Goal: Information Seeking & Learning: Learn about a topic

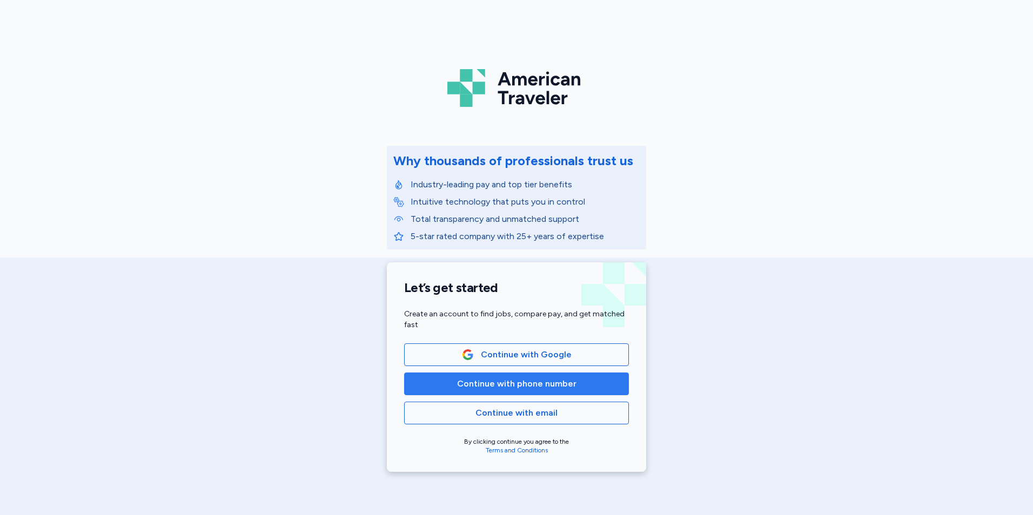
click at [480, 380] on span "Continue with phone number" at bounding box center [516, 384] width 119 height 13
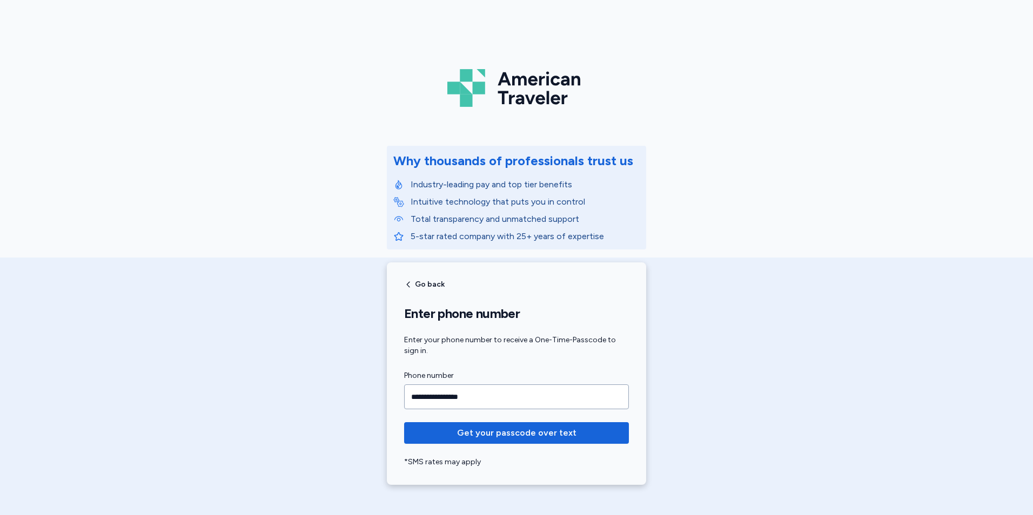
type input "**********"
click at [404, 422] on button "Get your passcode over text" at bounding box center [516, 433] width 225 height 22
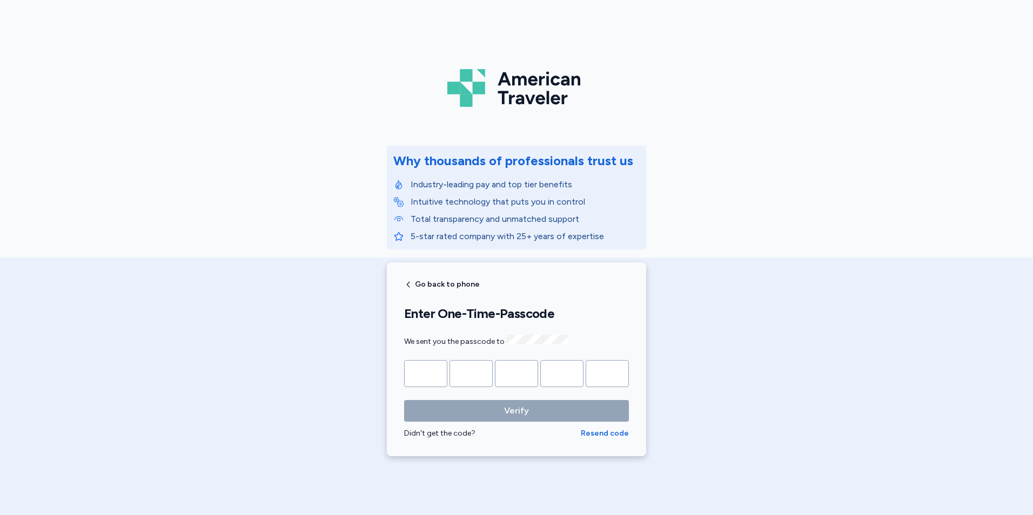
type input "*"
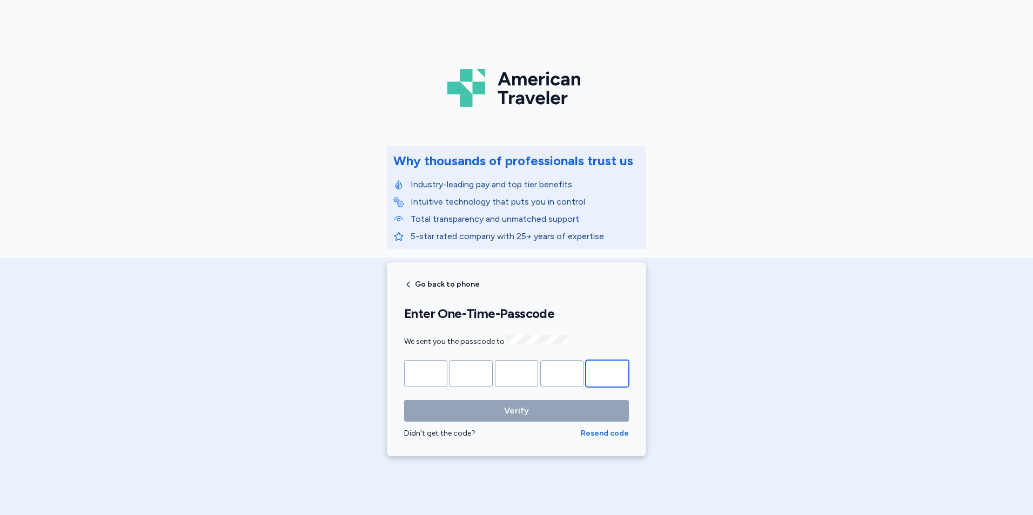
click at [404, 400] on button "Verify" at bounding box center [516, 411] width 225 height 22
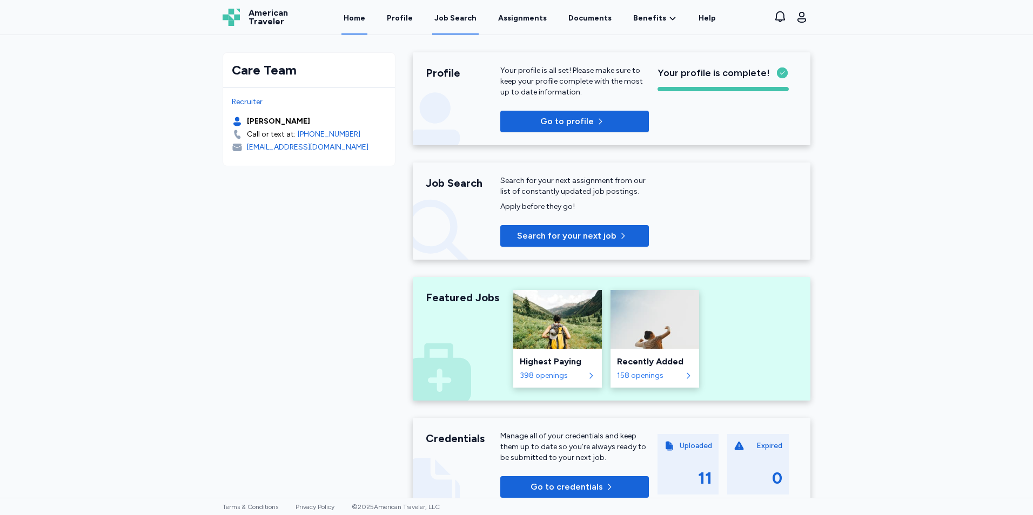
click at [468, 19] on div "Job Search" at bounding box center [455, 18] width 42 height 11
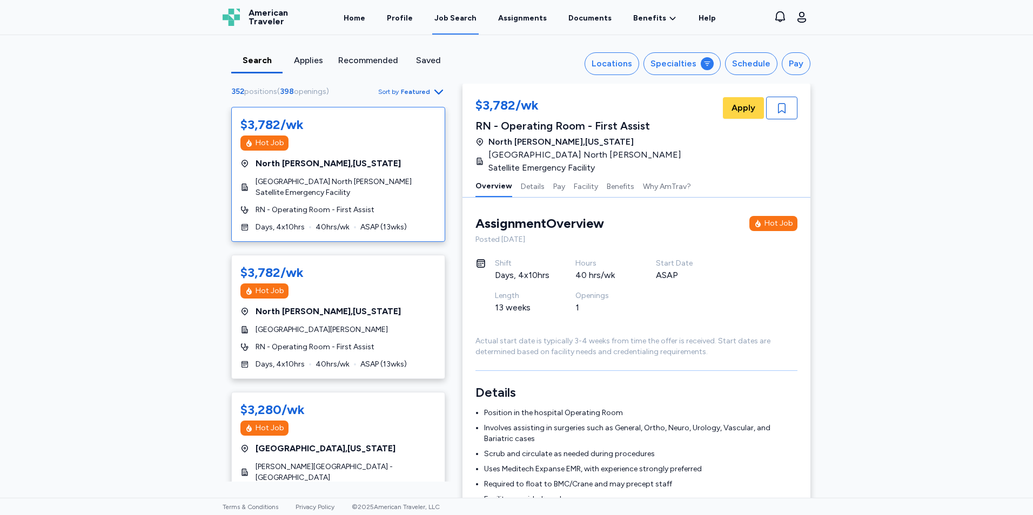
click at [425, 92] on span "Featured" at bounding box center [415, 92] width 29 height 9
click at [206, 105] on div "Search Applies Recommended Saved Locations Specialties Schedule Pay 352 positio…" at bounding box center [516, 266] width 1033 height 463
click at [682, 58] on div "Specialties" at bounding box center [673, 63] width 46 height 13
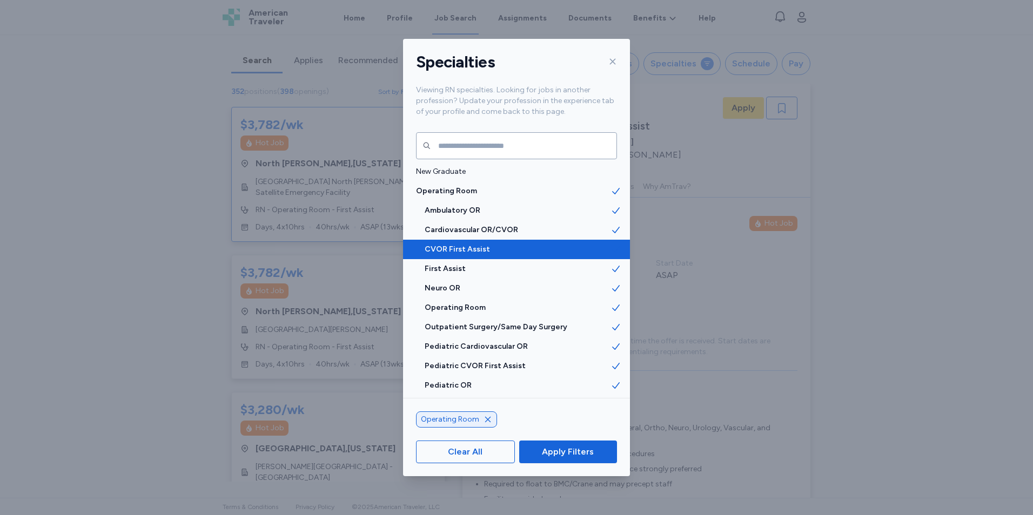
scroll to position [1675, 0]
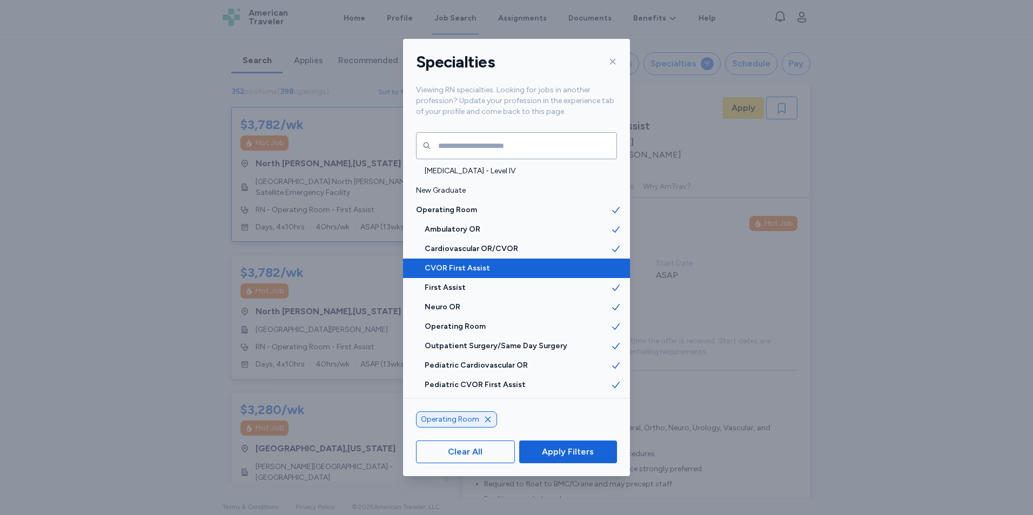
click at [615, 265] on span at bounding box center [619, 268] width 19 height 19
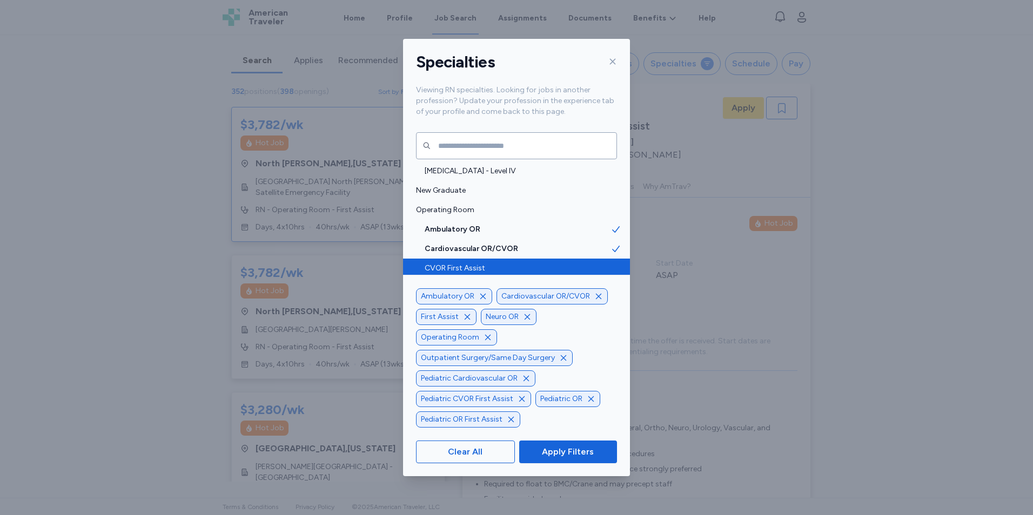
click at [465, 314] on icon "button" at bounding box center [467, 317] width 9 height 9
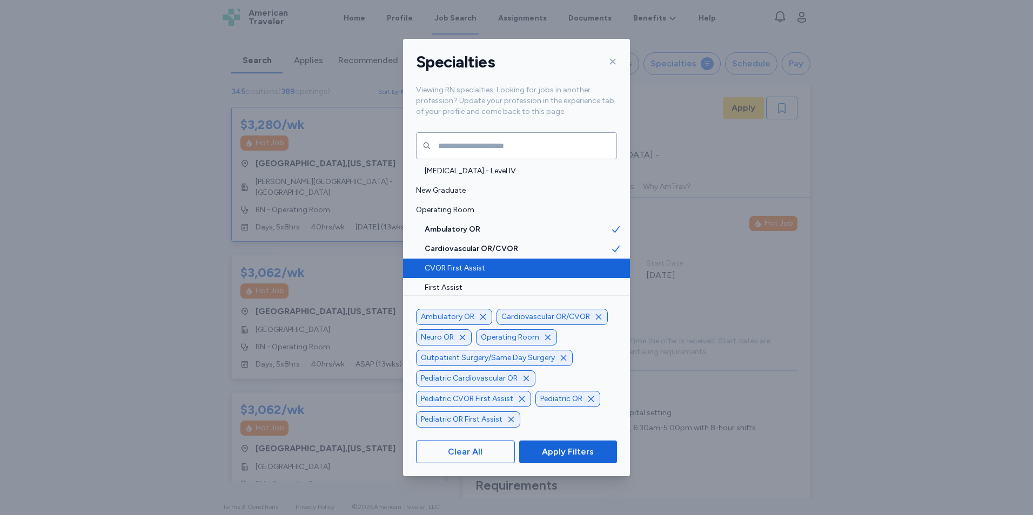
click at [520, 400] on icon "button" at bounding box center [521, 399] width 9 height 9
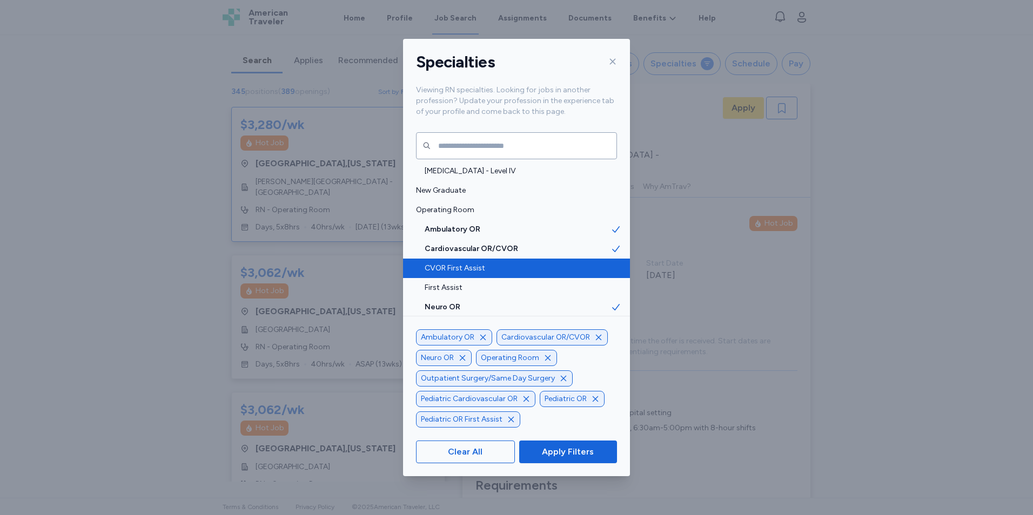
click at [512, 419] on icon "button" at bounding box center [510, 419] width 5 height 5
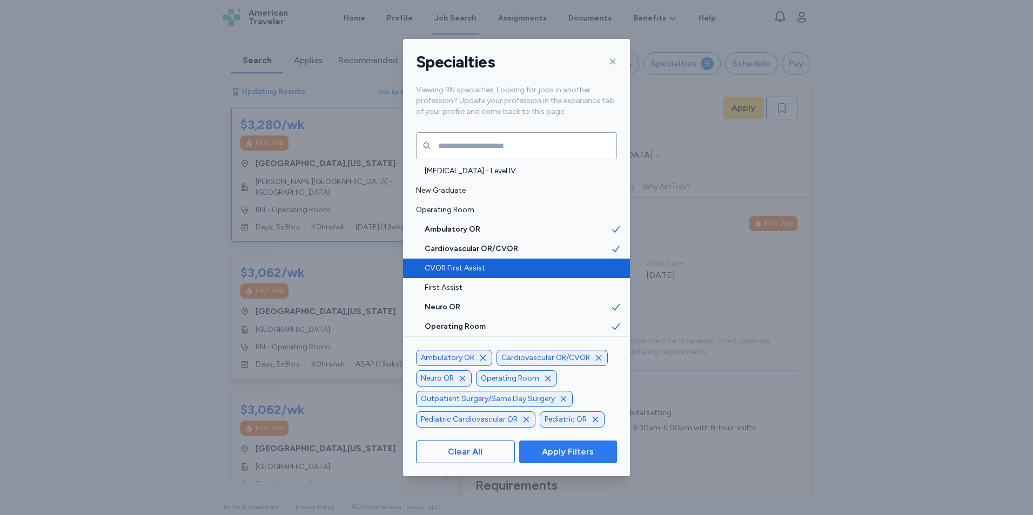
click at [546, 456] on span "Apply Filters" at bounding box center [568, 452] width 52 height 13
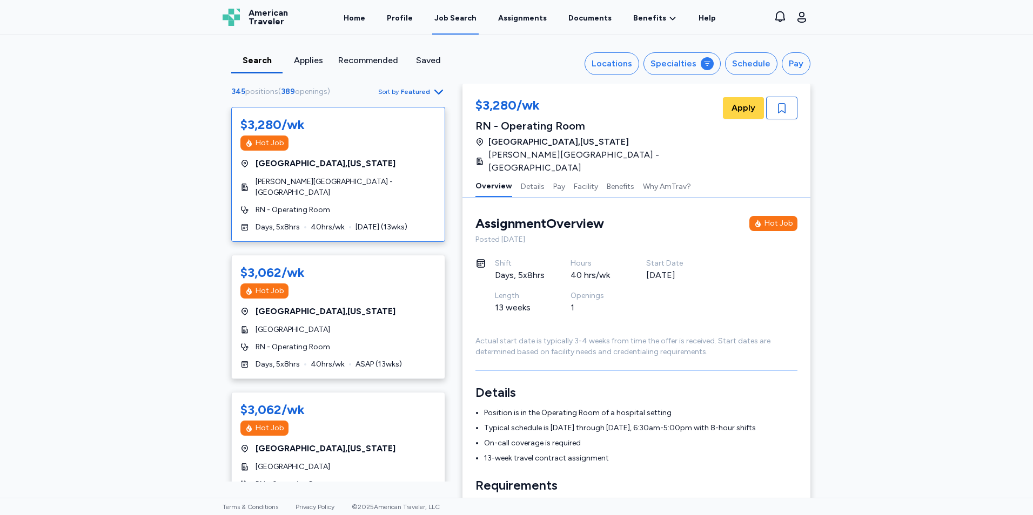
click at [315, 153] on div "$3,280/wk Hot Job [GEOGRAPHIC_DATA] , [US_STATE] [PERSON_NAME][GEOGRAPHIC_DATA]…" at bounding box center [338, 174] width 214 height 135
click at [435, 92] on icon "button" at bounding box center [438, 91] width 13 height 13
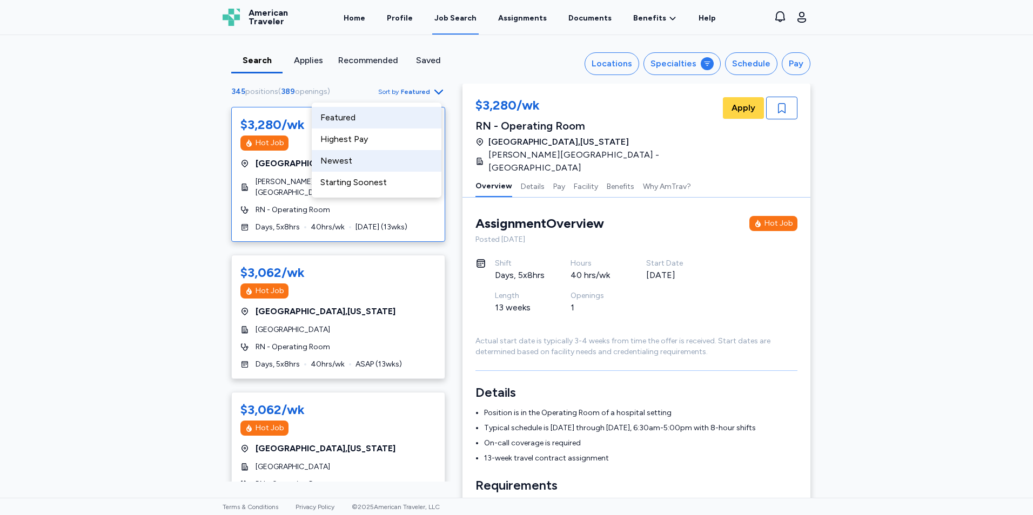
click at [362, 162] on div "Newest" at bounding box center [377, 161] width 130 height 22
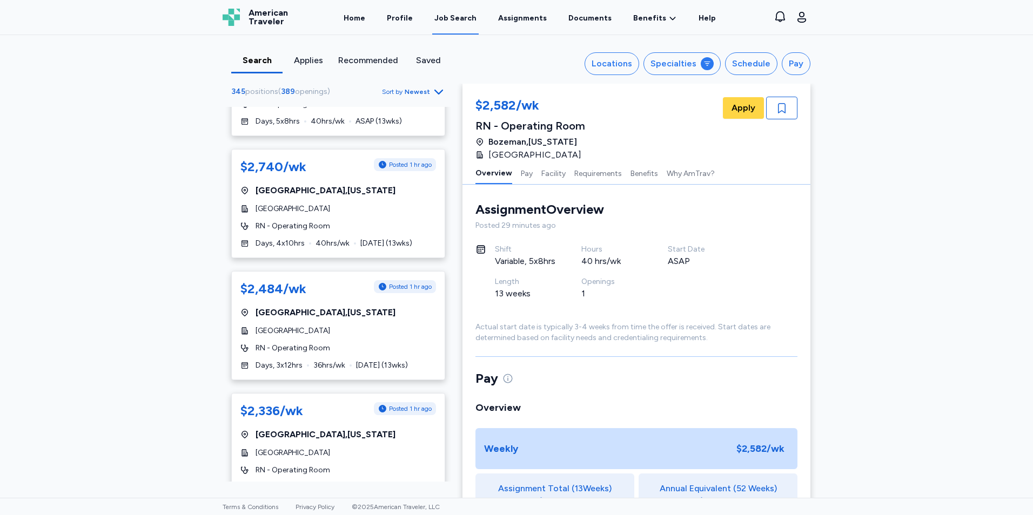
scroll to position [486, 0]
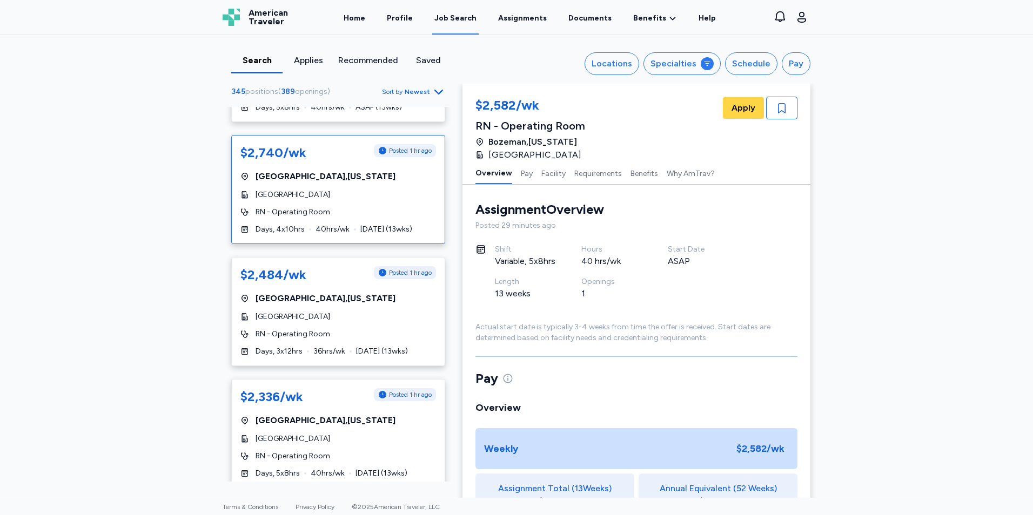
click at [368, 190] on div "[GEOGRAPHIC_DATA]" at bounding box center [338, 195] width 196 height 11
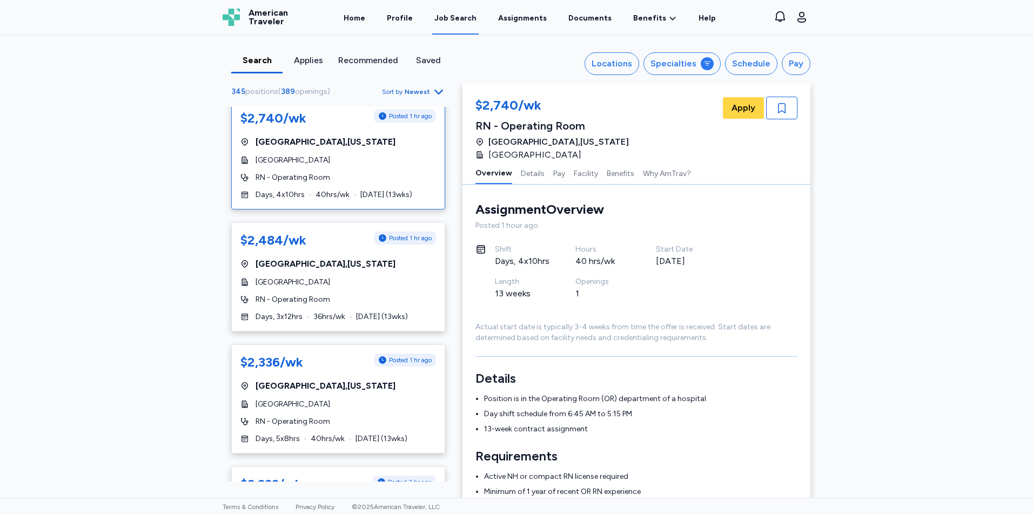
scroll to position [540, 0]
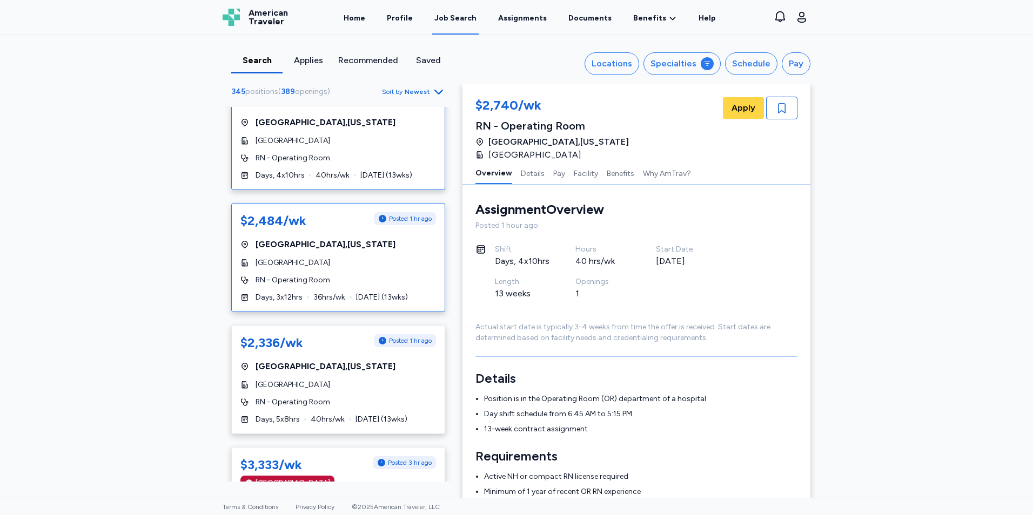
click at [372, 258] on div "[GEOGRAPHIC_DATA]" at bounding box center [338, 263] width 196 height 11
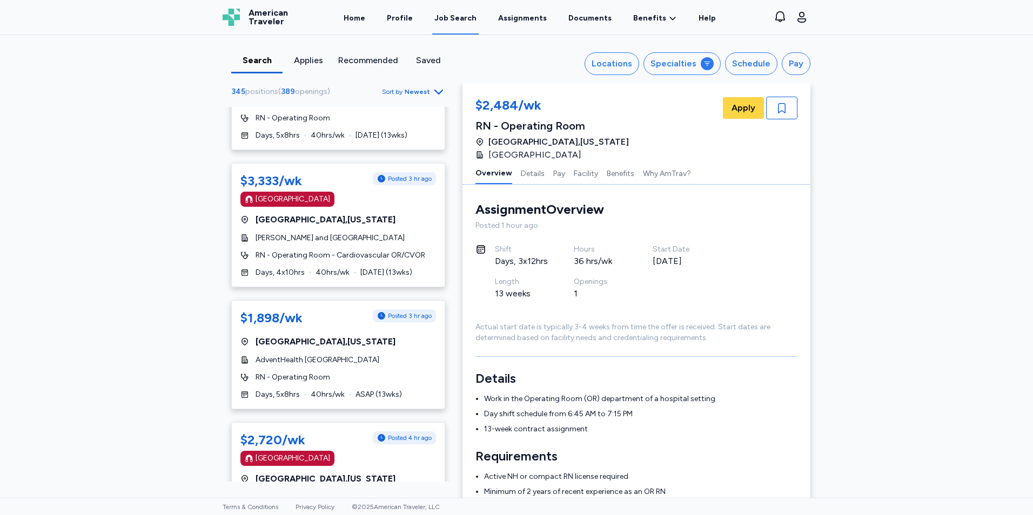
scroll to position [864, 0]
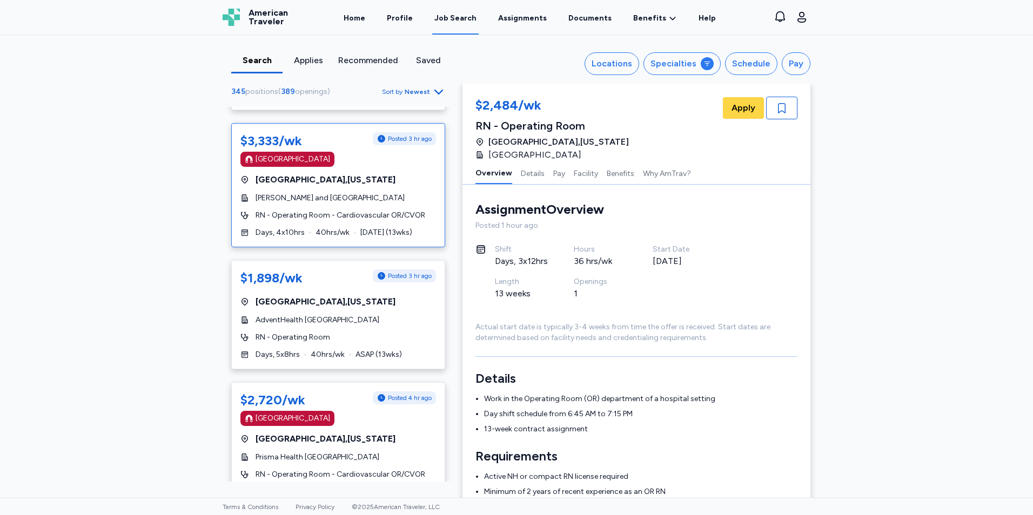
click at [372, 195] on div "$3,333/wk Posted 3 hr ago [GEOGRAPHIC_DATA] [GEOGRAPHIC_DATA] , [US_STATE] [PER…" at bounding box center [338, 185] width 214 height 124
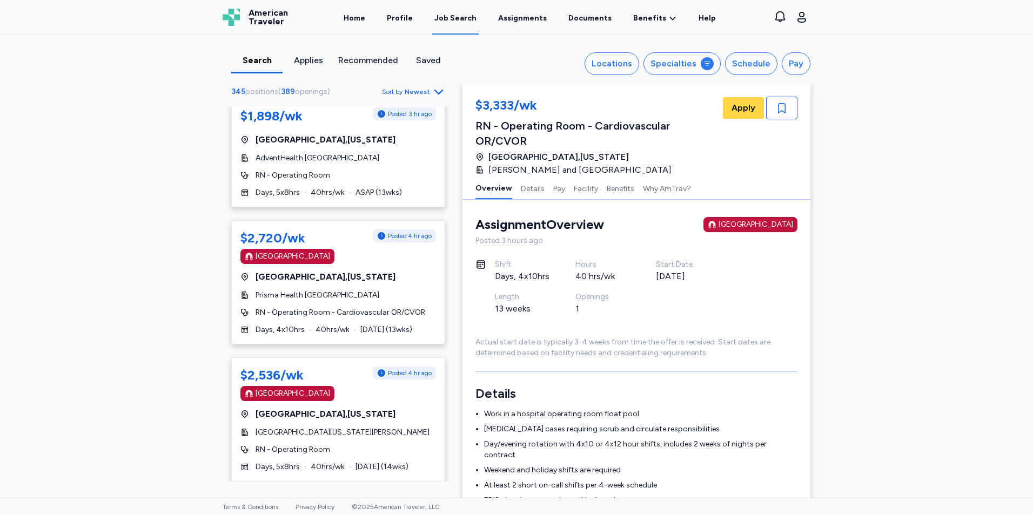
scroll to position [1080, 0]
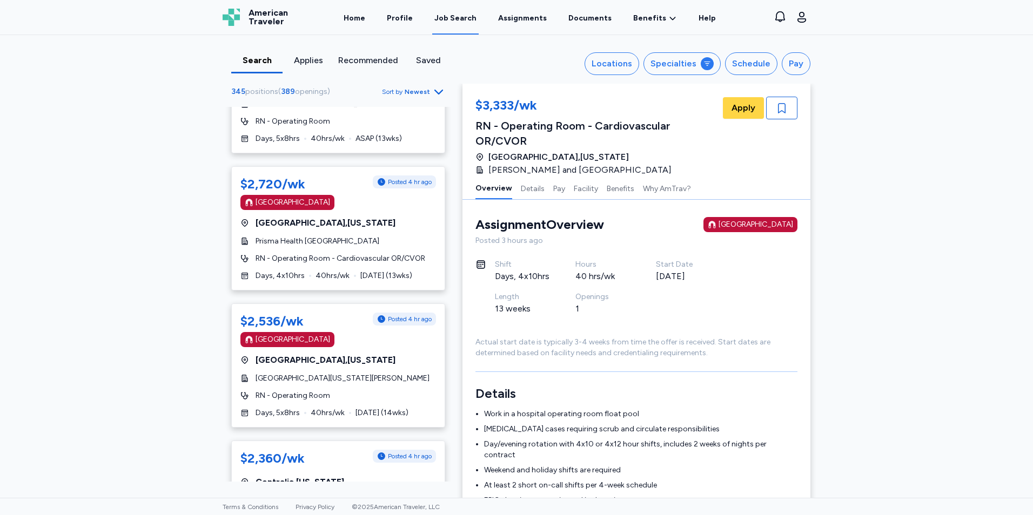
click at [359, 238] on div "$2,720/wk Posted 4 hr ago [GEOGRAPHIC_DATA] [GEOGRAPHIC_DATA] , [US_STATE] Pris…" at bounding box center [338, 228] width 214 height 124
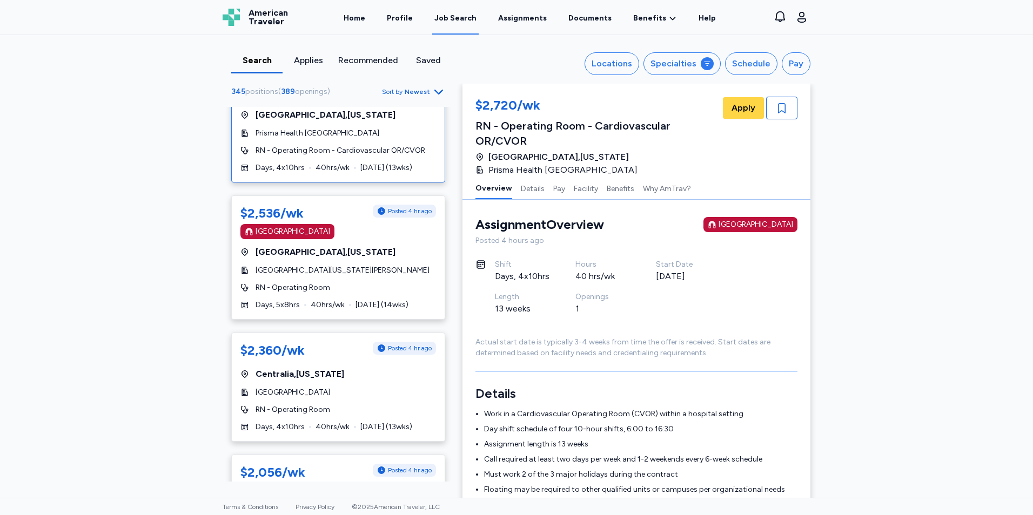
click at [359, 246] on div "[GEOGRAPHIC_DATA] , [US_STATE]" at bounding box center [338, 252] width 196 height 13
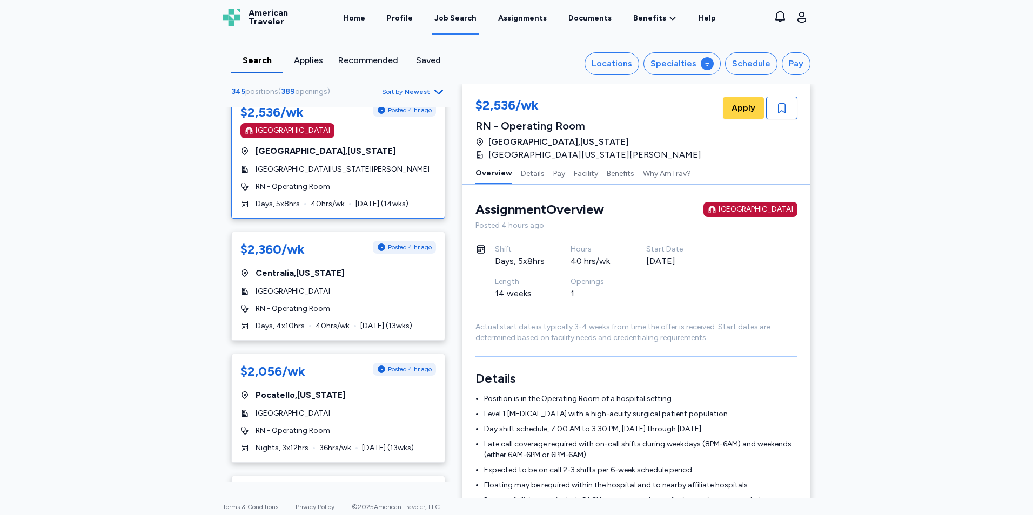
scroll to position [1296, 0]
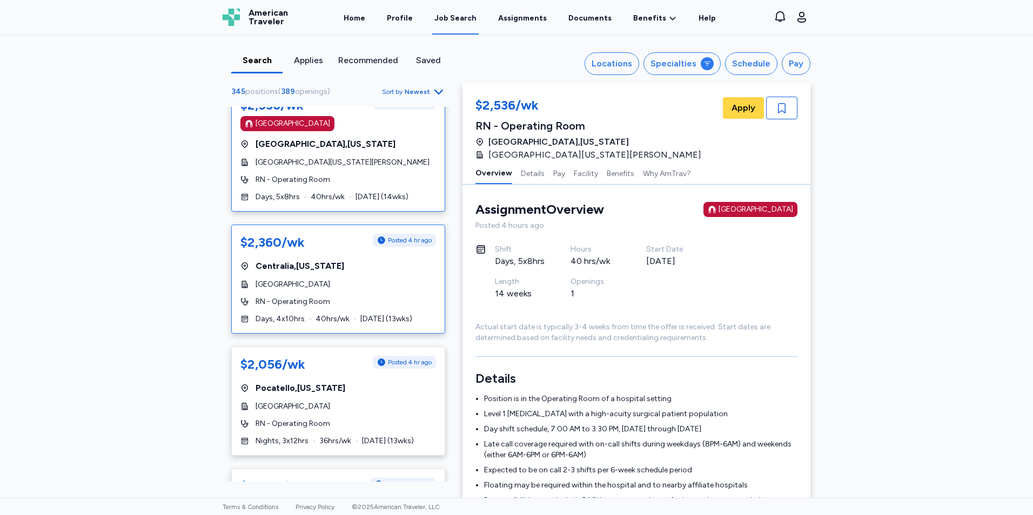
click at [358, 260] on div "Centralia , [US_STATE]" at bounding box center [338, 266] width 196 height 13
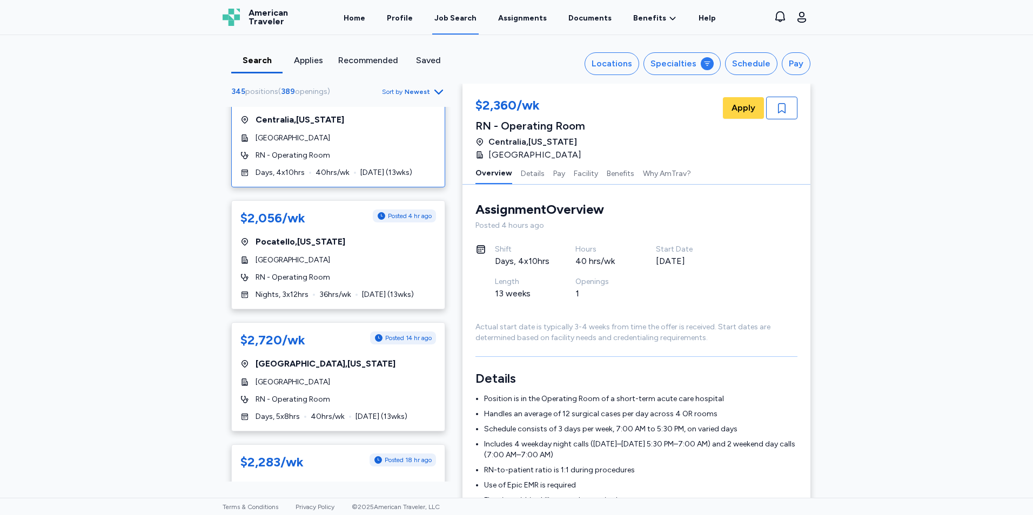
scroll to position [1458, 0]
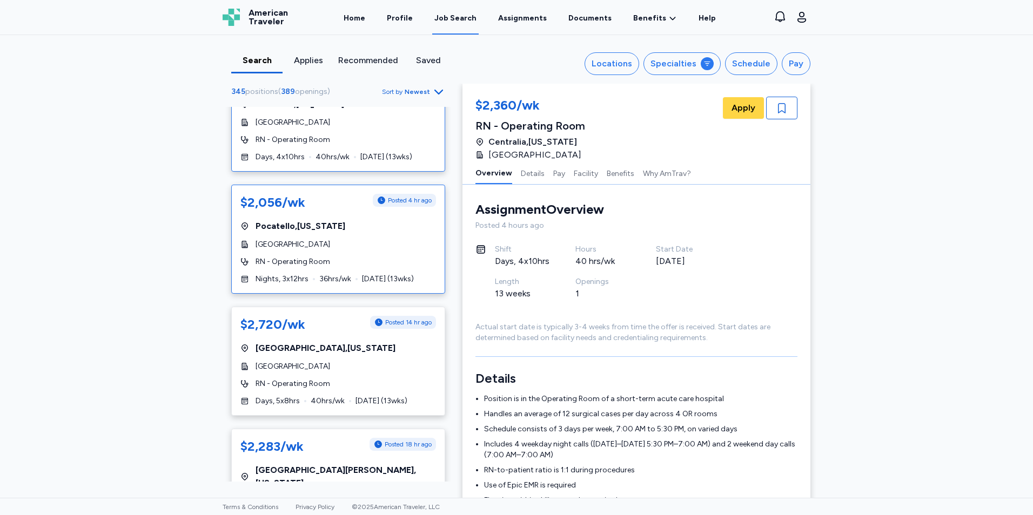
click at [358, 244] on div "$2,056/wk Posted 4 hr ago [GEOGRAPHIC_DATA] , [US_STATE][GEOGRAPHIC_DATA] RN - …" at bounding box center [338, 239] width 214 height 109
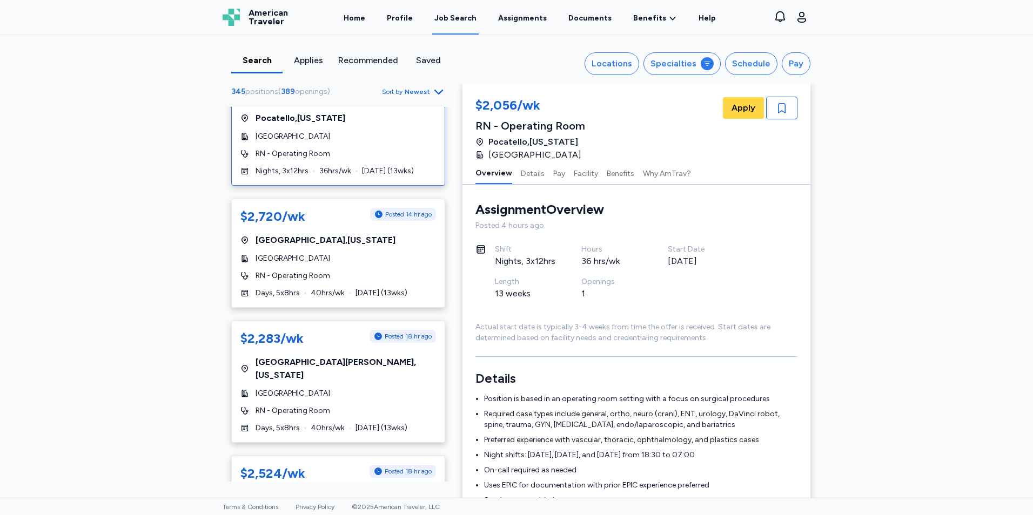
scroll to position [1675, 0]
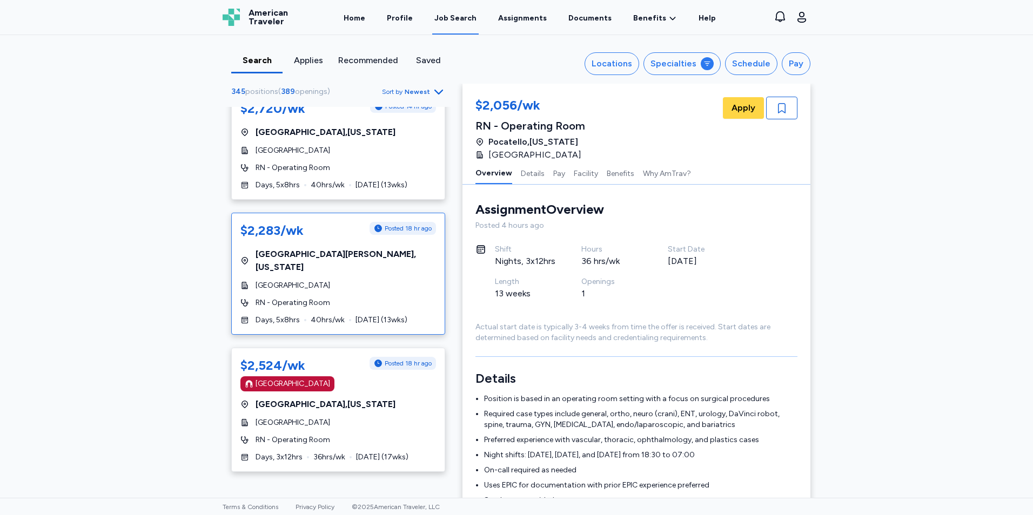
click at [348, 254] on div "$2,283/wk Posted 18 hr ago [GEOGRAPHIC_DATA][PERSON_NAME] , [US_STATE][GEOGRAPH…" at bounding box center [338, 274] width 214 height 122
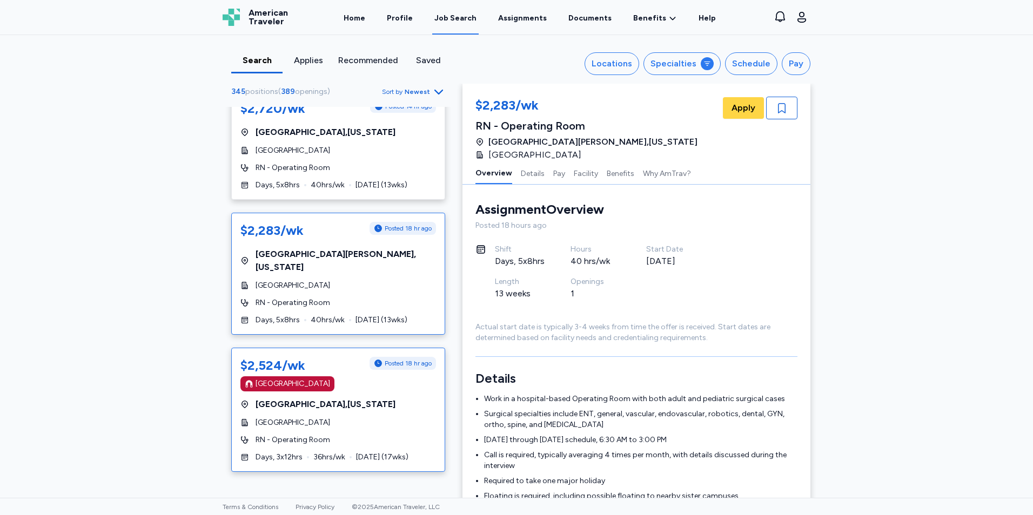
click at [343, 398] on div "[GEOGRAPHIC_DATA] , [US_STATE]" at bounding box center [338, 404] width 196 height 13
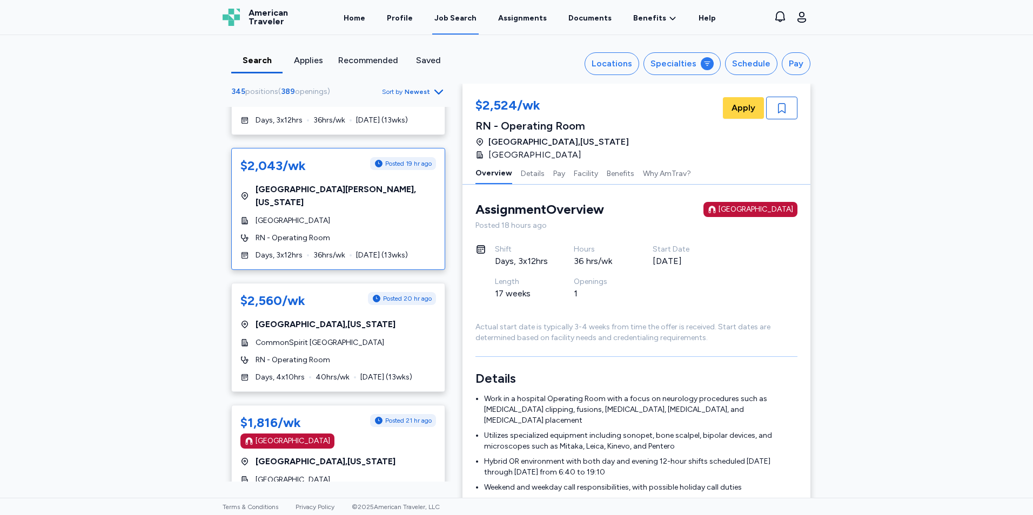
scroll to position [2161, 0]
click at [360, 300] on div "$2,560/wk Posted 20 hr ago [GEOGRAPHIC_DATA] , [US_STATE][GEOGRAPHIC_DATA] RN -…" at bounding box center [338, 336] width 214 height 109
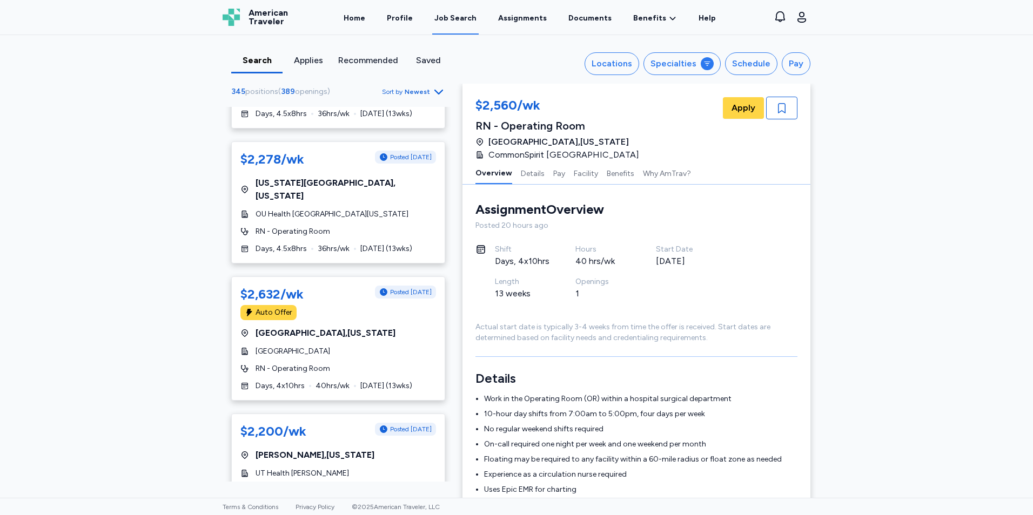
scroll to position [3997, 0]
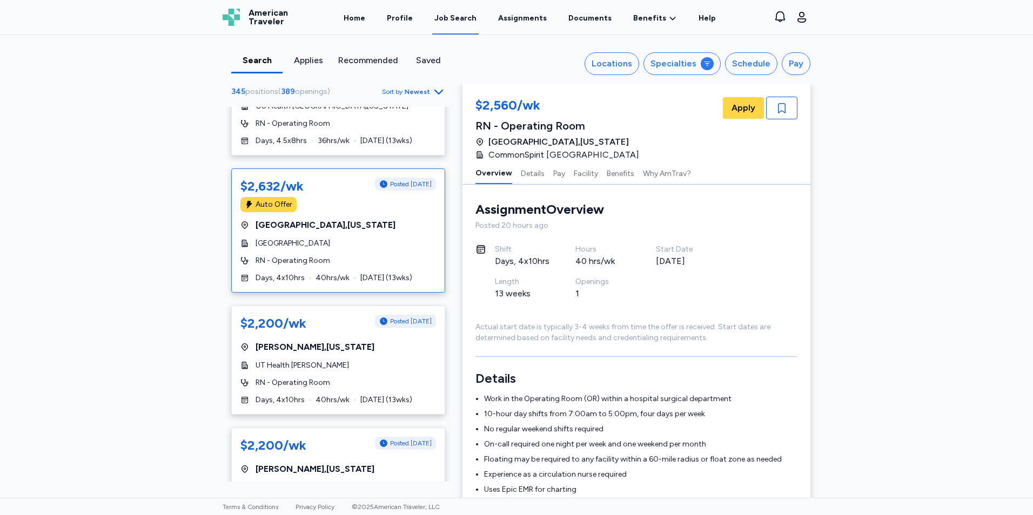
click at [366, 255] on div "RN - Operating Room" at bounding box center [338, 260] width 196 height 11
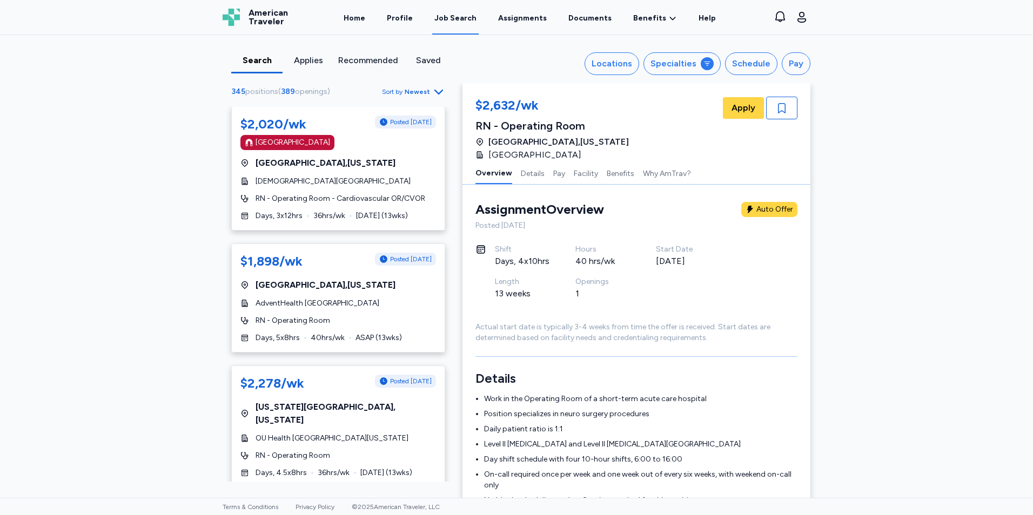
scroll to position [4429, 0]
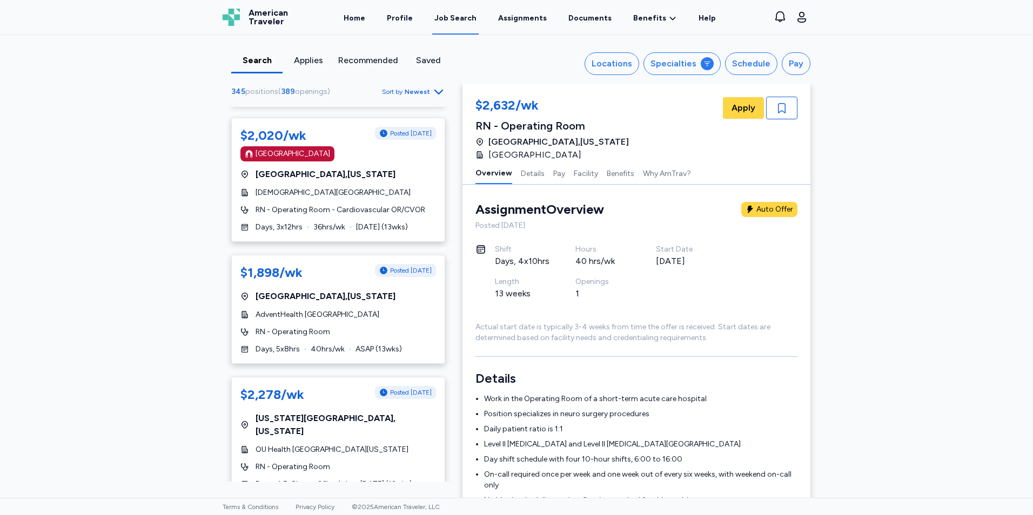
click at [353, 327] on div "RN - Operating Room" at bounding box center [338, 332] width 196 height 11
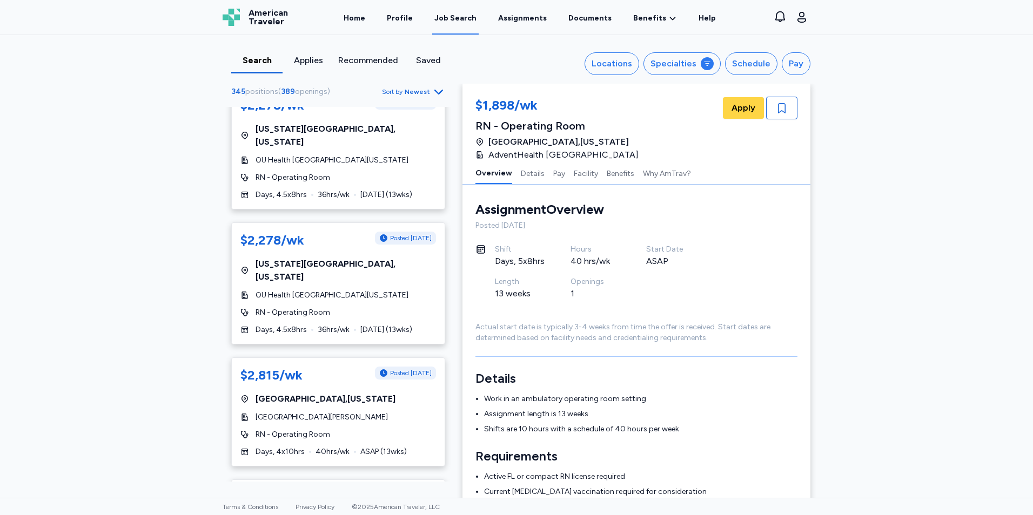
scroll to position [5186, 0]
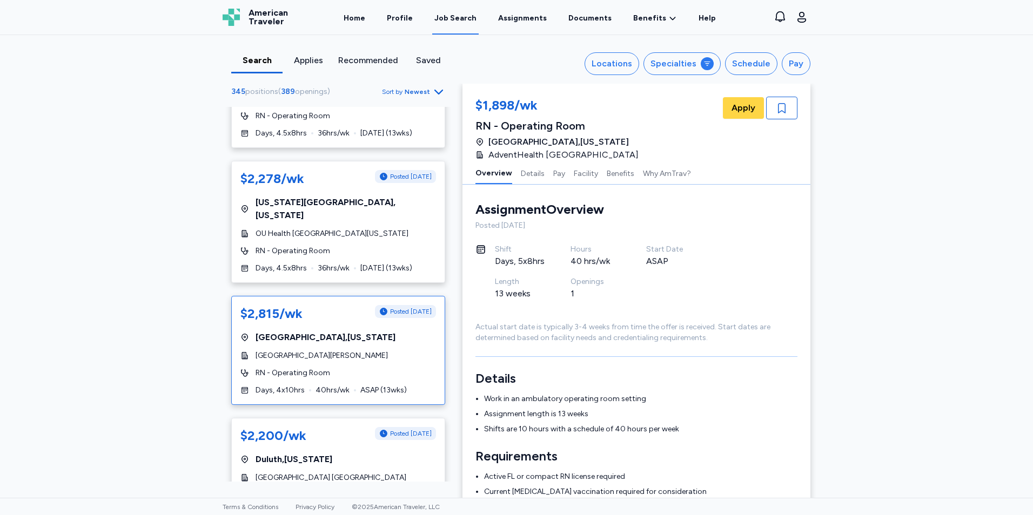
click at [353, 368] on div "RN - Operating Room" at bounding box center [338, 373] width 196 height 11
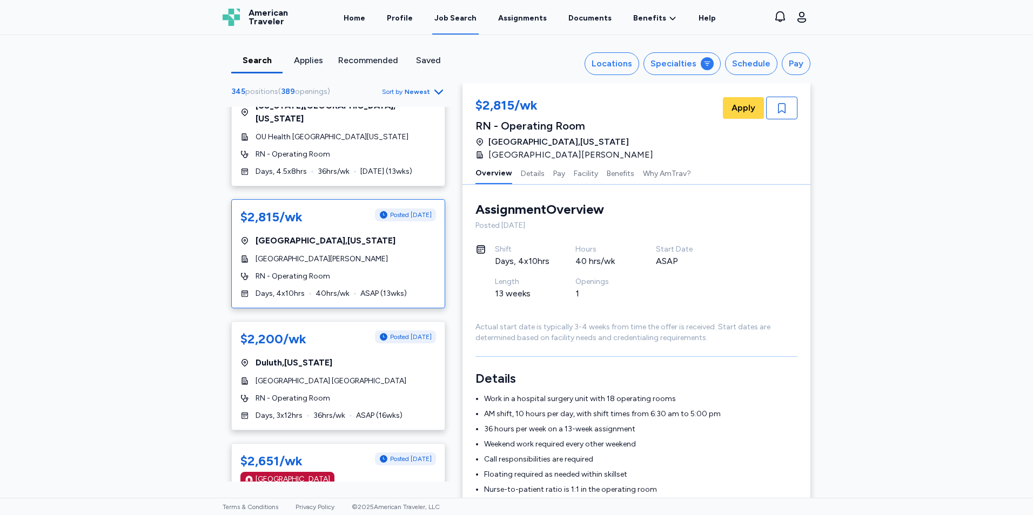
scroll to position [5294, 0]
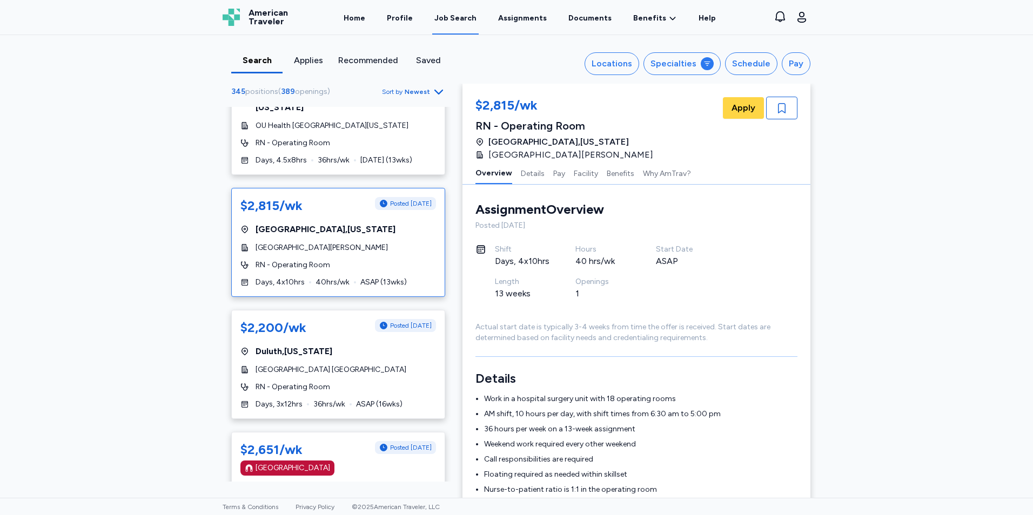
click at [353, 365] on div "[GEOGRAPHIC_DATA] [GEOGRAPHIC_DATA]" at bounding box center [338, 370] width 196 height 11
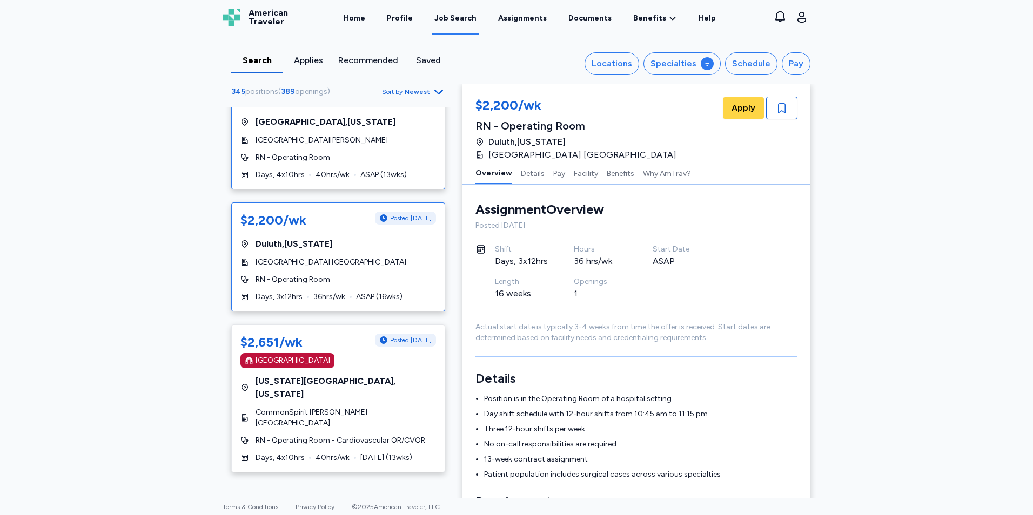
scroll to position [5402, 0]
click at [349, 324] on div "$2,651/wk Posted [DATE] [GEOGRAPHIC_DATA] [US_STATE][GEOGRAPHIC_DATA] , [US_STA…" at bounding box center [338, 398] width 214 height 148
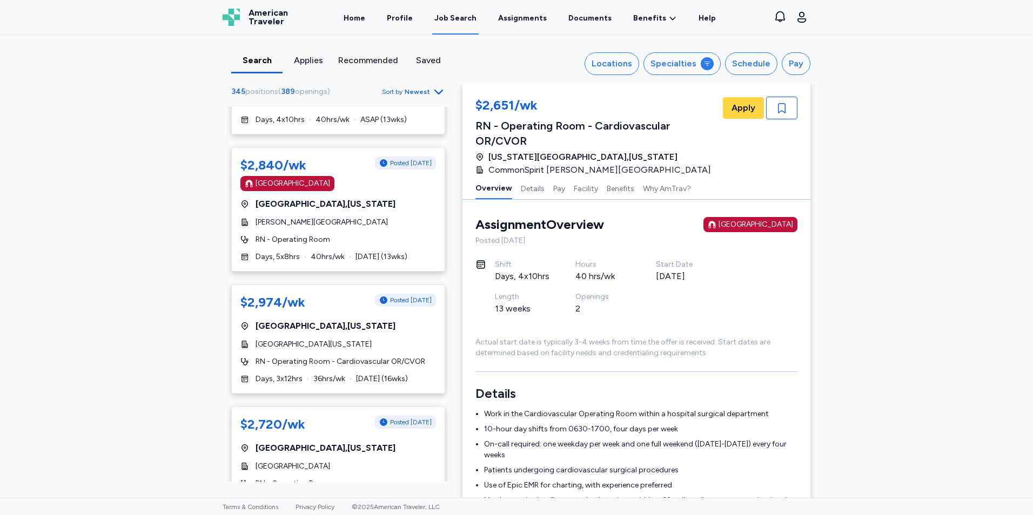
scroll to position [6029, 0]
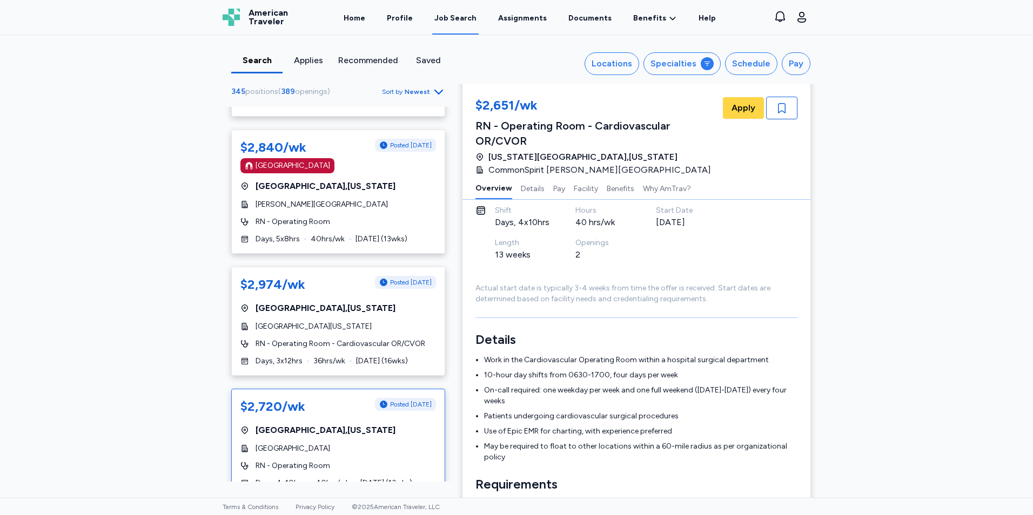
click at [349, 461] on div "RN - Operating Room" at bounding box center [338, 466] width 196 height 11
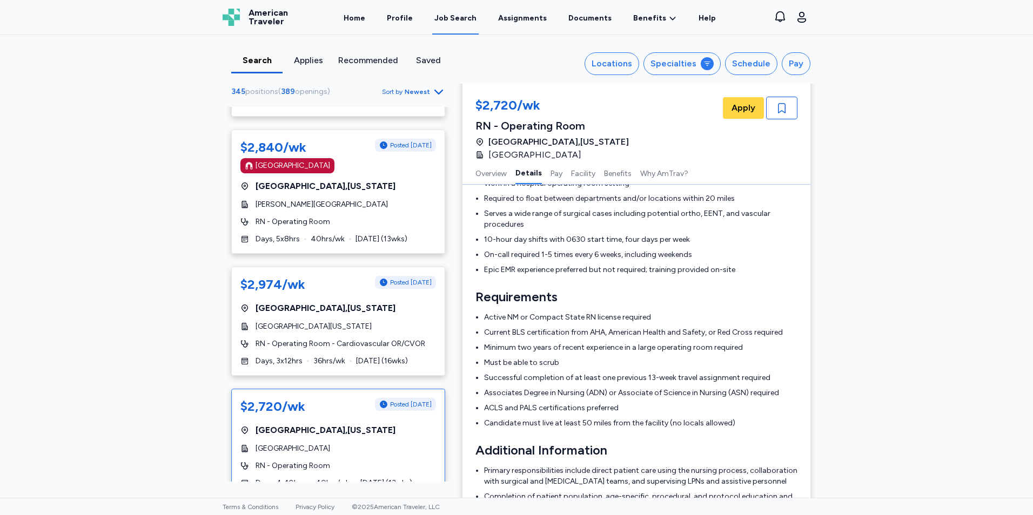
scroll to position [217, 0]
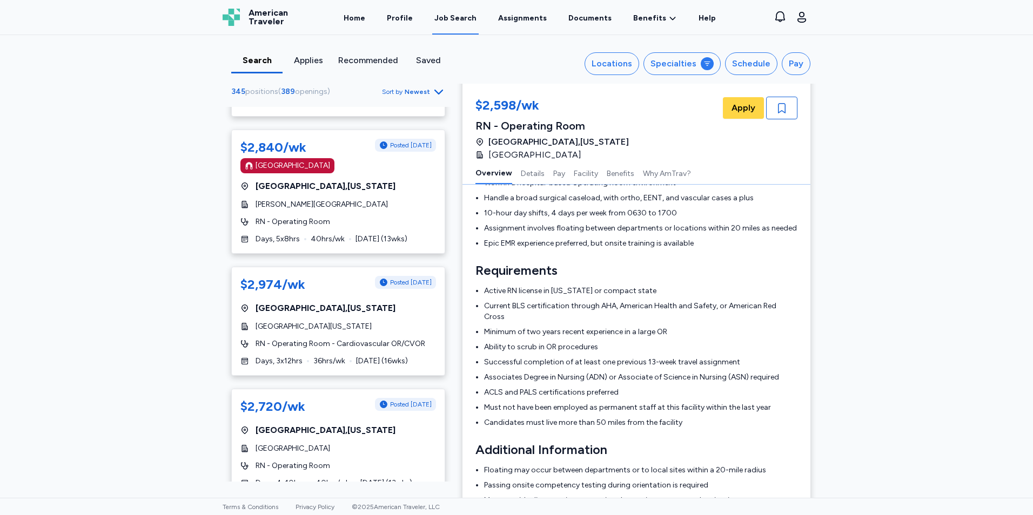
scroll to position [1, 0]
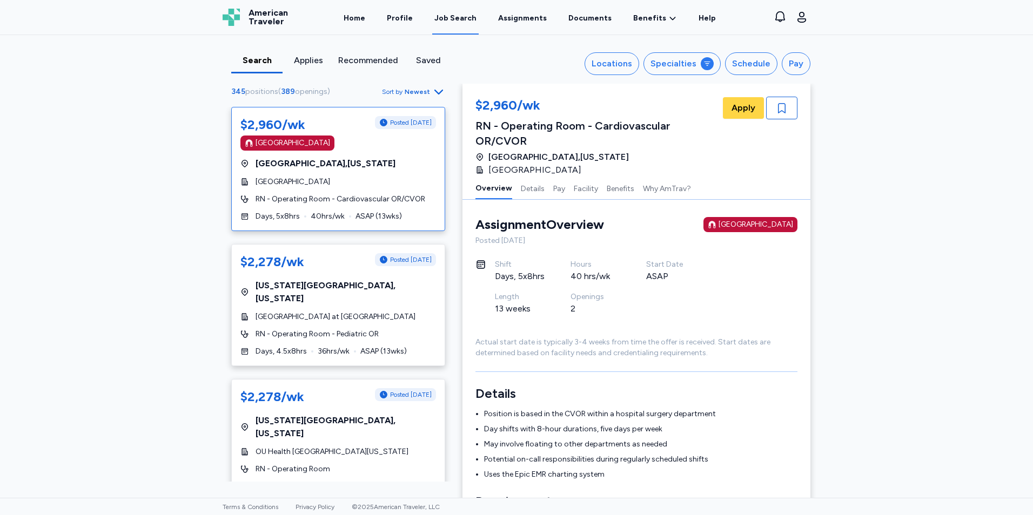
click at [386, 172] on div "$2,960/wk Posted [DATE] [GEOGRAPHIC_DATA] , [US_STATE] [GEOGRAPHIC_DATA] RN - O…" at bounding box center [338, 169] width 214 height 124
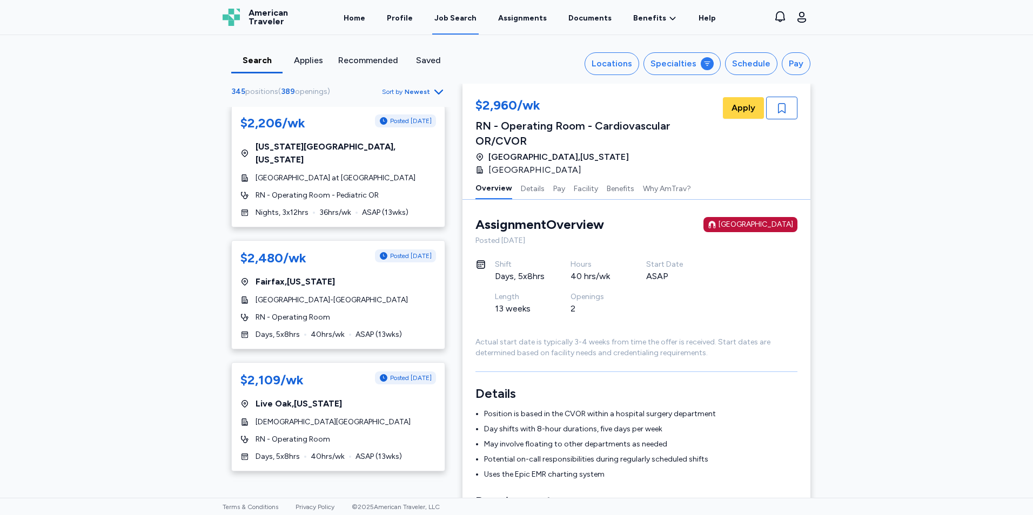
scroll to position [432, 0]
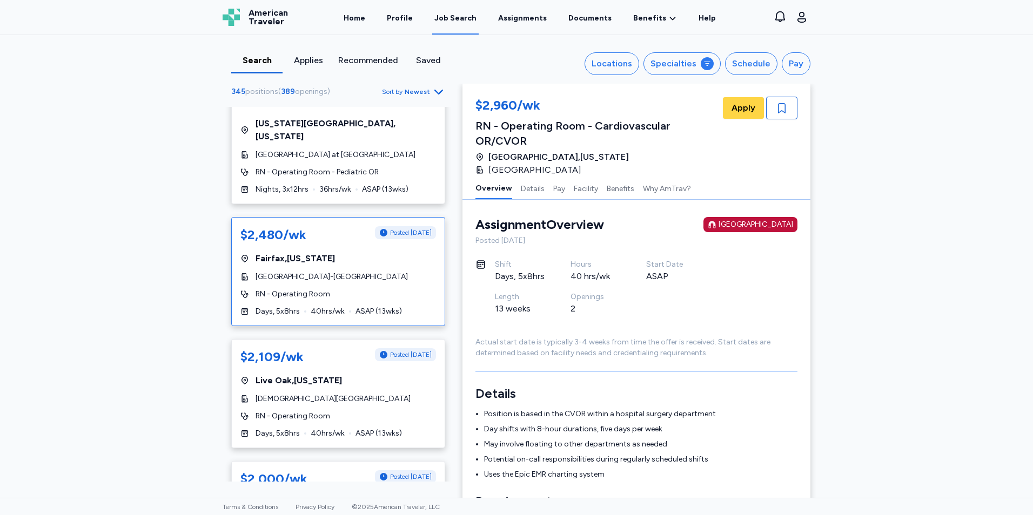
click at [370, 272] on div "[GEOGRAPHIC_DATA]-[GEOGRAPHIC_DATA]" at bounding box center [338, 277] width 196 height 11
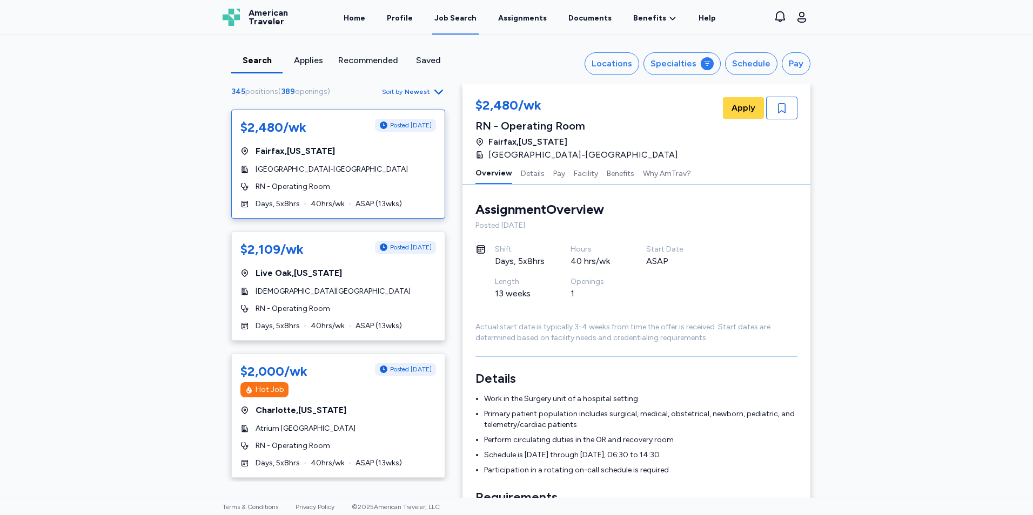
scroll to position [540, 0]
click at [370, 266] on div "[GEOGRAPHIC_DATA] , [US_STATE]" at bounding box center [338, 272] width 196 height 13
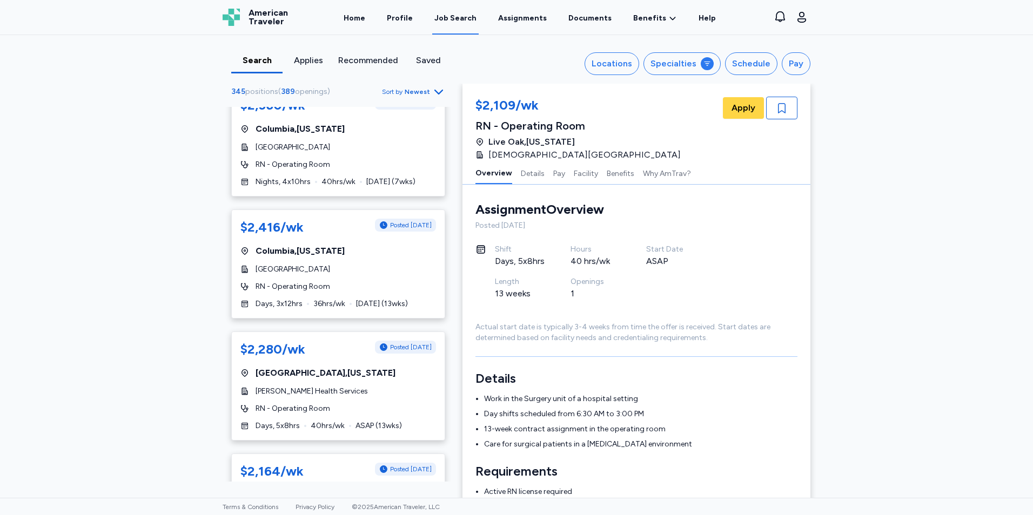
scroll to position [972, 0]
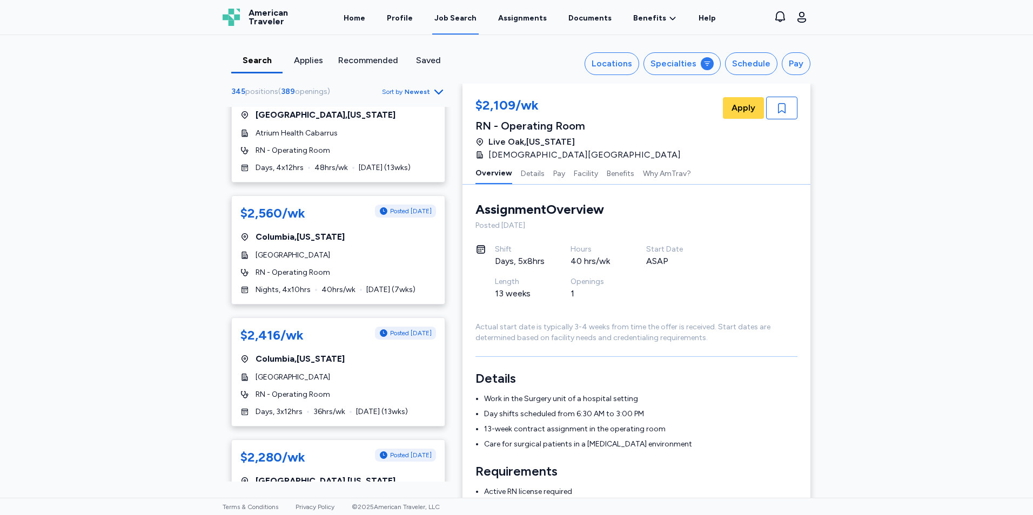
click at [370, 267] on div "RN - Operating Room" at bounding box center [338, 272] width 196 height 11
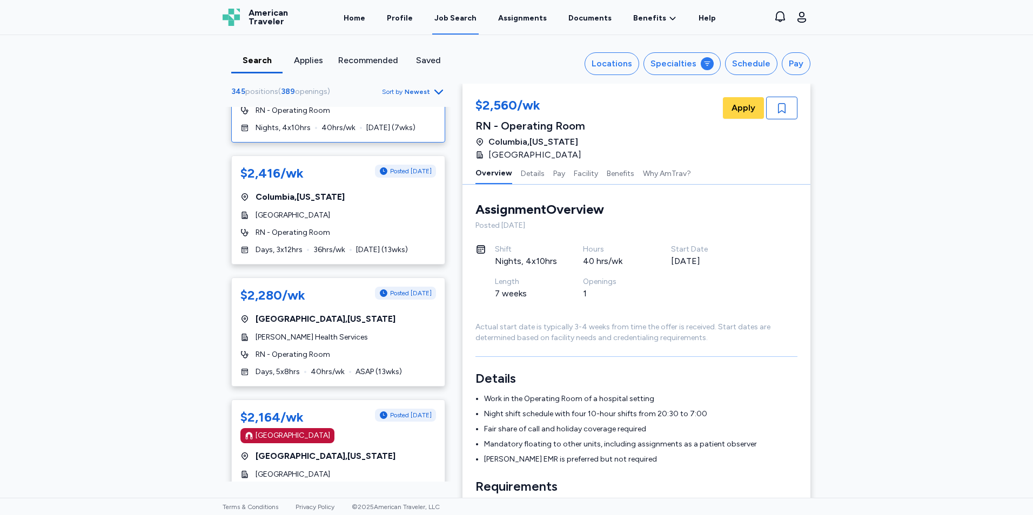
scroll to position [1188, 0]
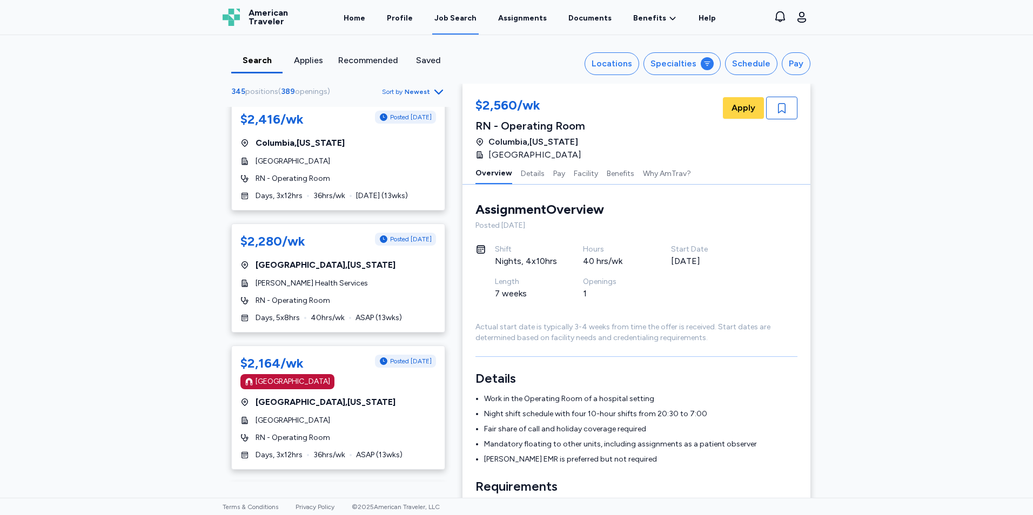
click at [370, 237] on div "$2,280/wk Posted [DATE] [GEOGRAPHIC_DATA] , [US_STATE] [PERSON_NAME] Health Ser…" at bounding box center [338, 278] width 214 height 109
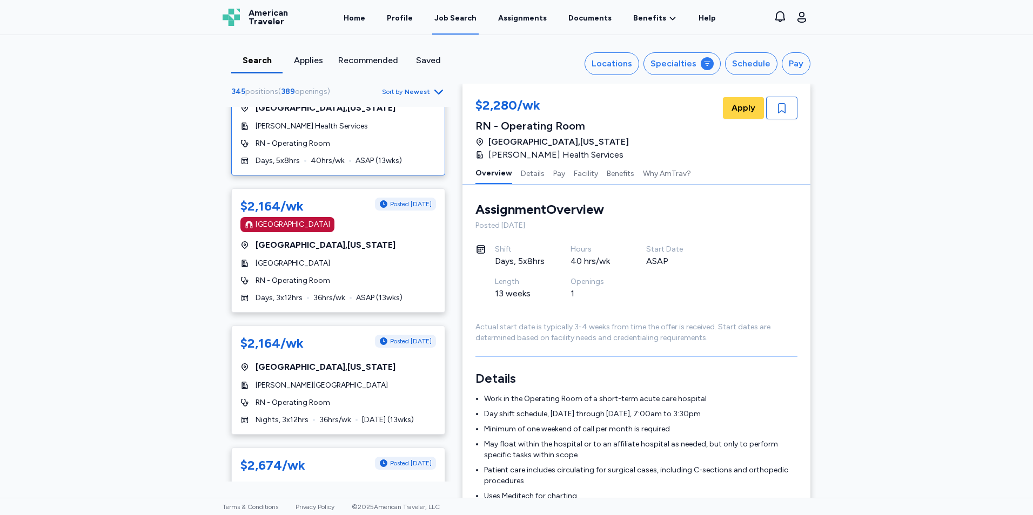
scroll to position [1350, 0]
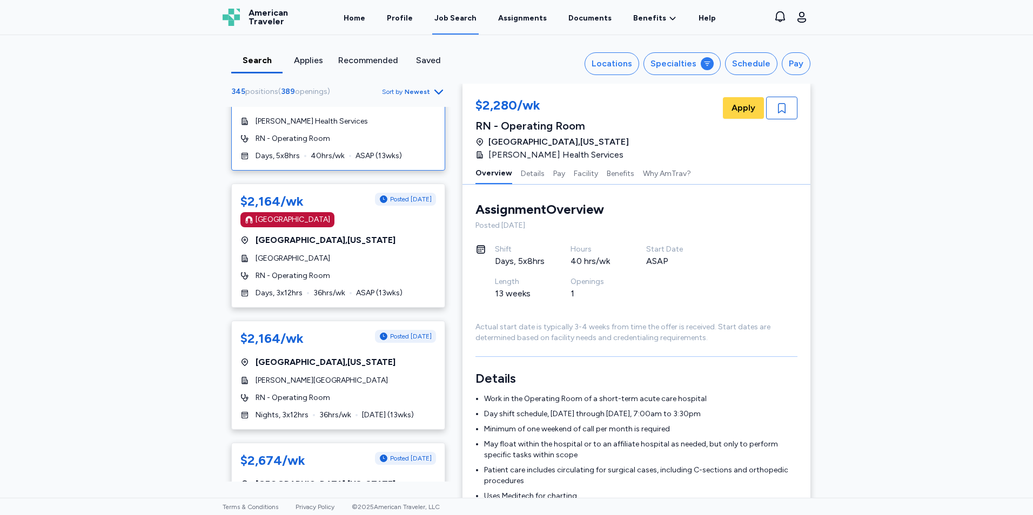
click at [370, 271] on div "RN - Operating Room" at bounding box center [338, 276] width 196 height 11
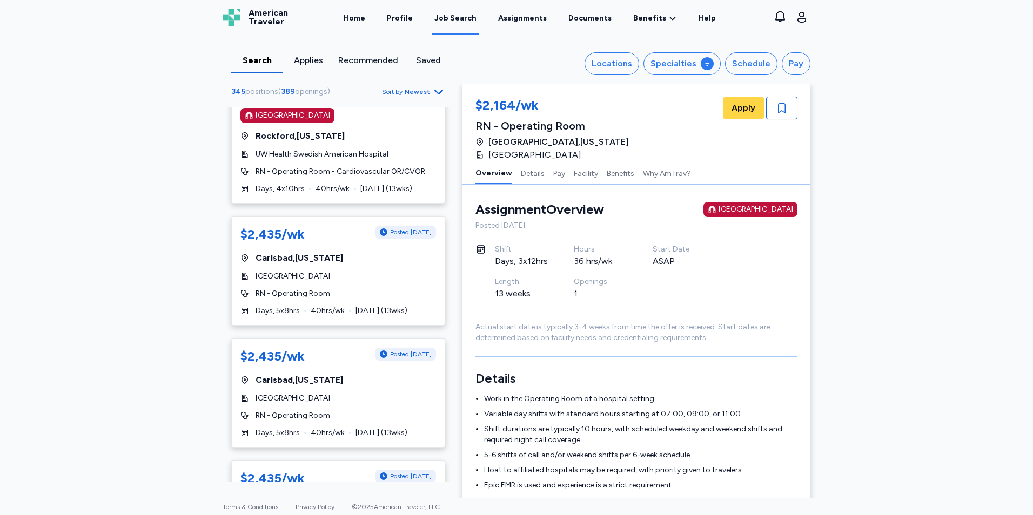
scroll to position [1837, 0]
click at [369, 288] on div "RN - Operating Room" at bounding box center [338, 293] width 196 height 11
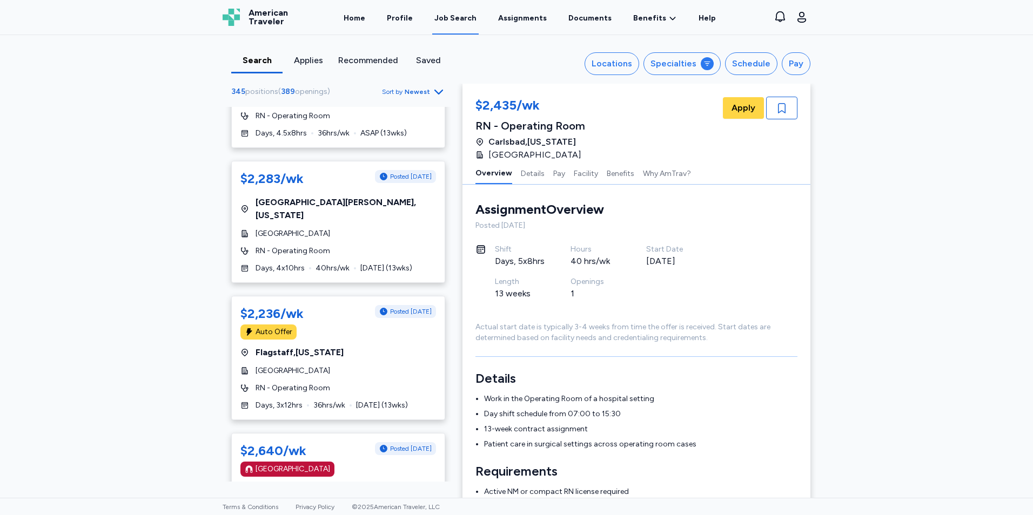
scroll to position [2809, 0]
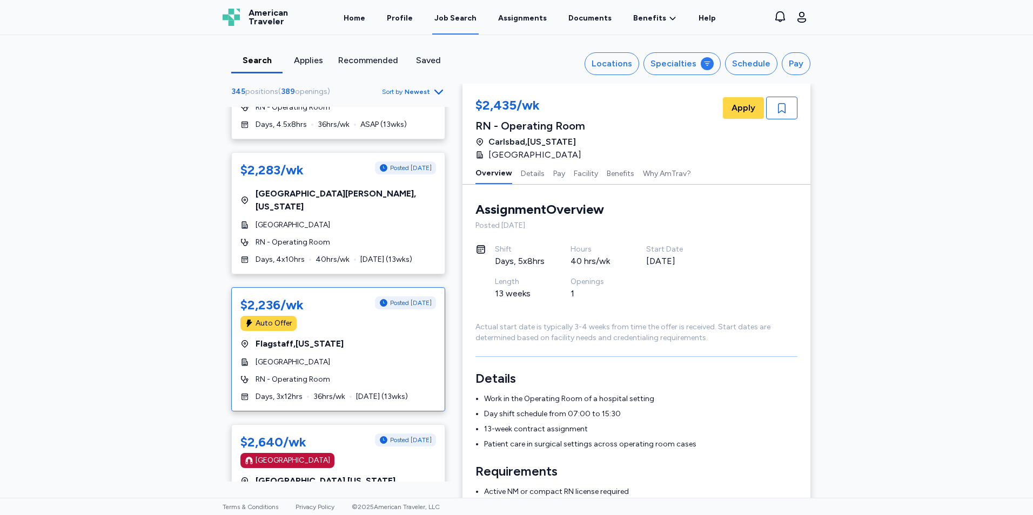
click at [356, 338] on div "Flagstaff , [US_STATE]" at bounding box center [338, 344] width 196 height 13
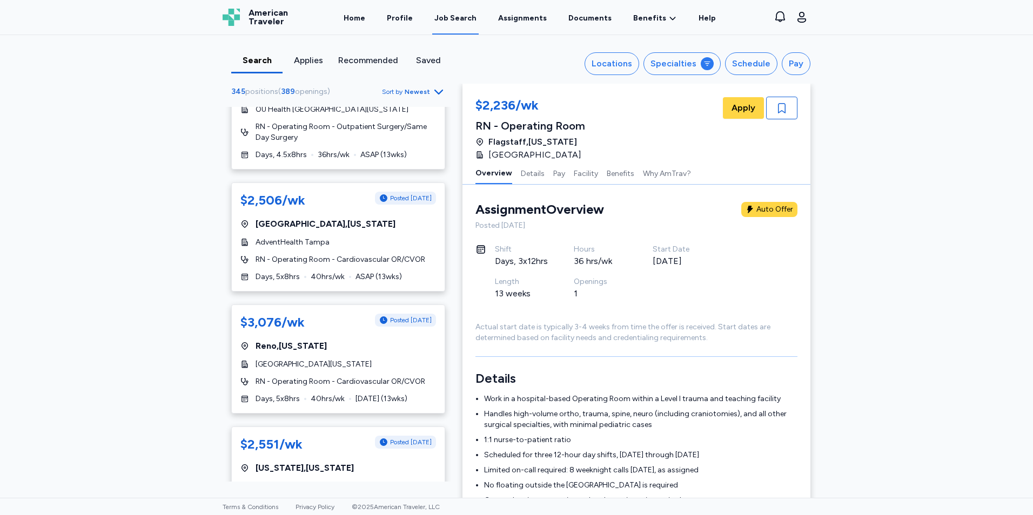
scroll to position [3727, 0]
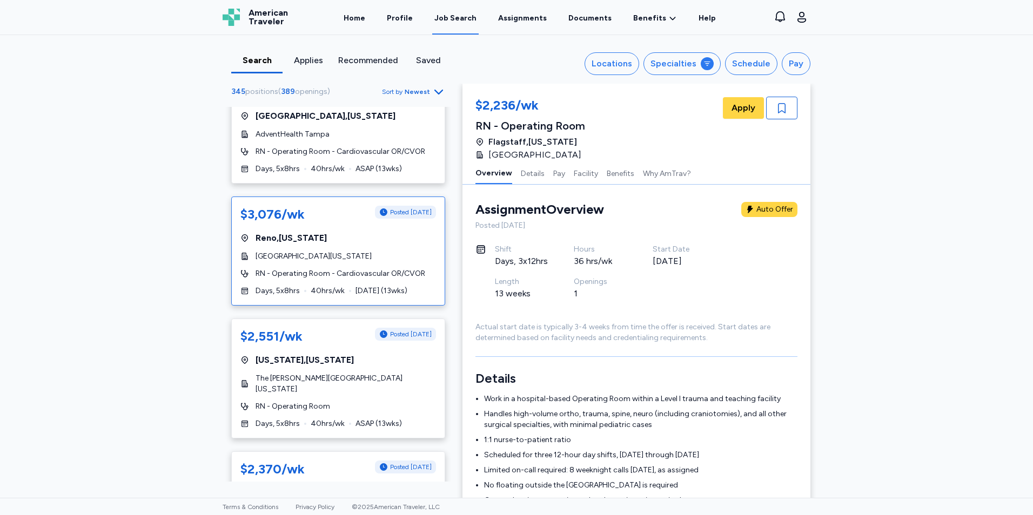
click at [361, 268] on span "RN - Operating Room - Cardiovascular OR/CVOR" at bounding box center [340, 273] width 170 height 11
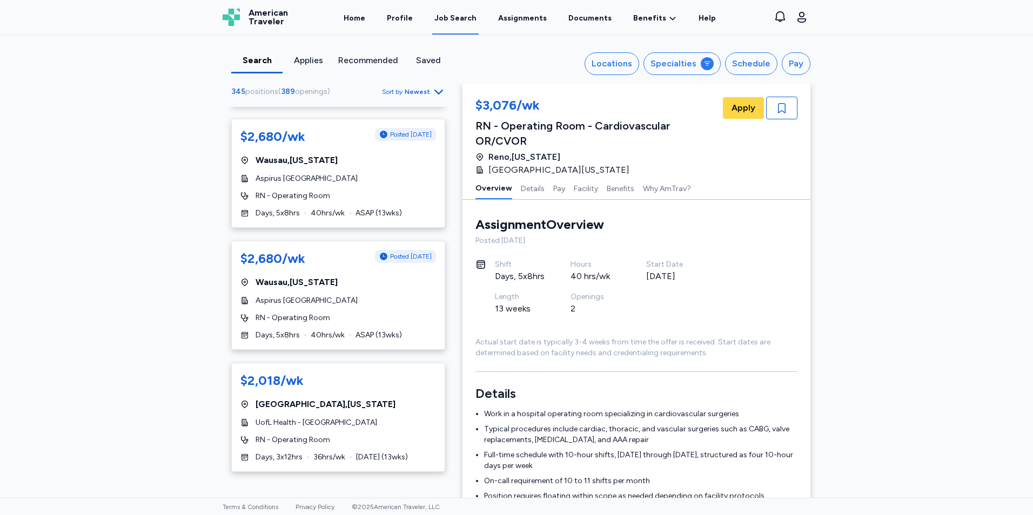
scroll to position [4267, 0]
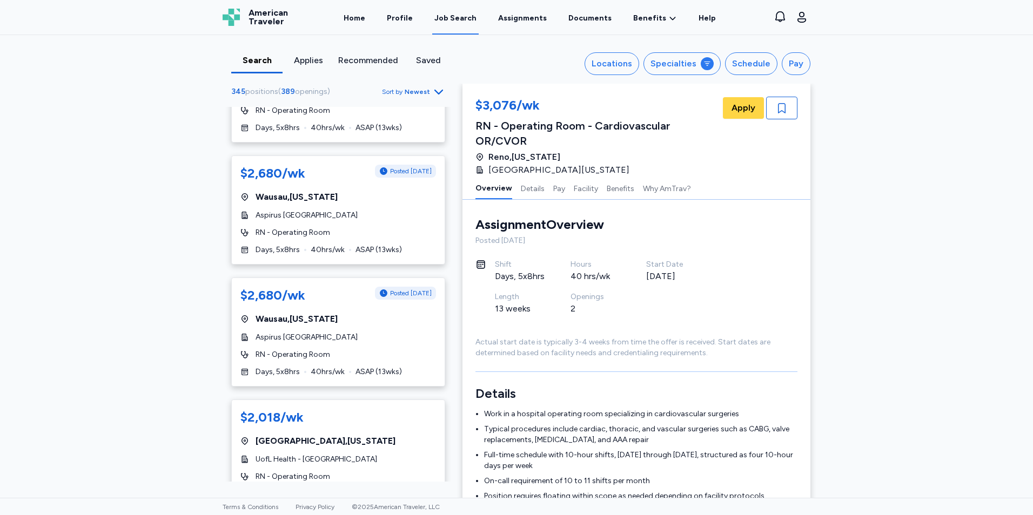
click at [345, 278] on div "$2,680/wk Posted [DATE] [GEOGRAPHIC_DATA] , [US_STATE] Aspirus [GEOGRAPHIC_DATA…" at bounding box center [338, 332] width 214 height 109
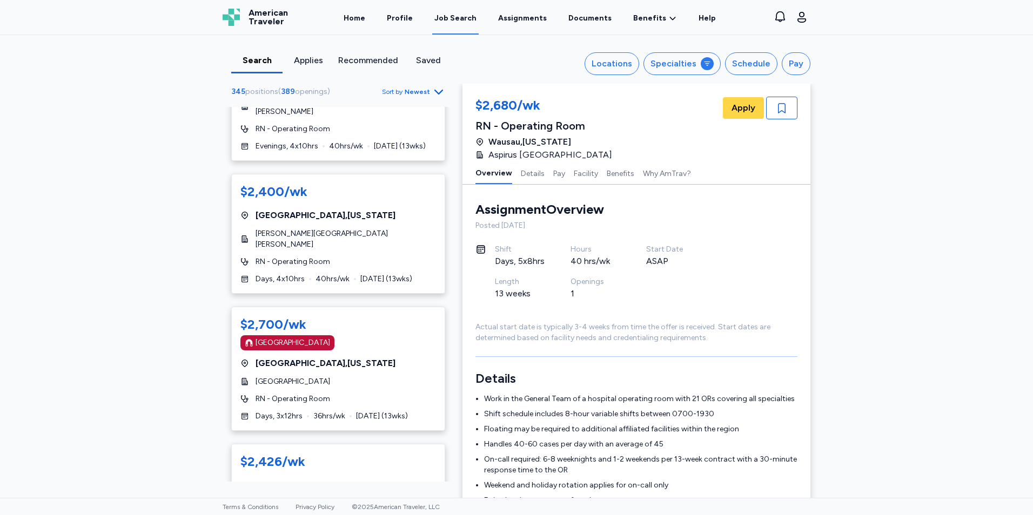
scroll to position [5132, 0]
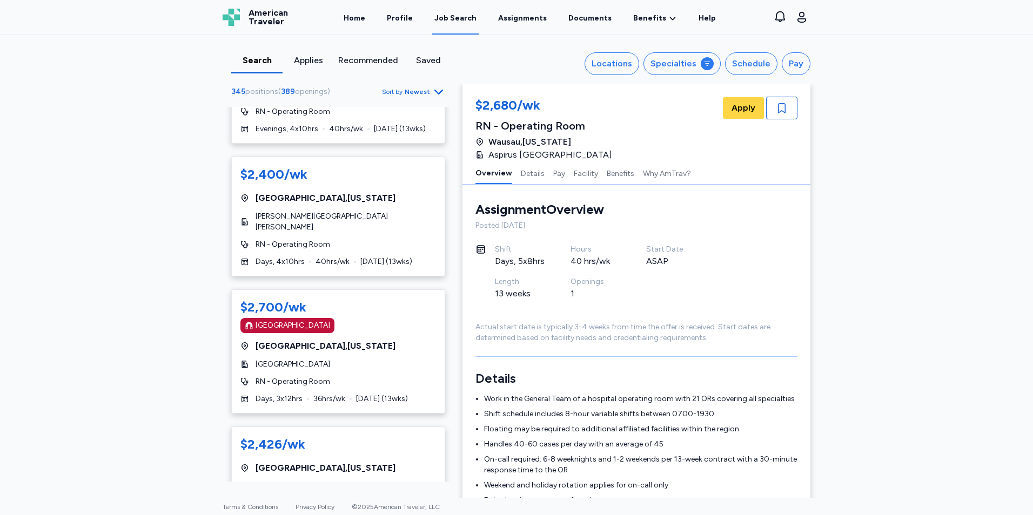
click at [345, 340] on span "[GEOGRAPHIC_DATA] , [US_STATE]" at bounding box center [325, 346] width 140 height 13
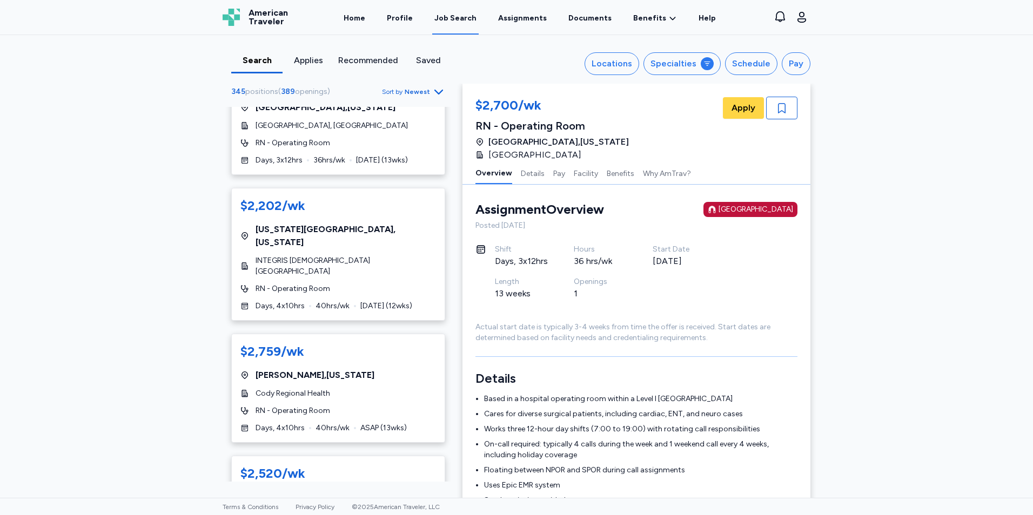
scroll to position [5510, 0]
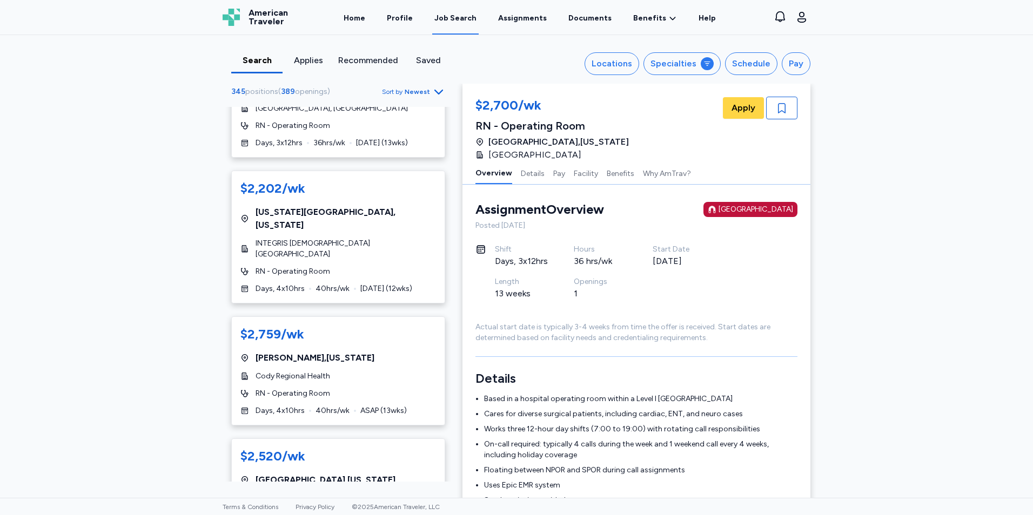
click at [345, 371] on div "Cody Regional Health" at bounding box center [338, 376] width 196 height 11
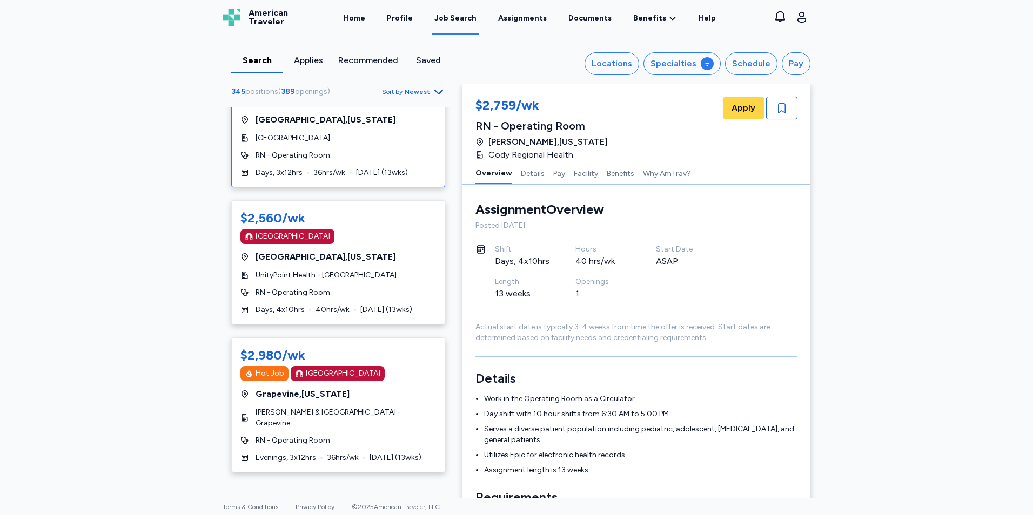
scroll to position [6008, 0]
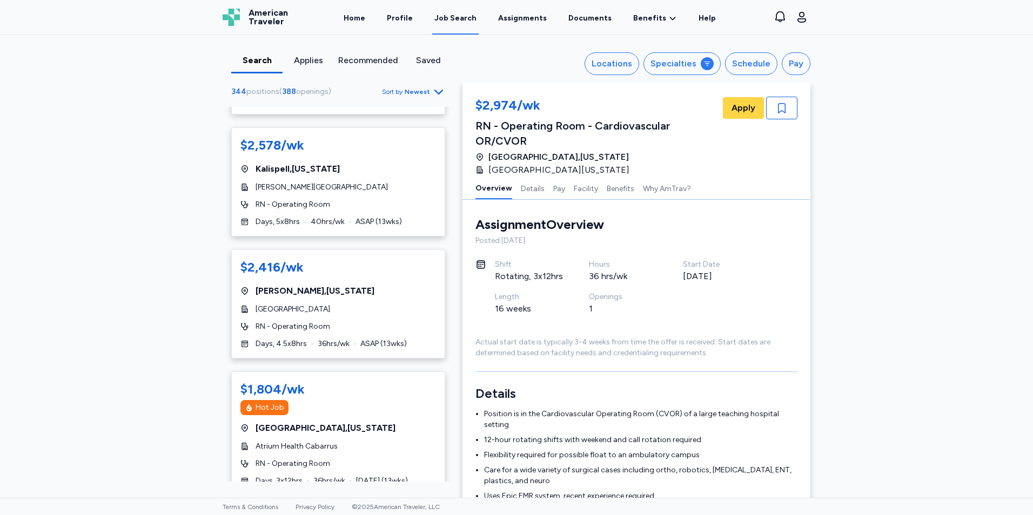
scroll to position [486, 0]
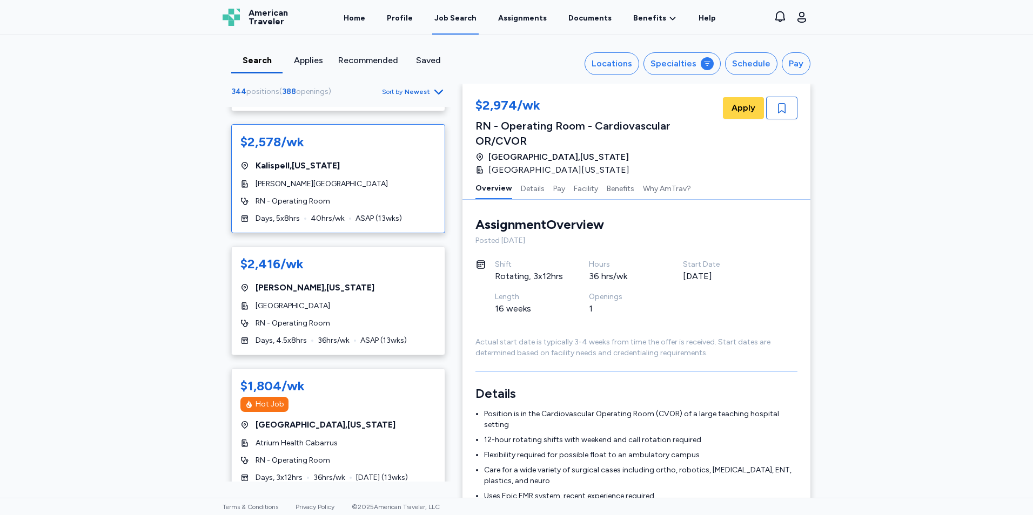
click at [344, 213] on div "$2,578/wk [GEOGRAPHIC_DATA] , [US_STATE][GEOGRAPHIC_DATA][PERSON_NAME] RN - Ope…" at bounding box center [338, 178] width 214 height 109
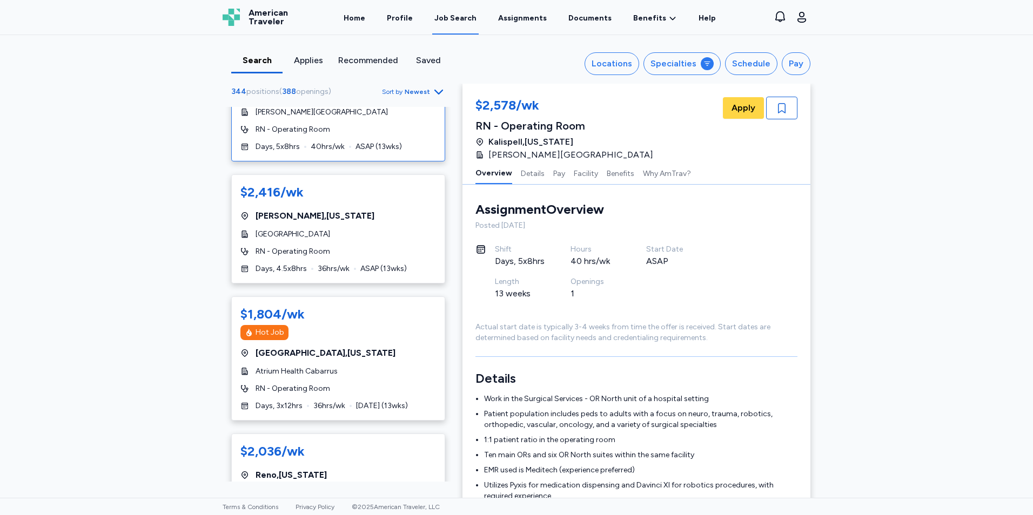
scroll to position [594, 0]
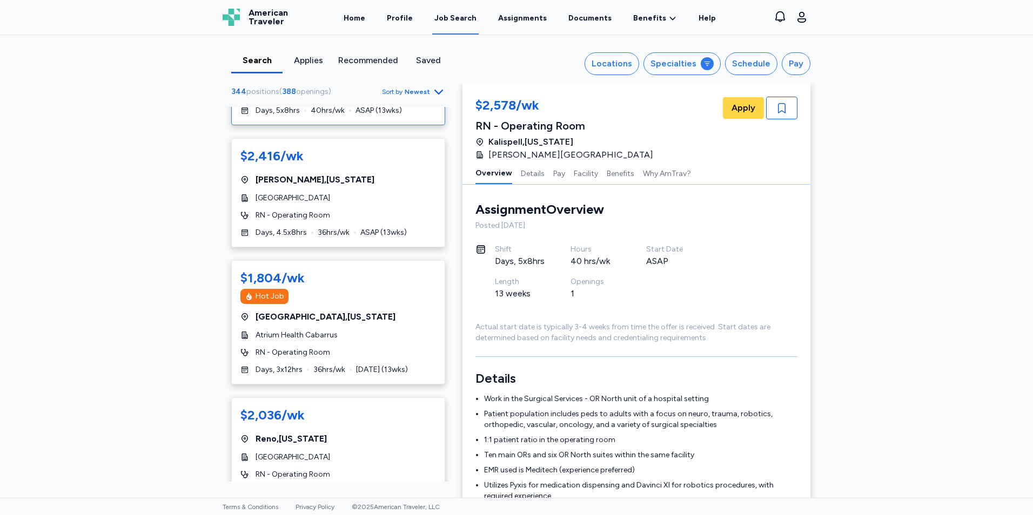
click at [344, 213] on div "RN - Operating Room" at bounding box center [338, 215] width 196 height 11
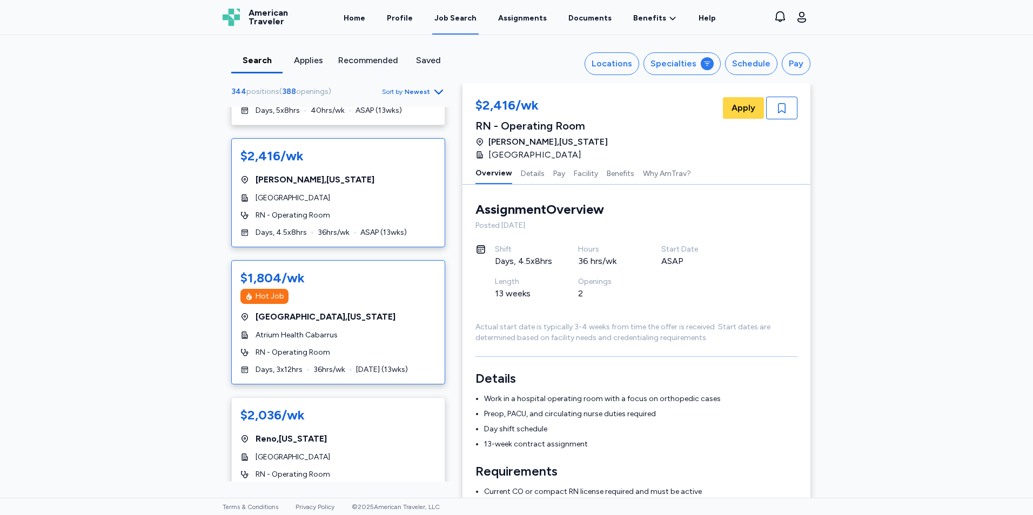
click at [345, 286] on div "$1,804/wk" at bounding box center [338, 278] width 196 height 17
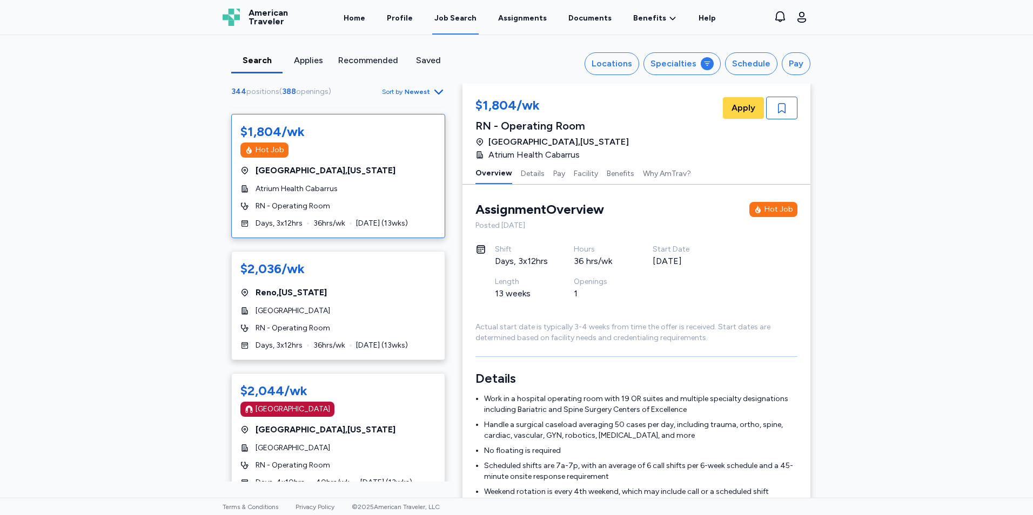
scroll to position [756, 0]
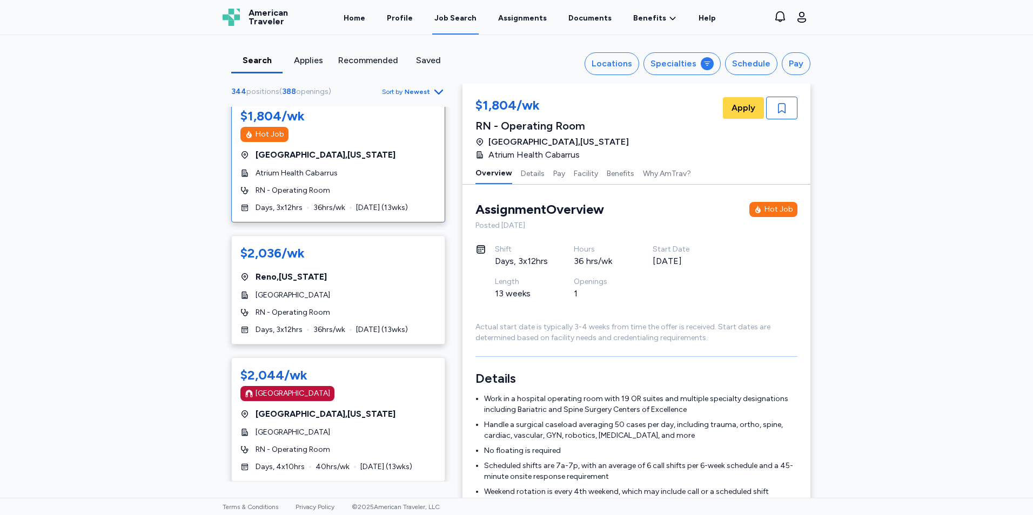
click at [345, 286] on div "$2,036/wk [GEOGRAPHIC_DATA] , [US_STATE][GEOGRAPHIC_DATA] RN - Operating Room D…" at bounding box center [338, 290] width 214 height 109
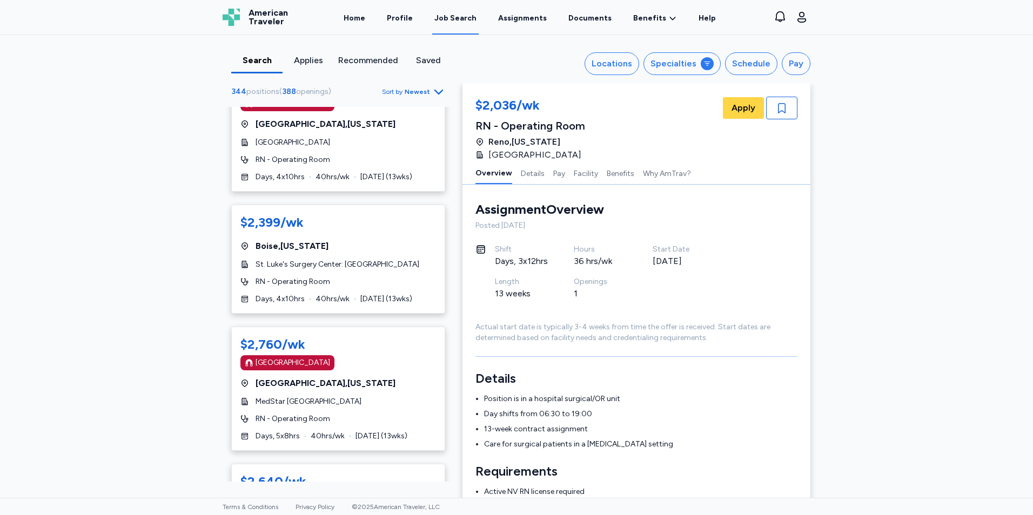
scroll to position [1188, 0]
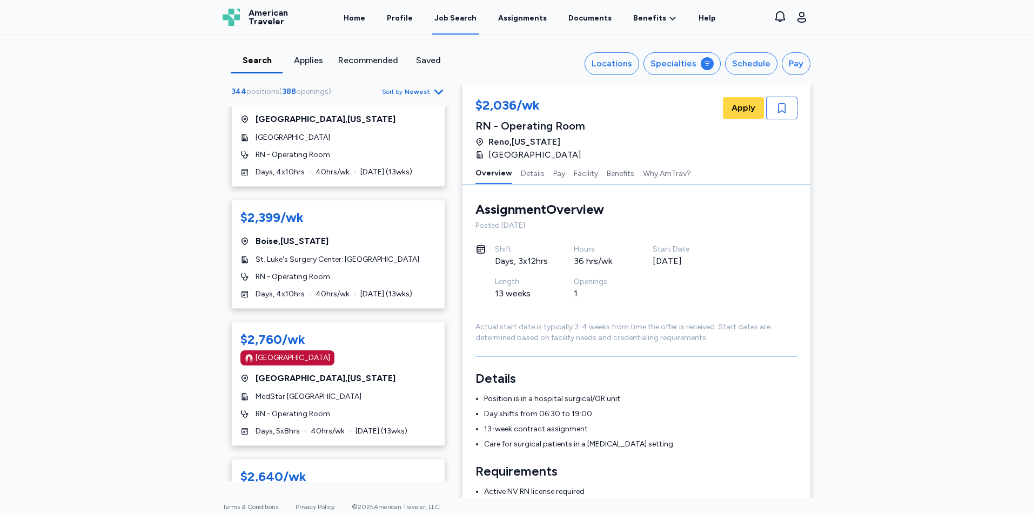
click at [339, 266] on div "$2,399/wk [GEOGRAPHIC_DATA] , [US_STATE] [GEOGRAPHIC_DATA][PERSON_NAME]: Boise …" at bounding box center [338, 254] width 214 height 109
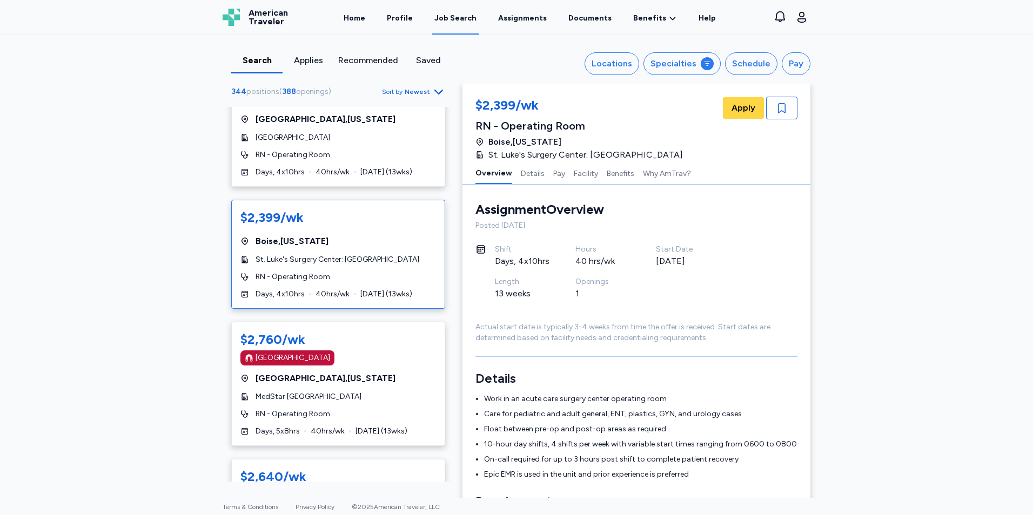
click at [344, 267] on div "$2,399/wk [GEOGRAPHIC_DATA] , [US_STATE] [GEOGRAPHIC_DATA][PERSON_NAME]: Boise …" at bounding box center [338, 254] width 214 height 109
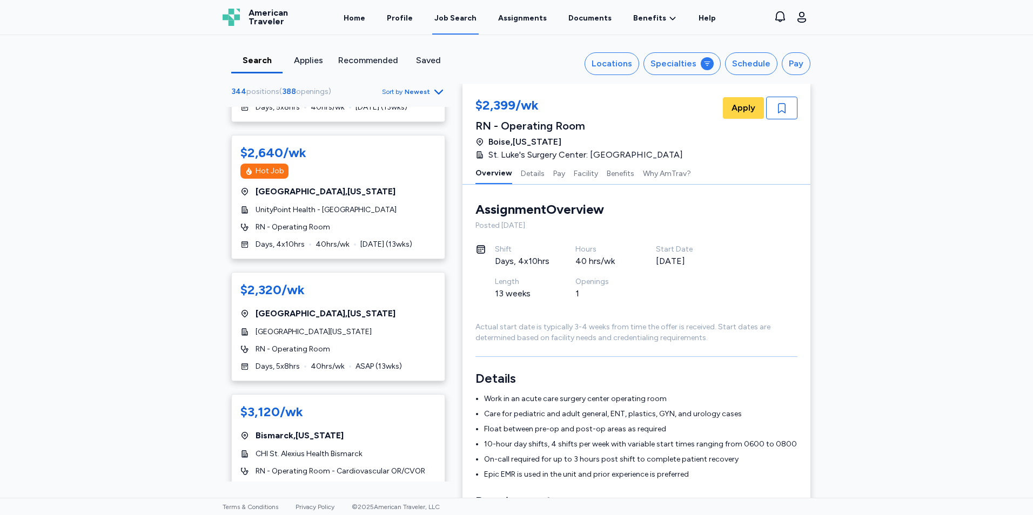
scroll to position [1620, 0]
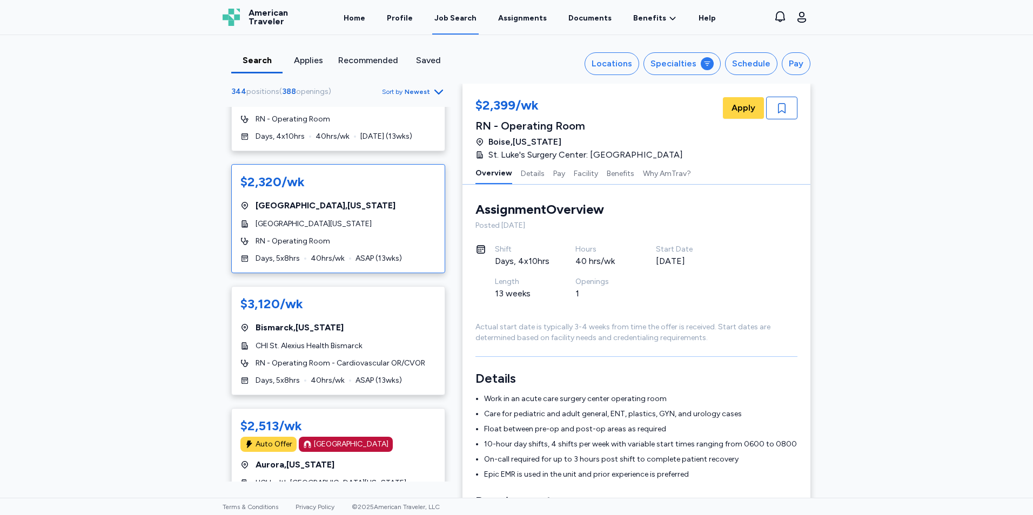
click at [336, 246] on div "RN - Operating Room" at bounding box center [338, 241] width 196 height 11
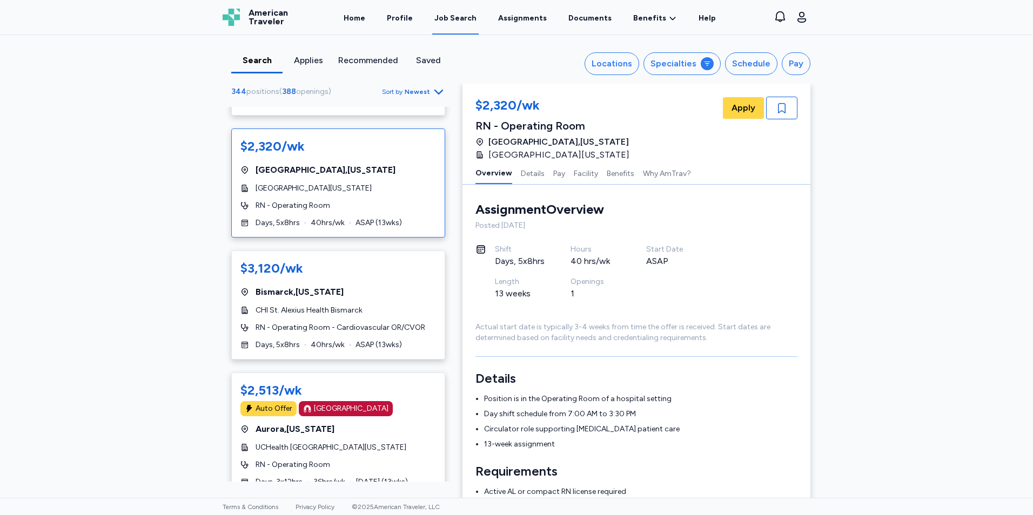
scroll to position [1675, 0]
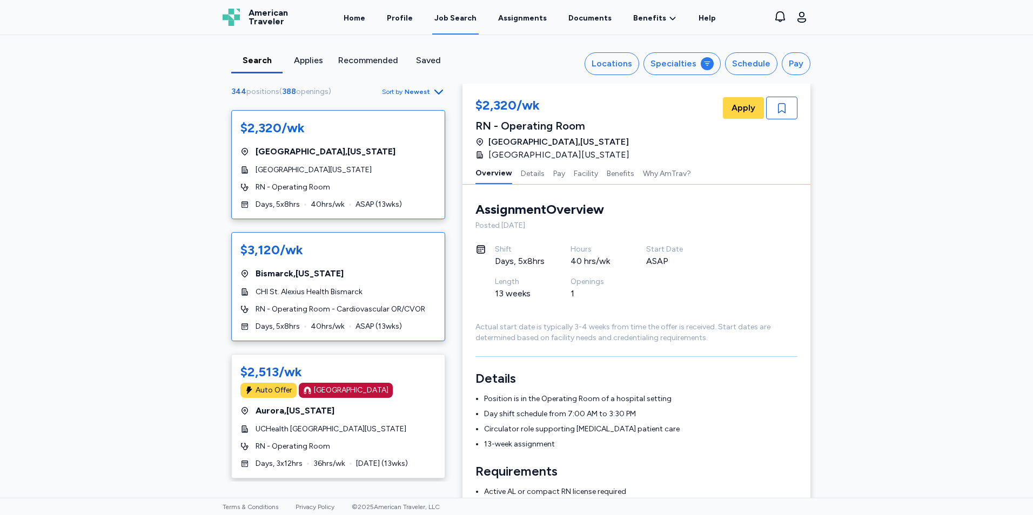
click at [326, 260] on div "$3,120/wk" at bounding box center [338, 250] width 196 height 19
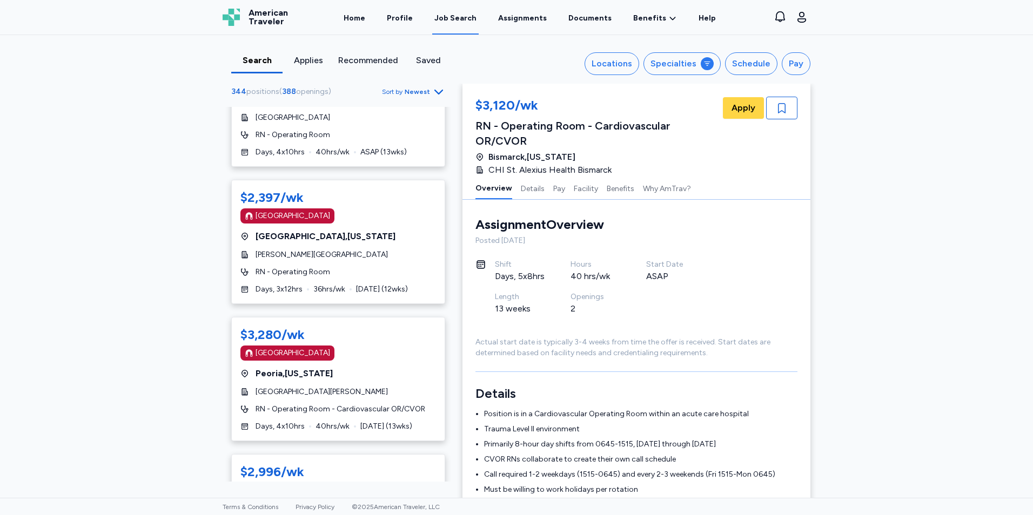
scroll to position [2269, 0]
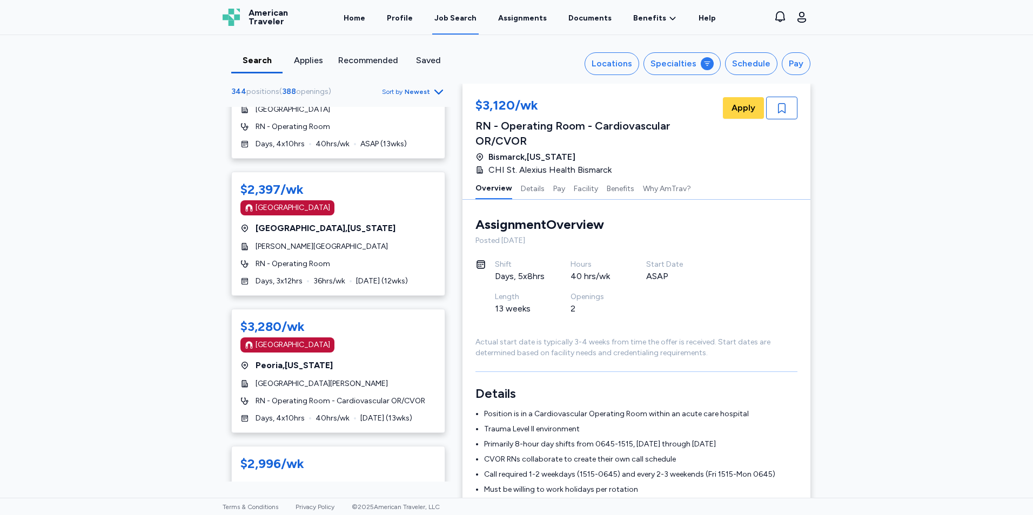
click at [326, 260] on div "RN - Operating Room" at bounding box center [338, 264] width 196 height 11
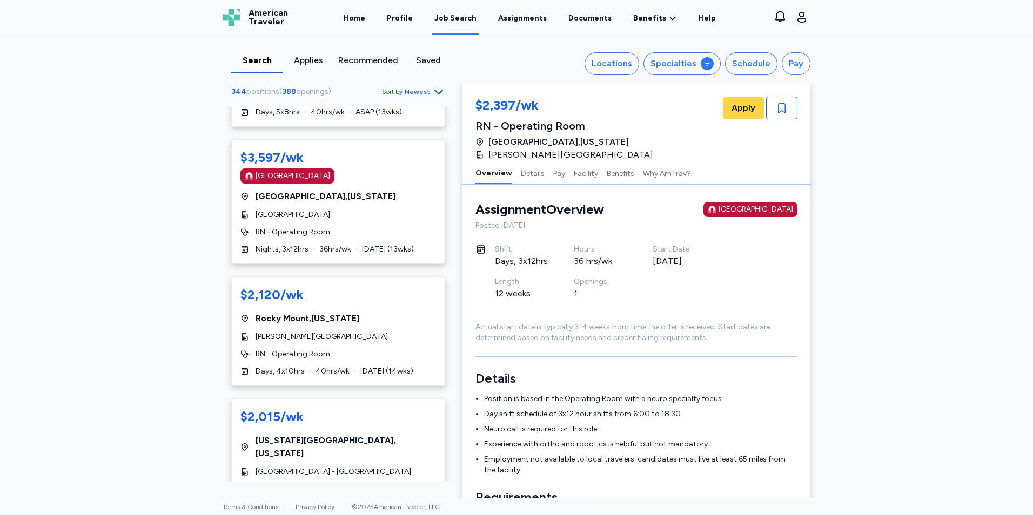
scroll to position [2701, 0]
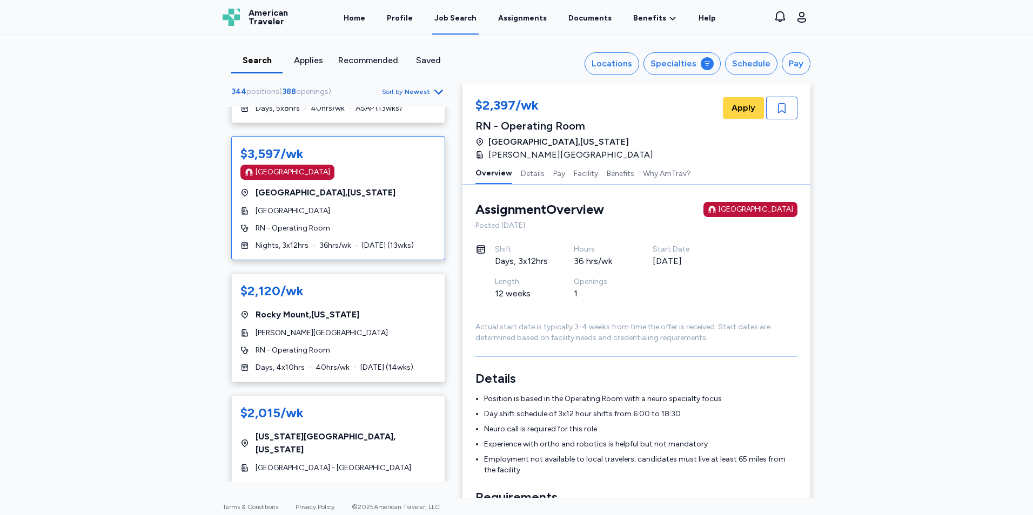
click at [329, 220] on div "$3,597/wk [GEOGRAPHIC_DATA] [GEOGRAPHIC_DATA] , [US_STATE] [GEOGRAPHIC_DATA] RN…" at bounding box center [338, 198] width 214 height 124
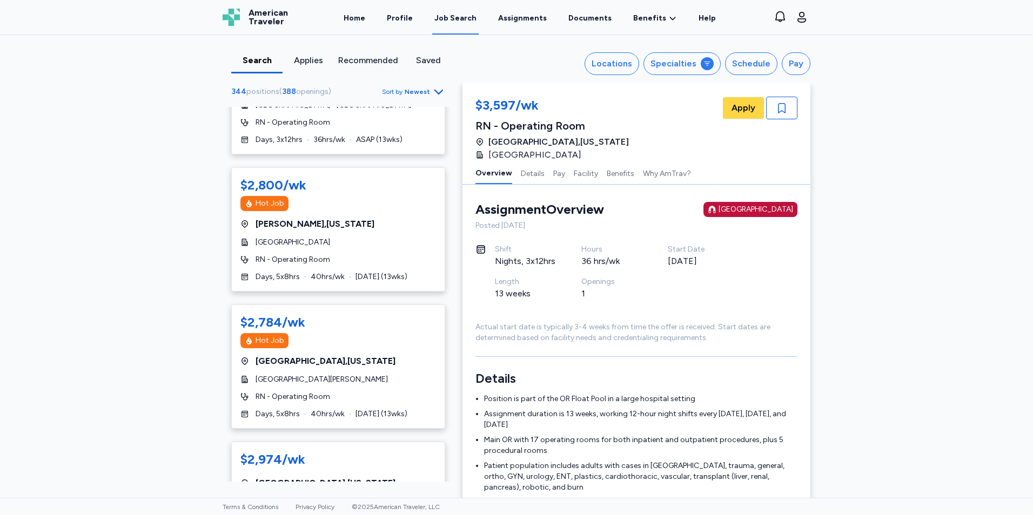
scroll to position [3079, 0]
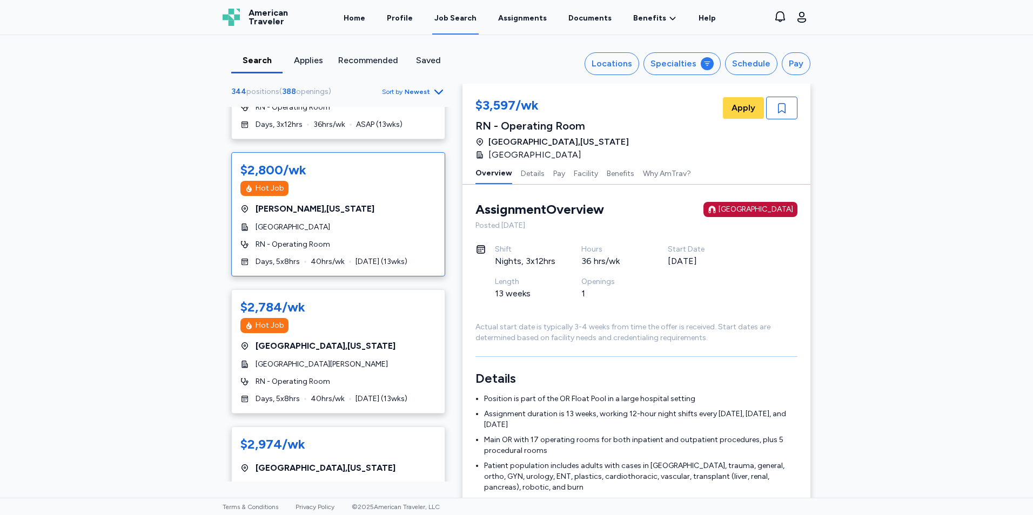
click at [371, 225] on div "$2,800/wk Hot Job [GEOGRAPHIC_DATA] , [US_STATE][GEOGRAPHIC_DATA] RN - Operatin…" at bounding box center [338, 214] width 214 height 124
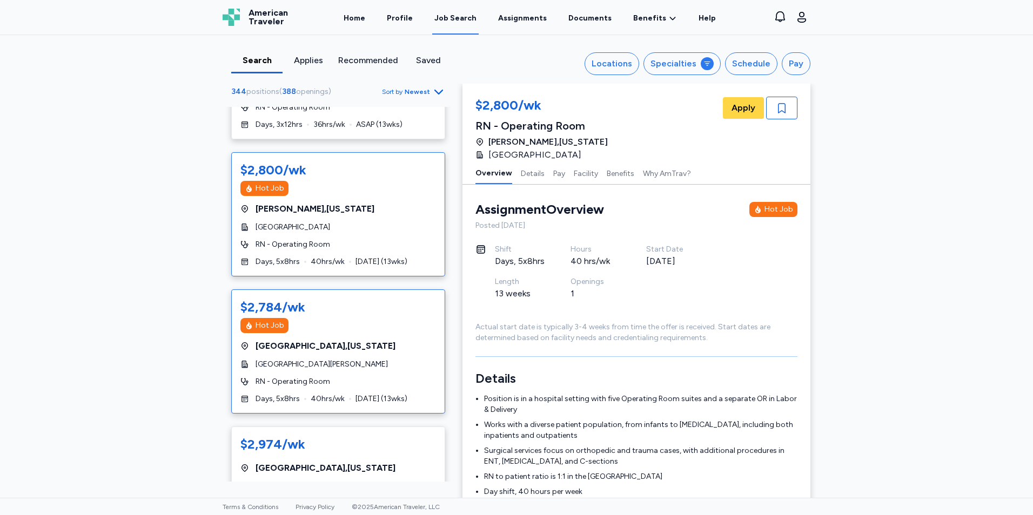
click at [365, 318] on div "Hot Job" at bounding box center [338, 325] width 196 height 15
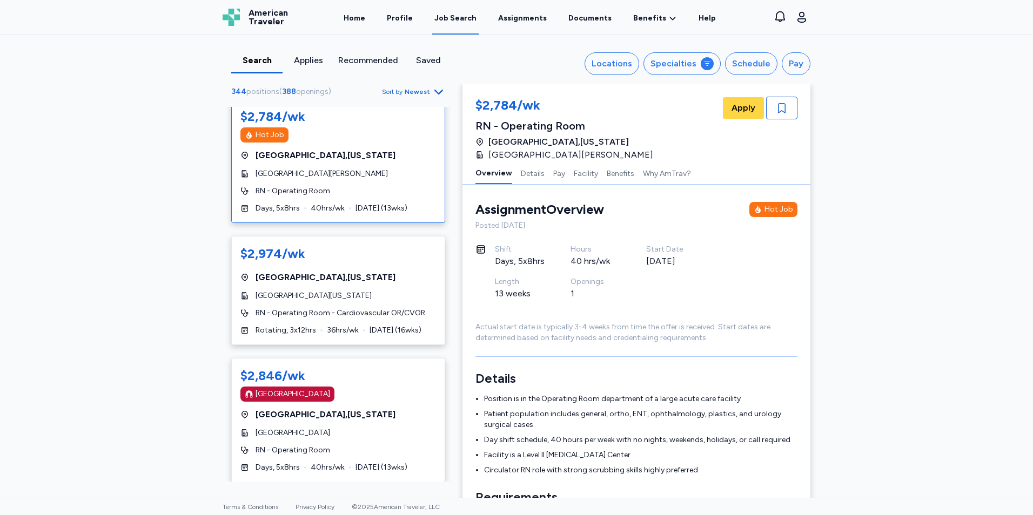
scroll to position [3295, 0]
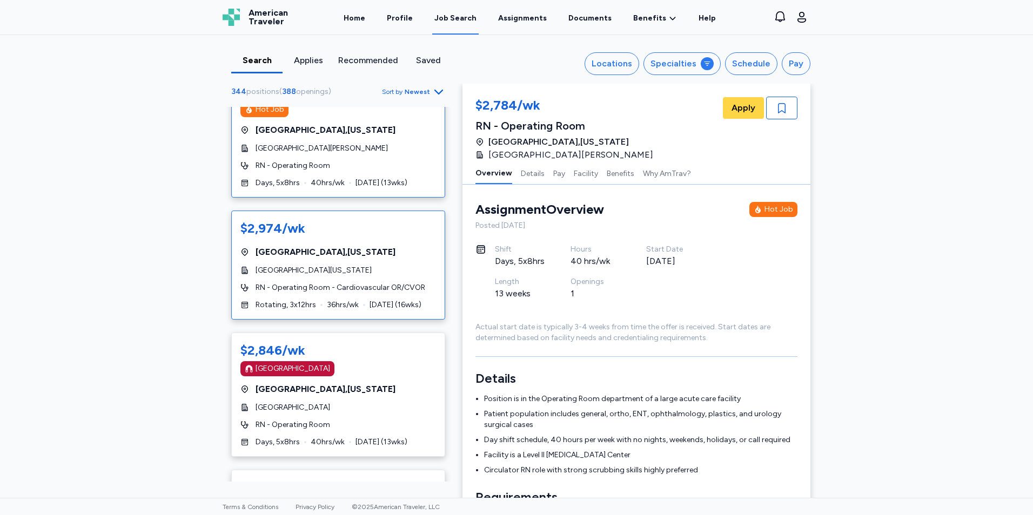
click at [370, 283] on span "RN - Operating Room - Cardiovascular OR/CVOR" at bounding box center [340, 288] width 170 height 11
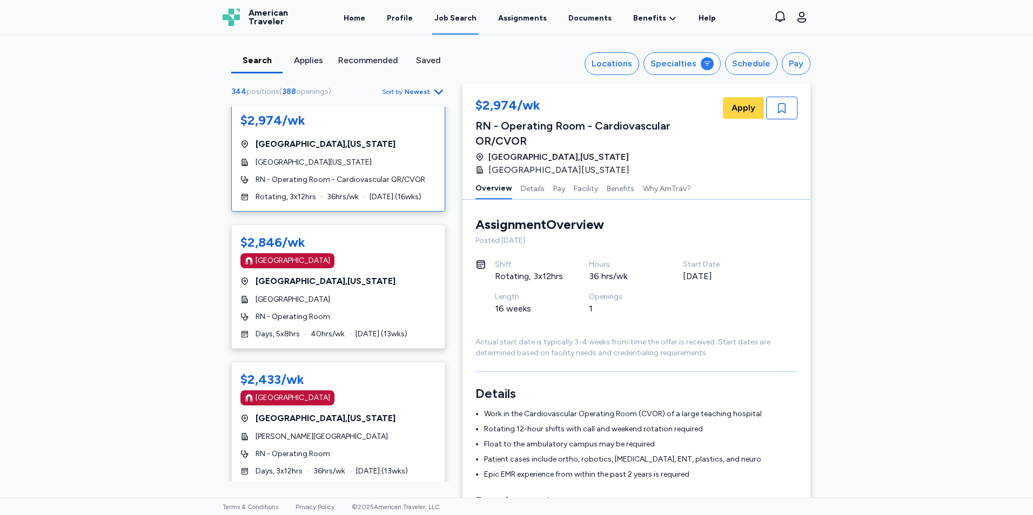
click at [370, 279] on div "$2,846/wk [GEOGRAPHIC_DATA] [GEOGRAPHIC_DATA] , [US_STATE][GEOGRAPHIC_DATA] RN …" at bounding box center [338, 287] width 214 height 124
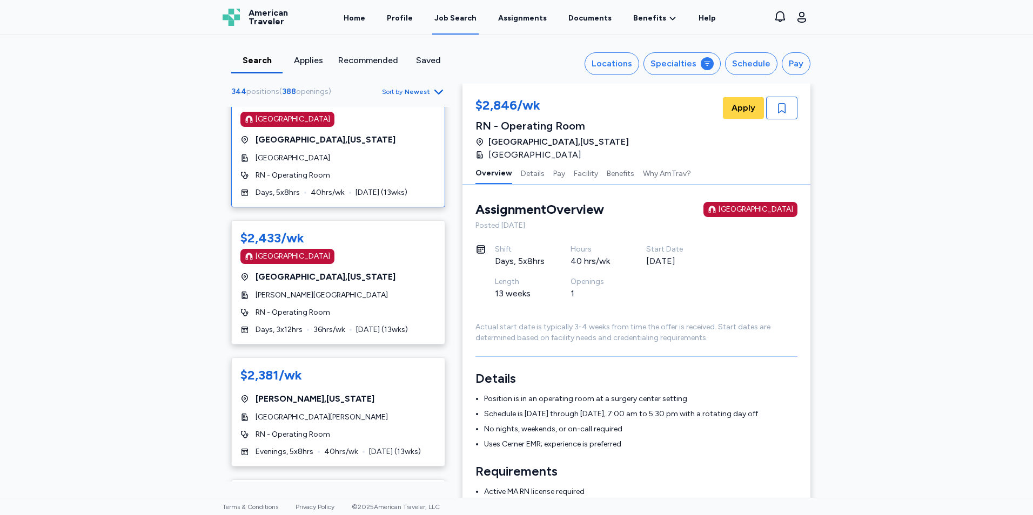
scroll to position [3565, 0]
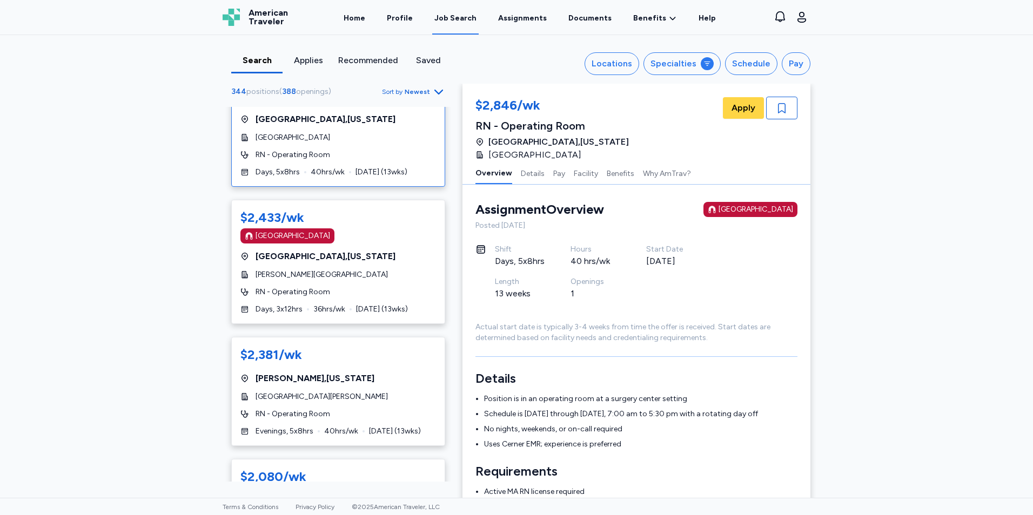
click at [370, 287] on div "RN - Operating Room" at bounding box center [338, 292] width 196 height 11
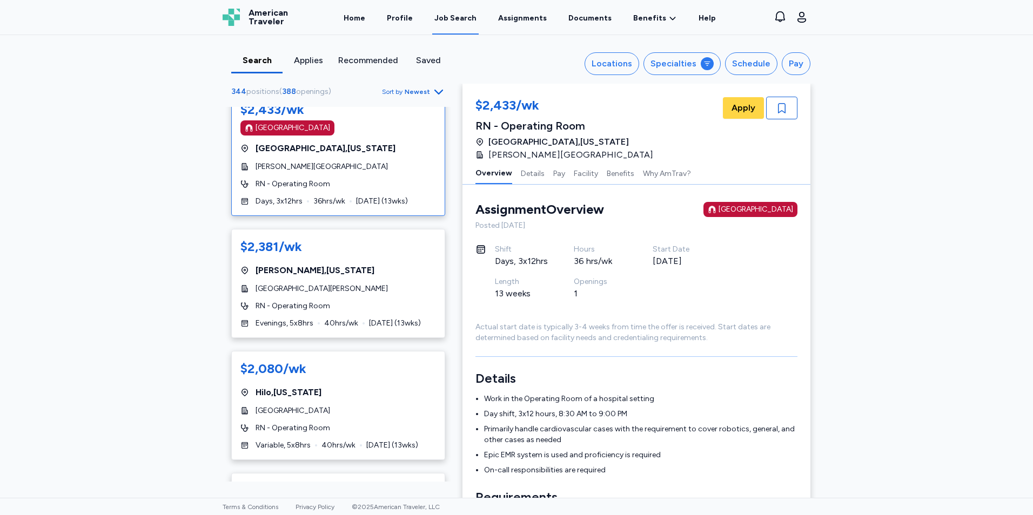
click at [370, 284] on div "[GEOGRAPHIC_DATA][PERSON_NAME]" at bounding box center [338, 289] width 196 height 11
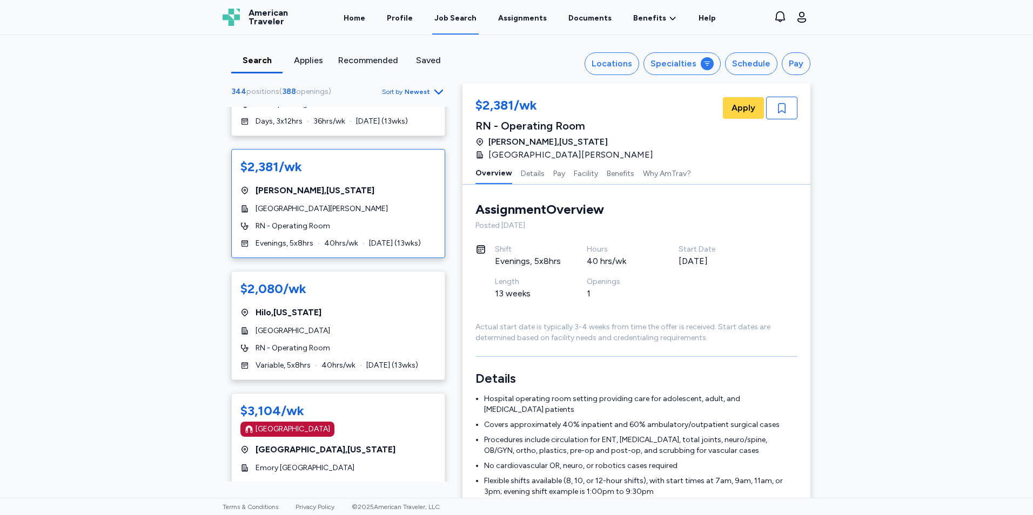
scroll to position [3835, 0]
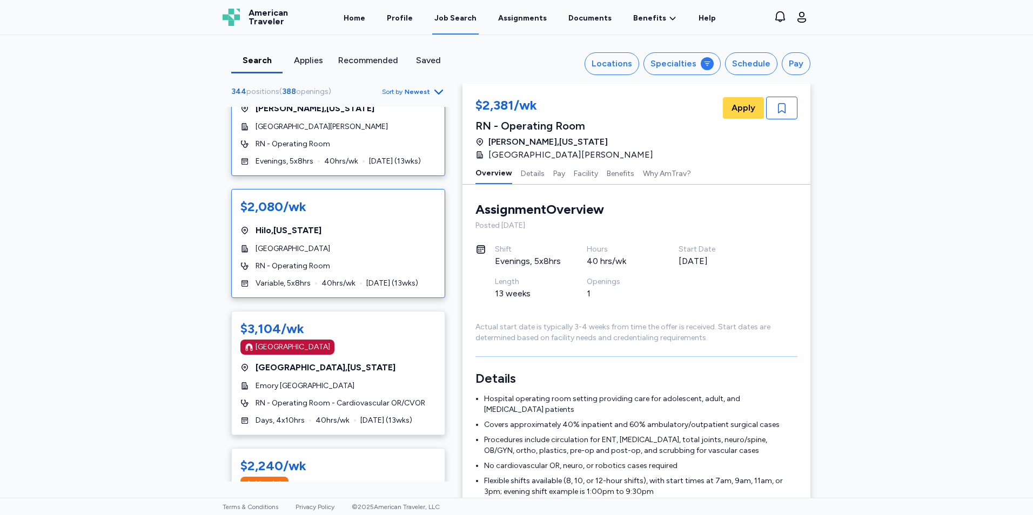
click at [367, 243] on div "$2,080/wk [GEOGRAPHIC_DATA] , [US_STATE] [GEOGRAPHIC_DATA] RN - Operating Room …" at bounding box center [338, 243] width 214 height 109
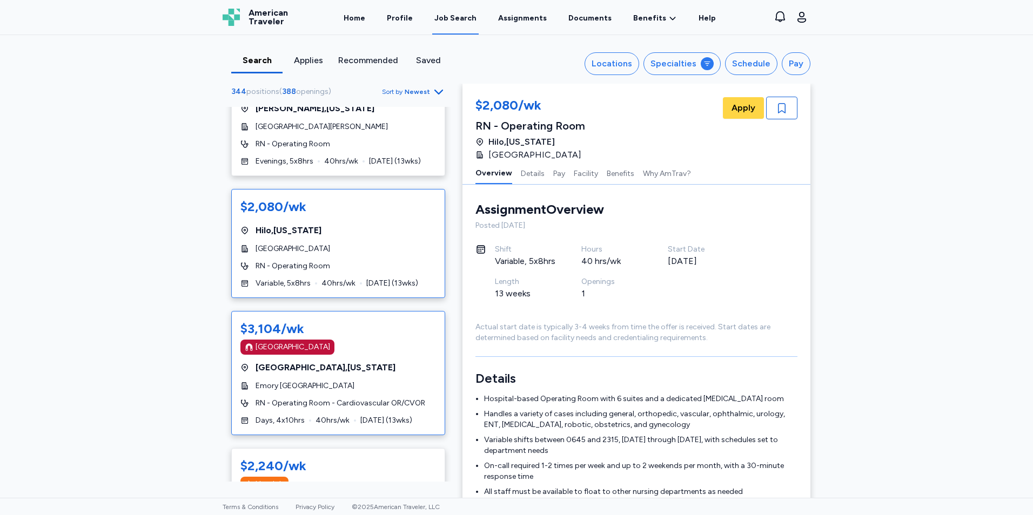
click at [348, 398] on span "RN - Operating Room - Cardiovascular OR/CVOR" at bounding box center [340, 403] width 170 height 11
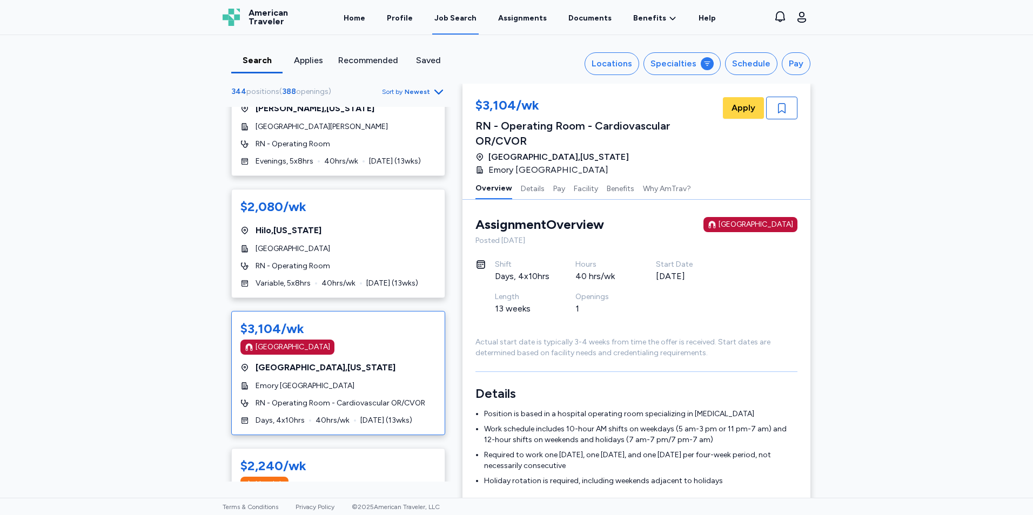
scroll to position [3997, 0]
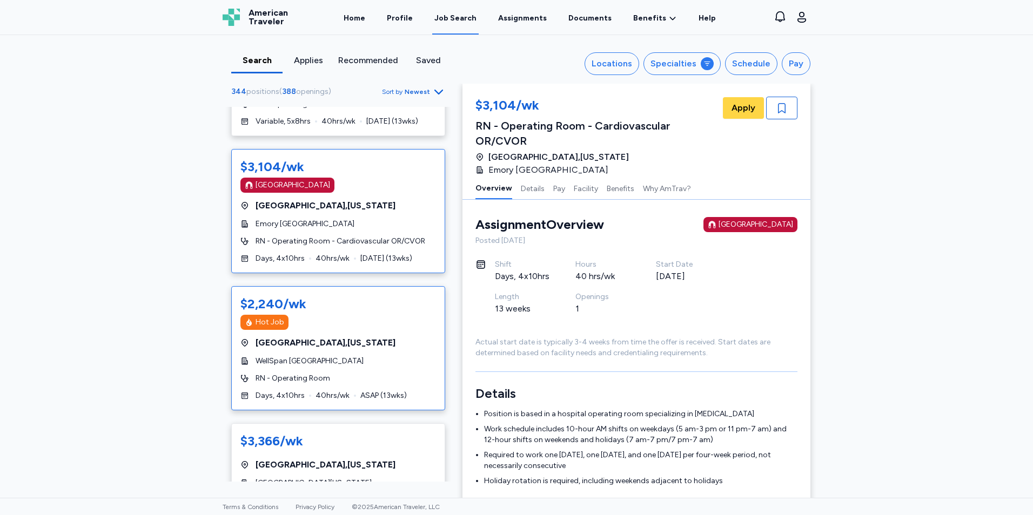
click at [352, 316] on div "Hot Job" at bounding box center [338, 322] width 196 height 15
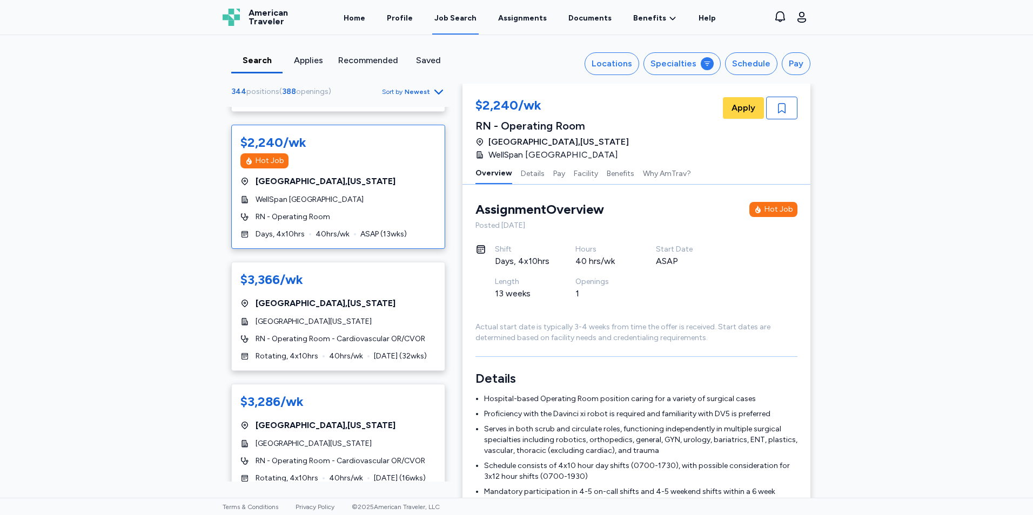
scroll to position [4159, 0]
click at [352, 316] on div "$3,366/wk [GEOGRAPHIC_DATA] , [US_STATE][GEOGRAPHIC_DATA][US_STATE] RN - Operat…" at bounding box center [338, 315] width 214 height 109
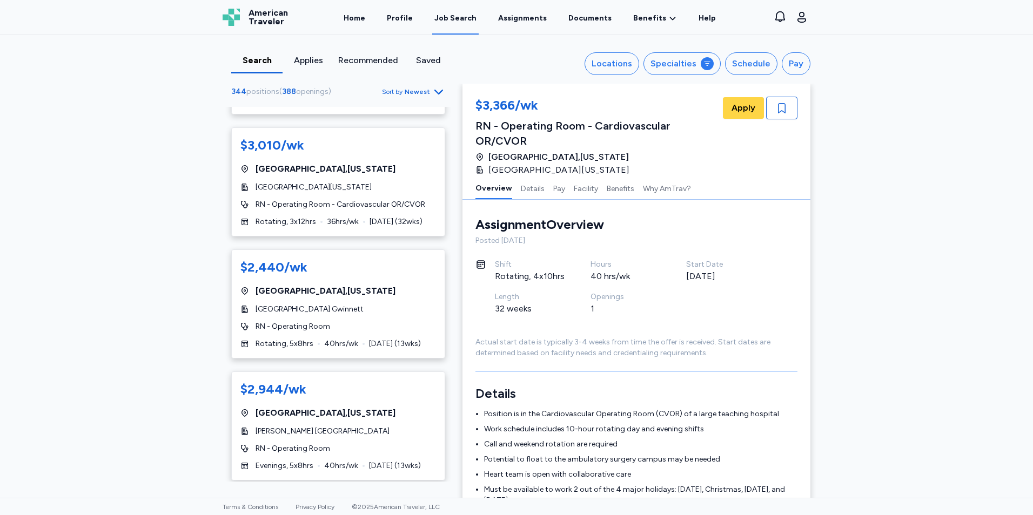
scroll to position [4591, 0]
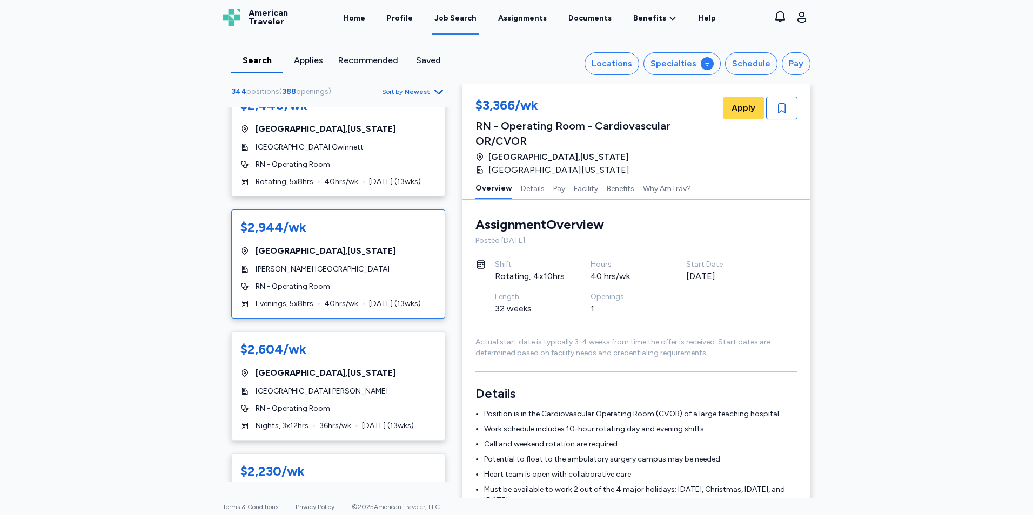
click at [315, 341] on div "$2,604/wk" at bounding box center [338, 349] width 196 height 17
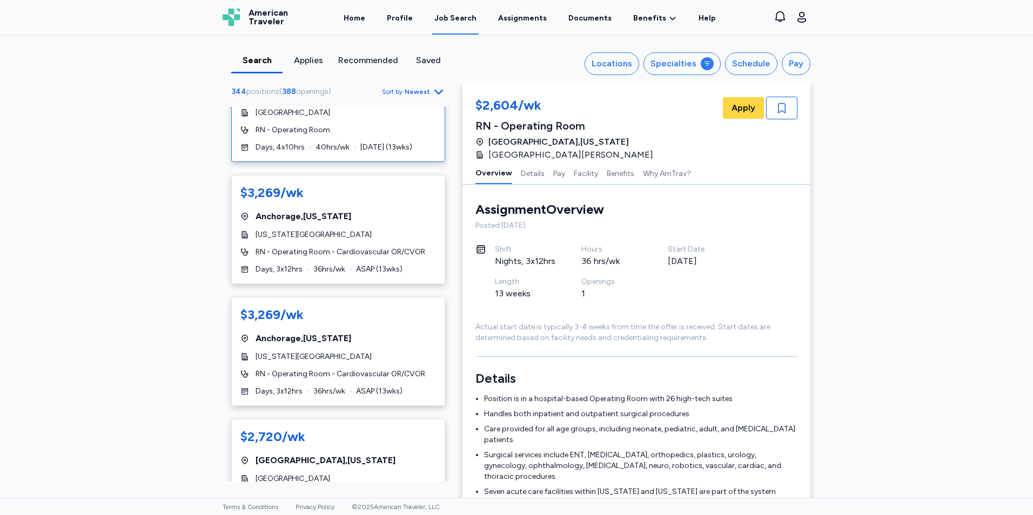
scroll to position [5132, 0]
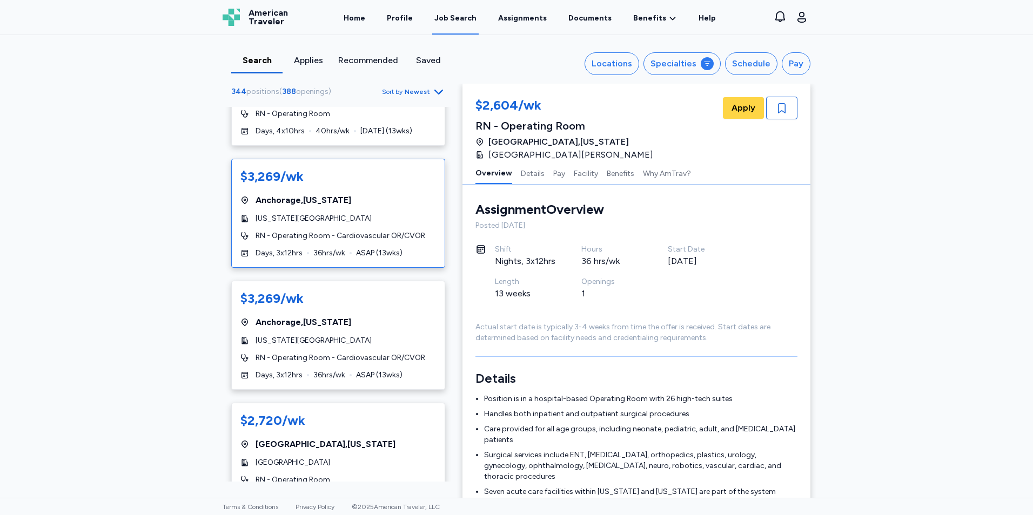
click at [333, 231] on span "RN - Operating Room - Cardiovascular OR/CVOR" at bounding box center [340, 236] width 170 height 11
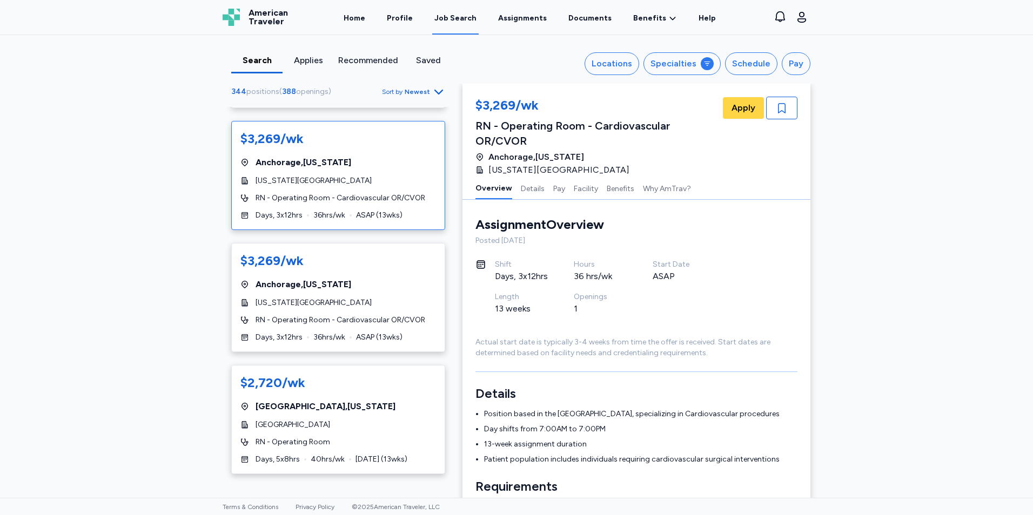
scroll to position [5186, 0]
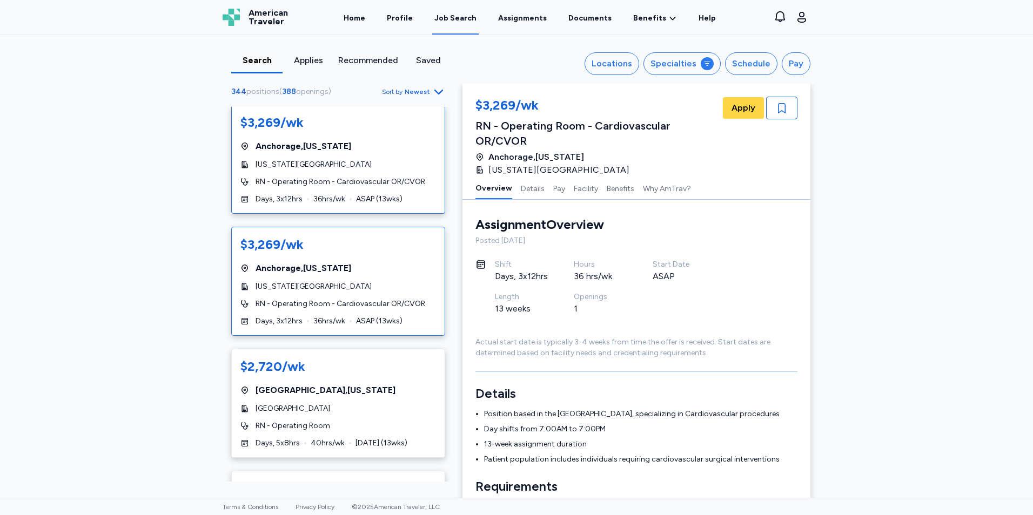
click at [324, 262] on span "Anchorage , [US_STATE]" at bounding box center [303, 268] width 96 height 13
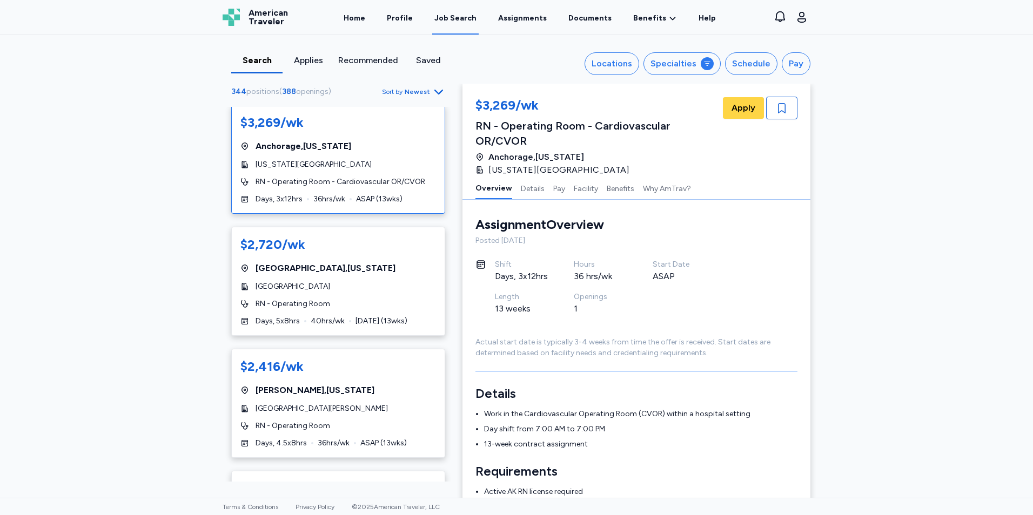
scroll to position [5348, 0]
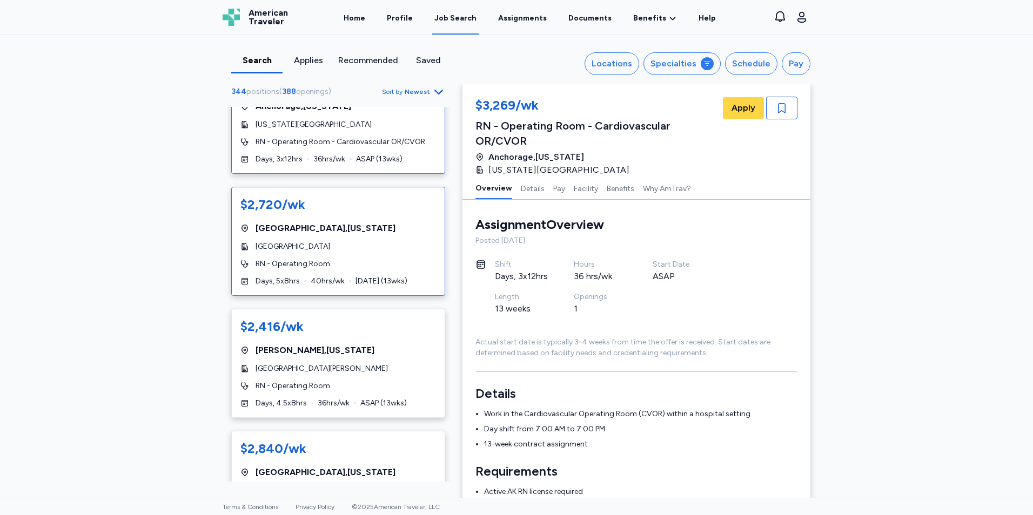
click at [325, 259] on div "RN - Operating Room" at bounding box center [338, 264] width 196 height 11
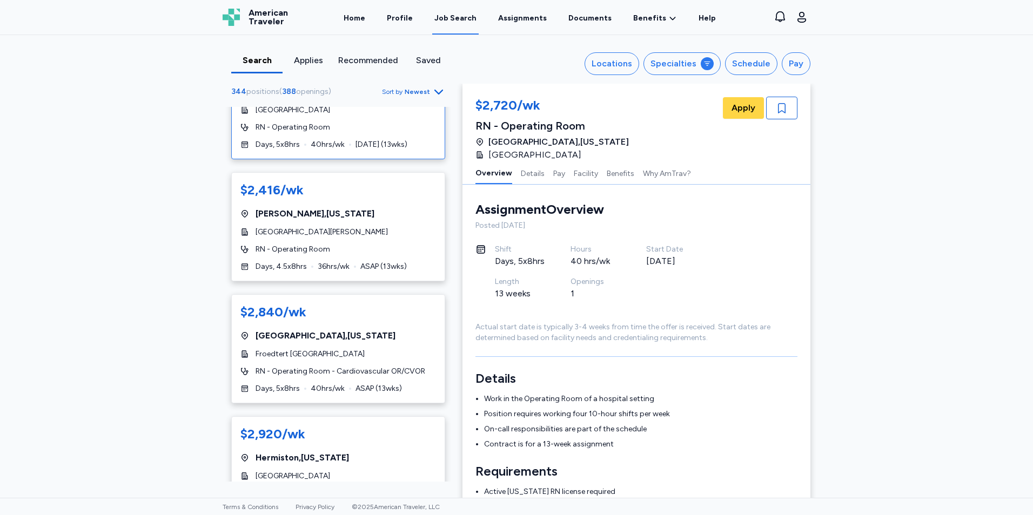
scroll to position [5510, 0]
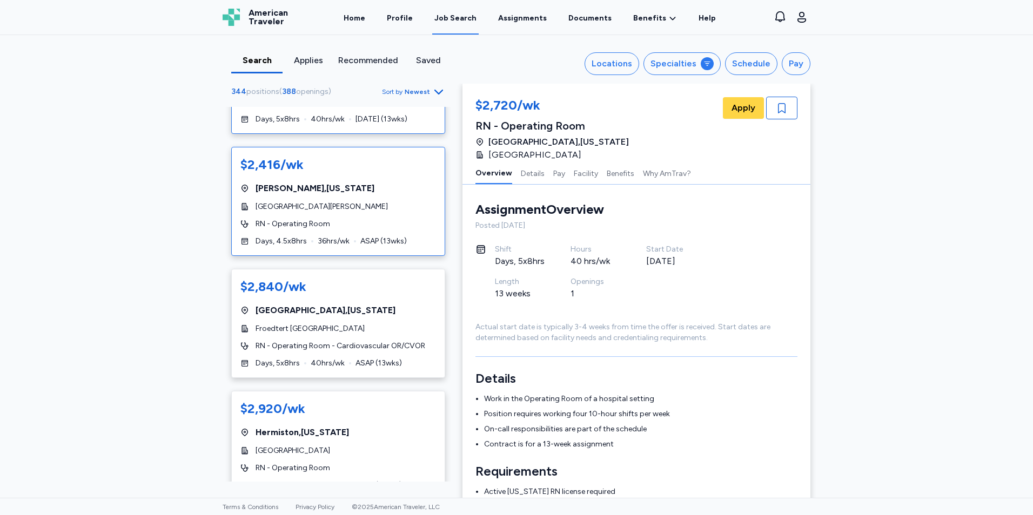
click at [336, 201] on div "[GEOGRAPHIC_DATA][PERSON_NAME]" at bounding box center [338, 206] width 196 height 11
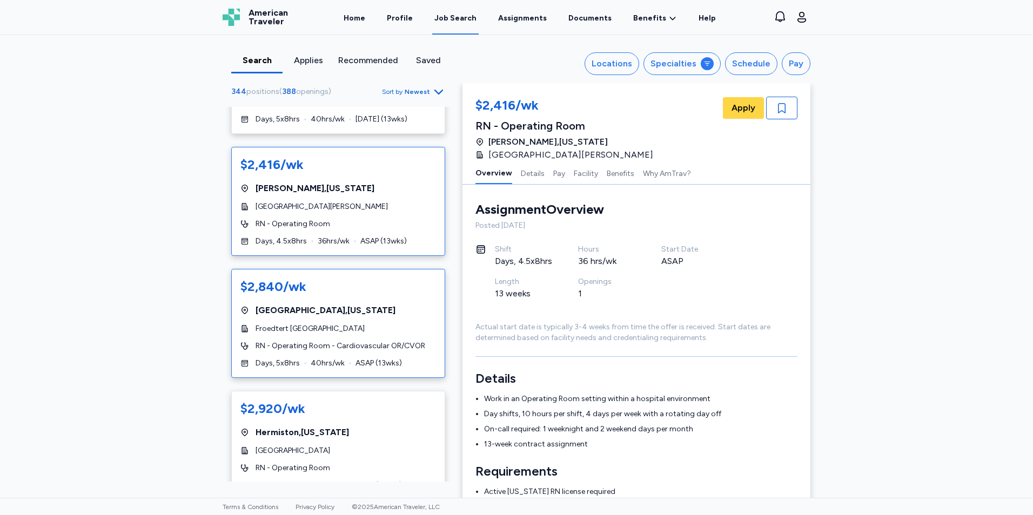
click at [310, 304] on span "[GEOGRAPHIC_DATA] , [US_STATE]" at bounding box center [325, 310] width 140 height 13
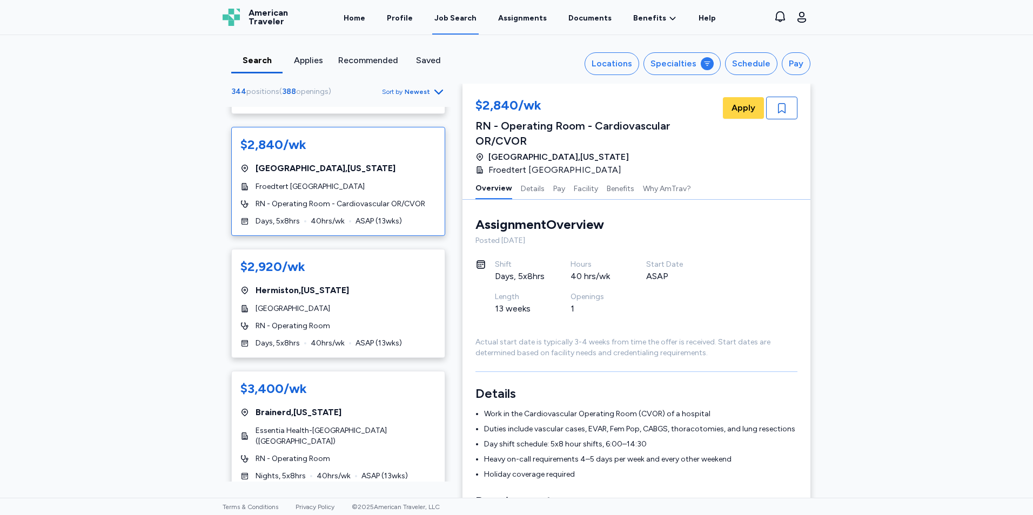
scroll to position [5672, 0]
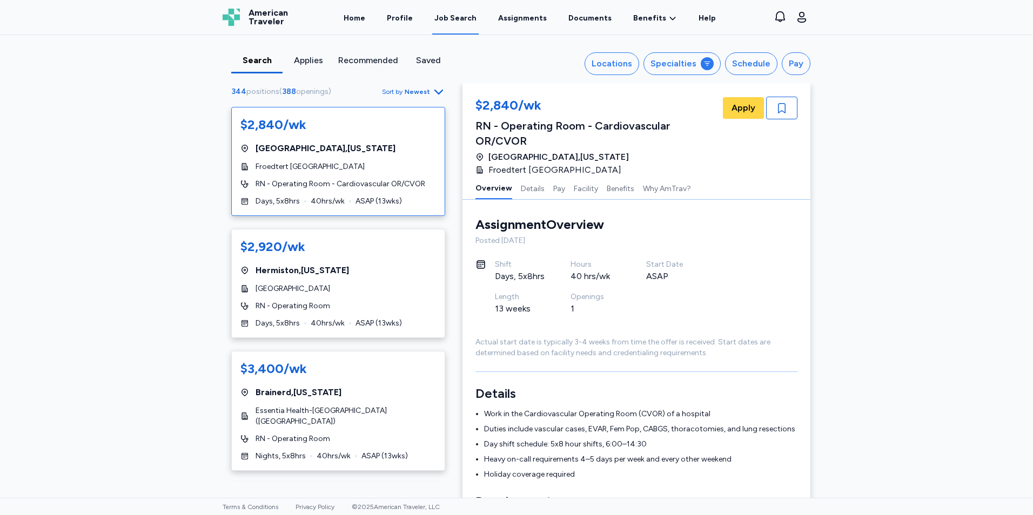
click at [310, 301] on span "RN - Operating Room" at bounding box center [292, 306] width 75 height 11
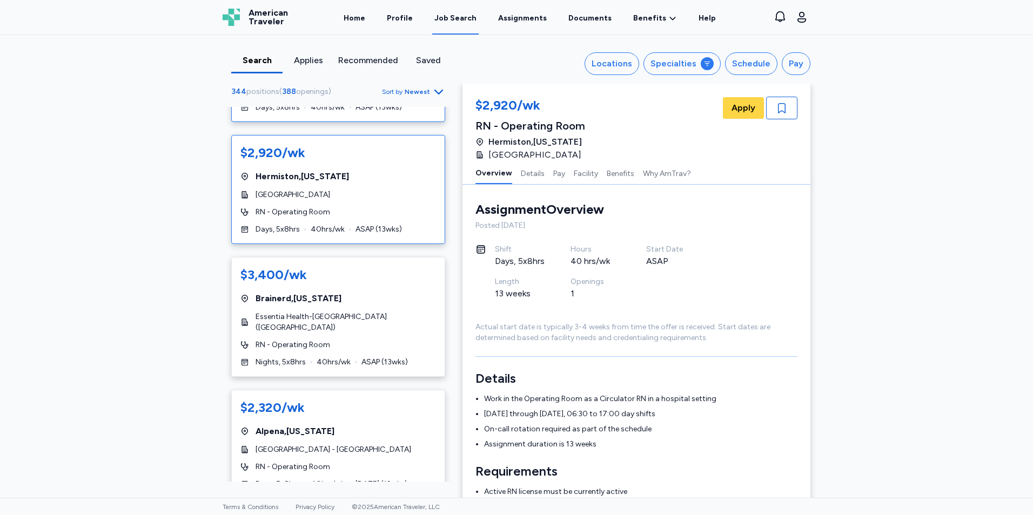
scroll to position [5780, 0]
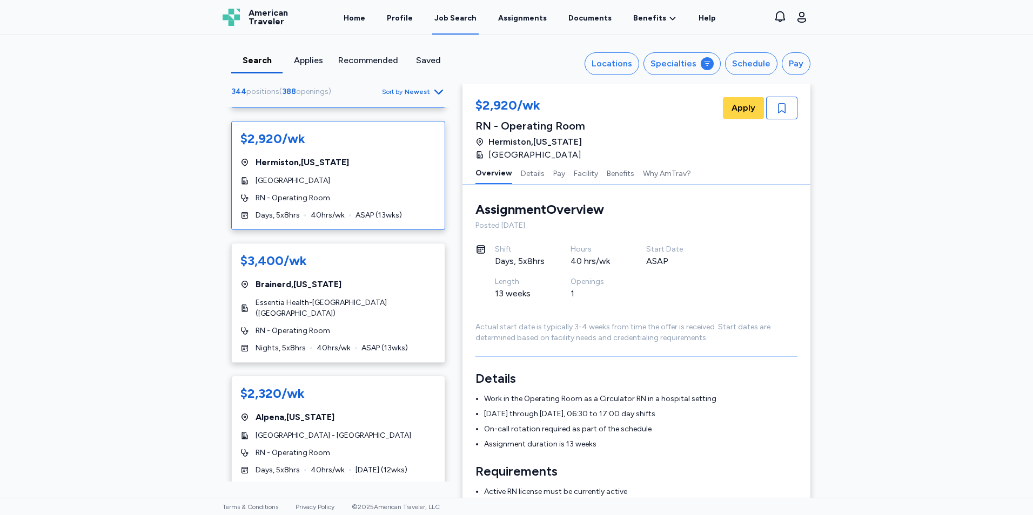
click at [310, 298] on span "Essentia Health-[GEOGRAPHIC_DATA] ([GEOGRAPHIC_DATA])" at bounding box center [345, 309] width 180 height 22
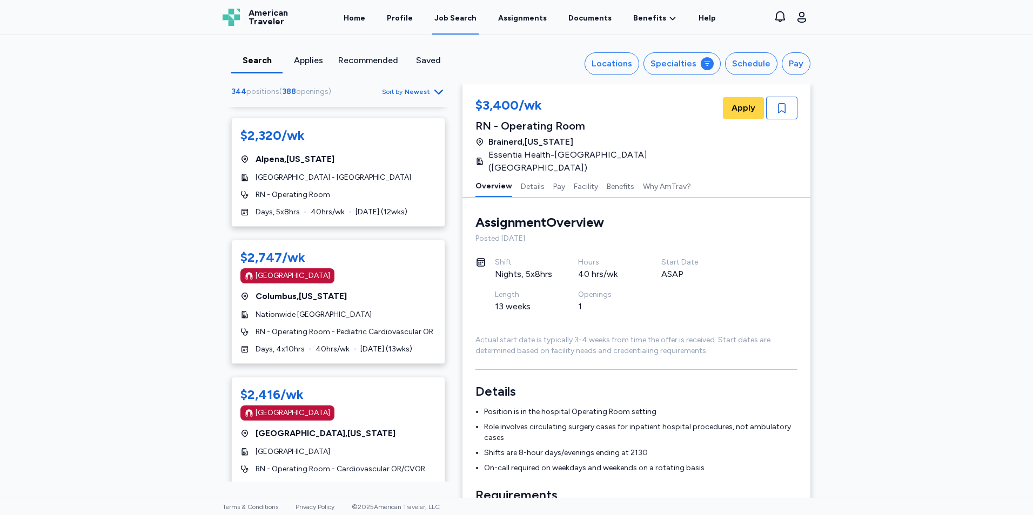
scroll to position [6050, 0]
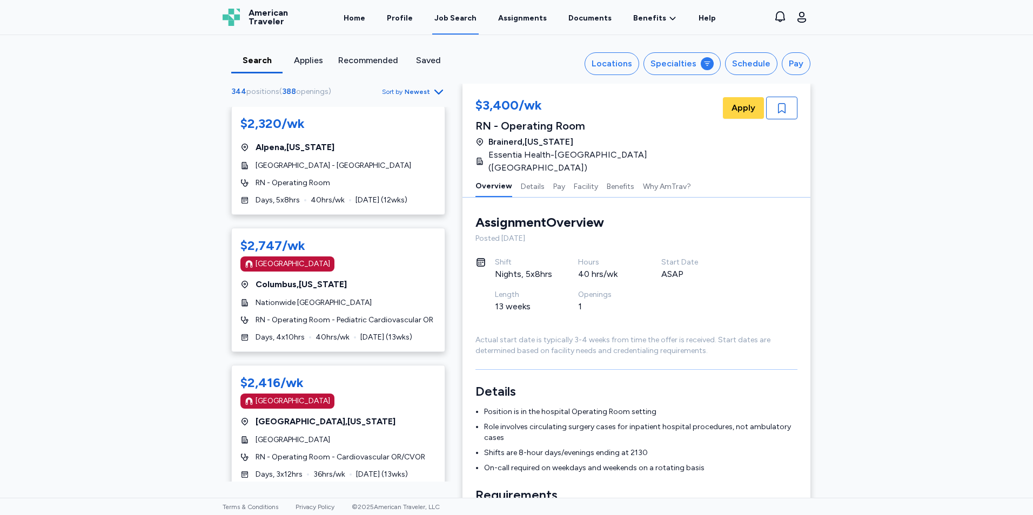
click at [310, 296] on div "$2,747/wk [GEOGRAPHIC_DATA] [GEOGRAPHIC_DATA] , [US_STATE] Nationwide Children'…" at bounding box center [338, 290] width 214 height 124
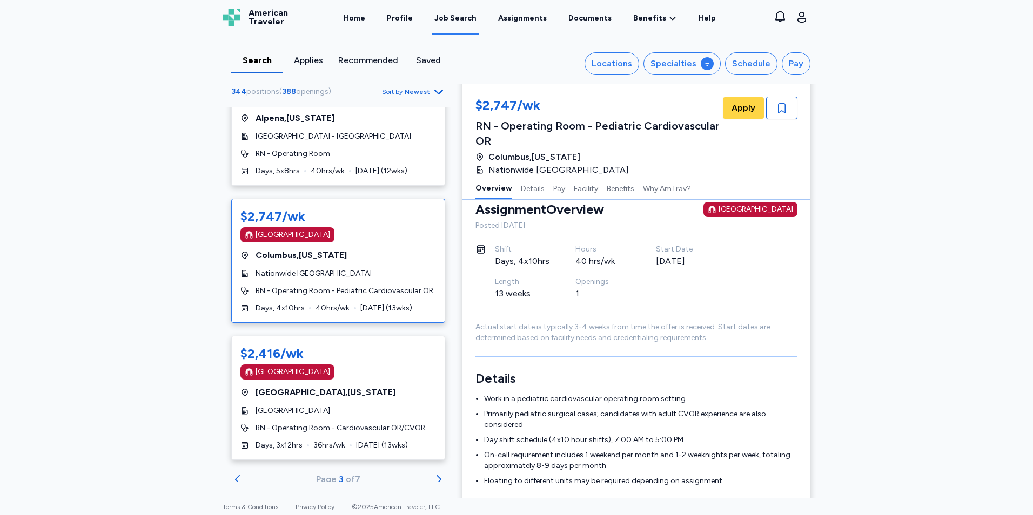
scroll to position [6094, 0]
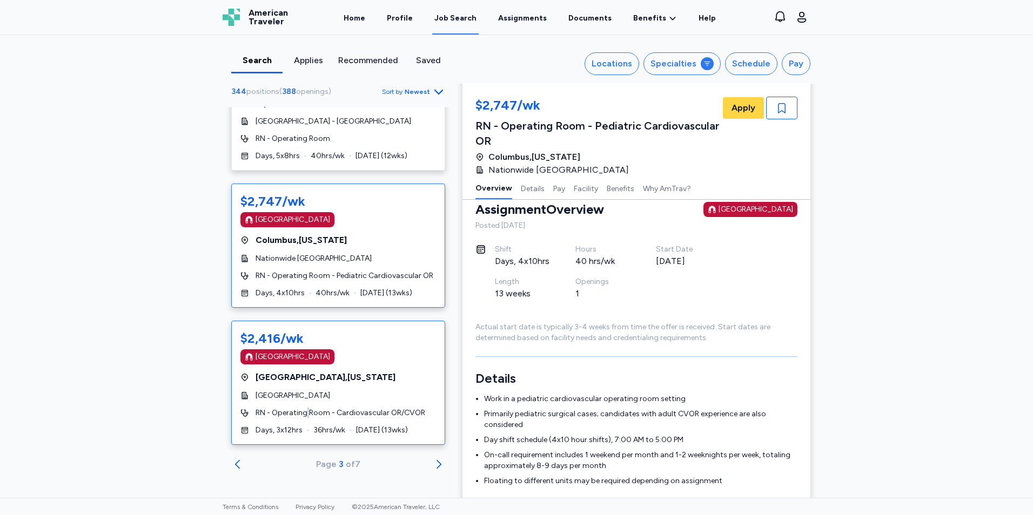
click at [306, 411] on span "RN - Operating Room - Cardiovascular OR/CVOR" at bounding box center [340, 413] width 170 height 11
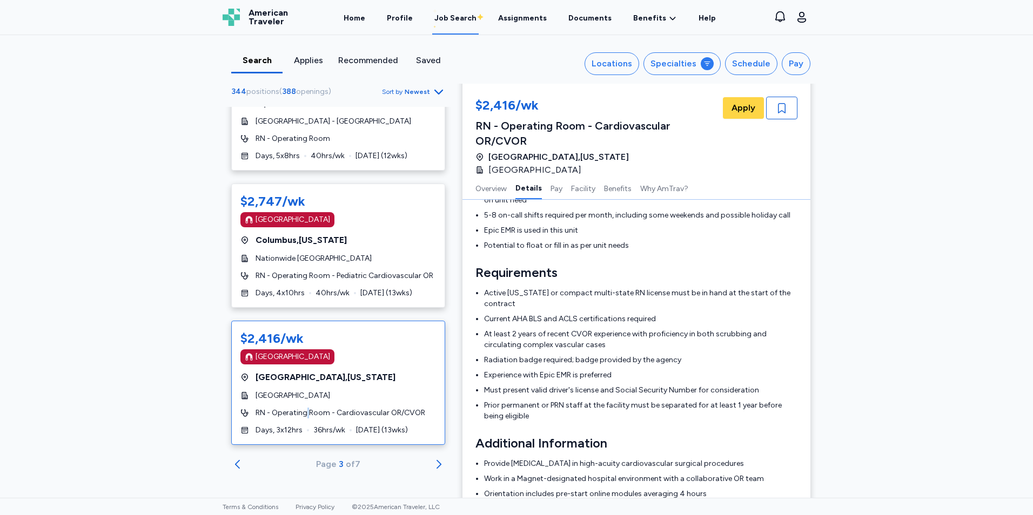
scroll to position [324, 0]
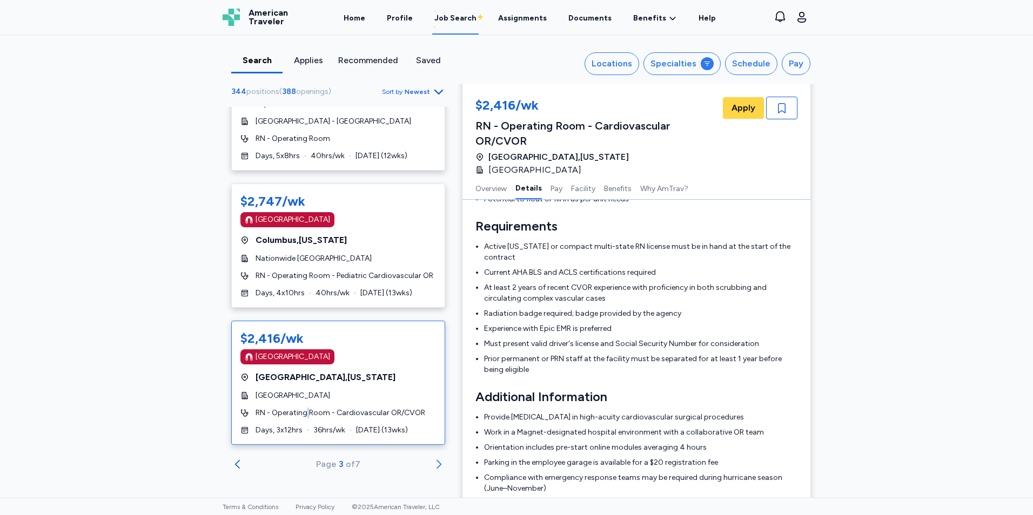
click at [432, 468] on icon "Go to next 50 jobs" at bounding box center [438, 464] width 13 height 13
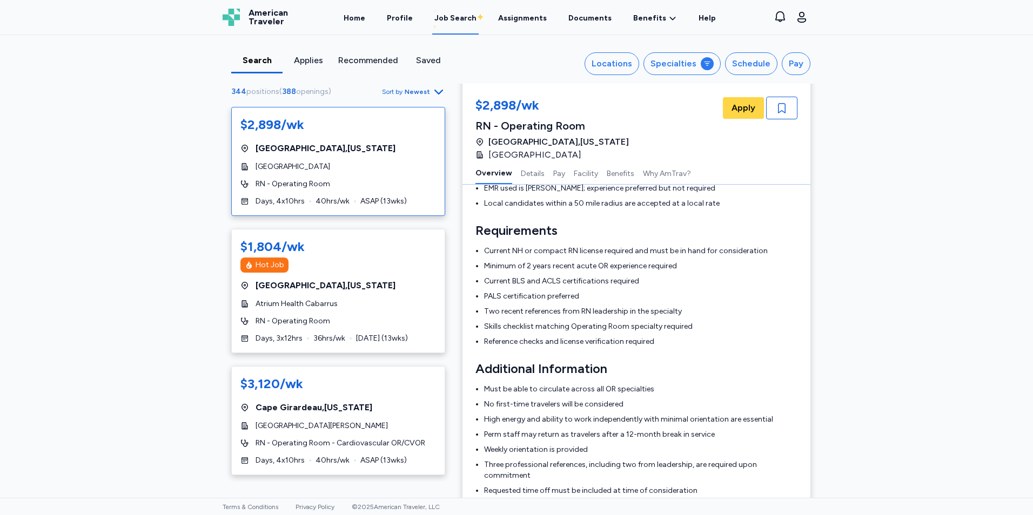
scroll to position [1, 0]
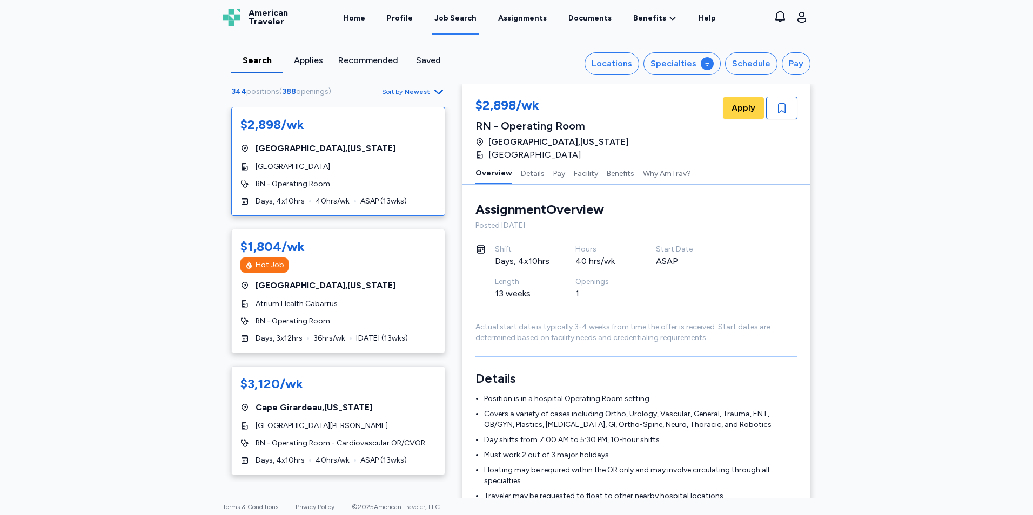
click at [331, 160] on div "$2,898/wk [GEOGRAPHIC_DATA] , [US_STATE][GEOGRAPHIC_DATA] RN - Operating Room D…" at bounding box center [338, 161] width 214 height 109
click at [338, 173] on div "$2,898/wk [GEOGRAPHIC_DATA] , [US_STATE][GEOGRAPHIC_DATA] RN - Operating Room D…" at bounding box center [338, 161] width 214 height 109
click at [327, 310] on div "$1,804/wk Hot Job [GEOGRAPHIC_DATA] , [US_STATE] Atrium Health Cabarrus RN - Op…" at bounding box center [338, 291] width 214 height 124
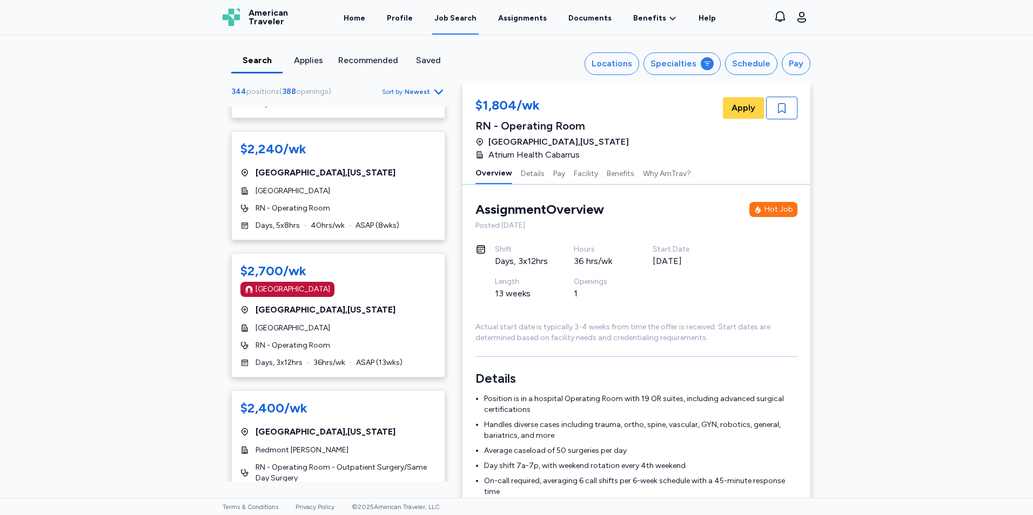
scroll to position [1026, 0]
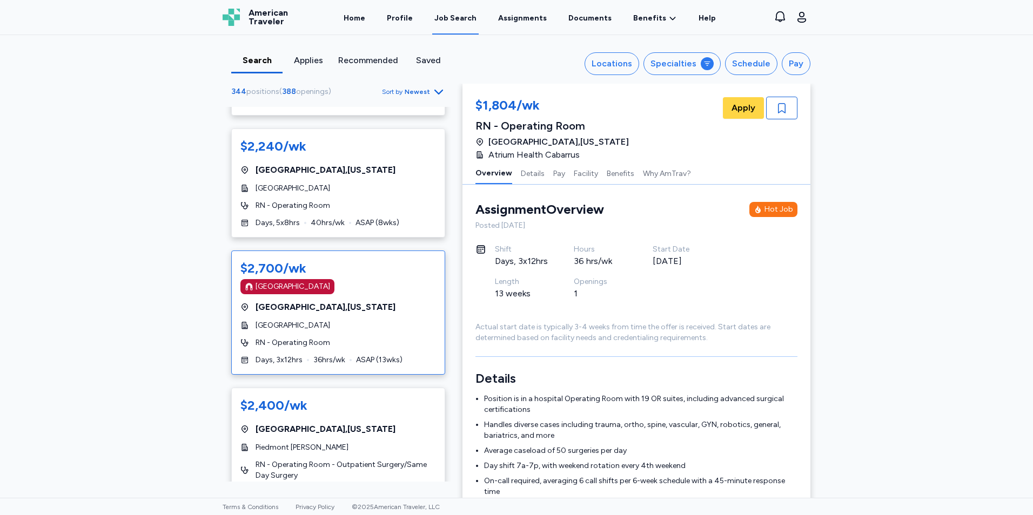
click at [344, 292] on div "[GEOGRAPHIC_DATA]" at bounding box center [338, 286] width 196 height 15
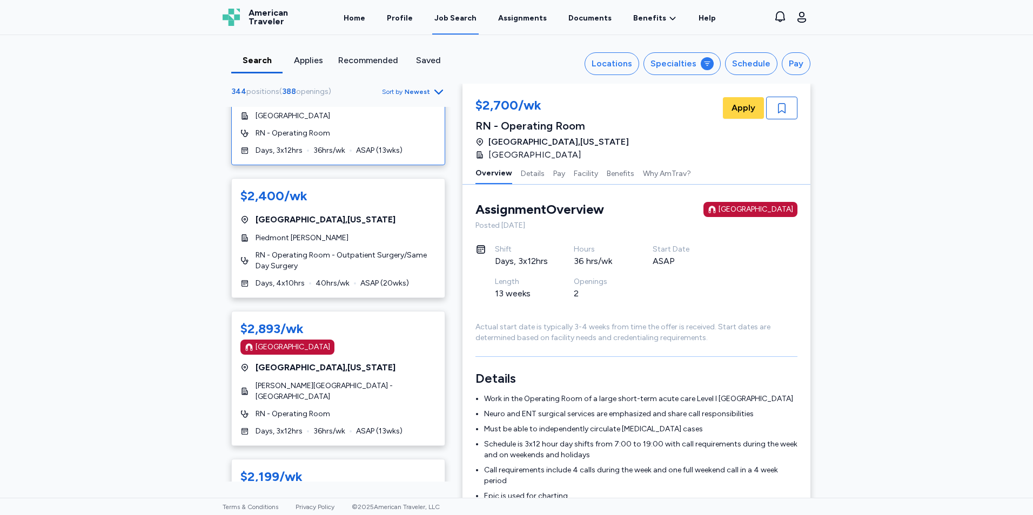
scroll to position [1242, 0]
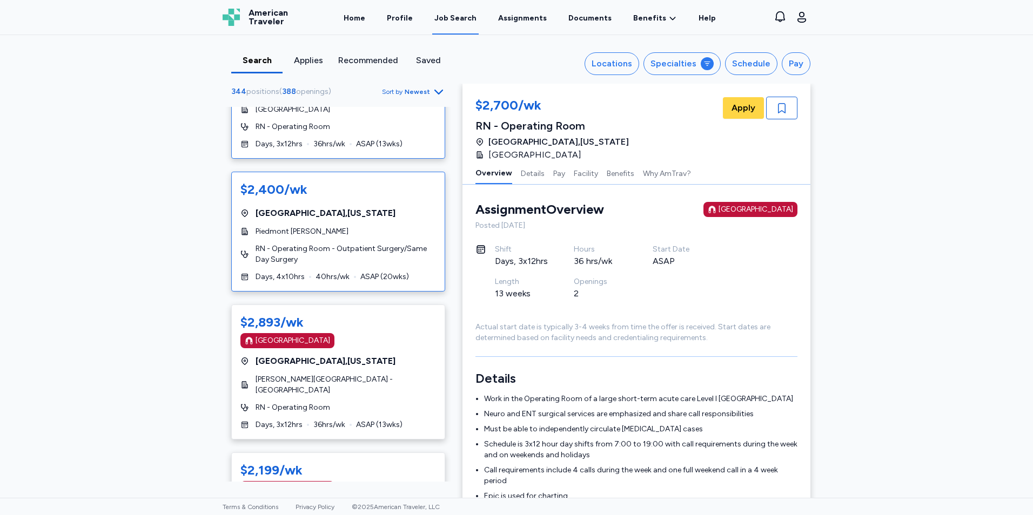
click at [354, 245] on span "RN - Operating Room - Outpatient Surgery/Same Day Surgery" at bounding box center [345, 255] width 180 height 22
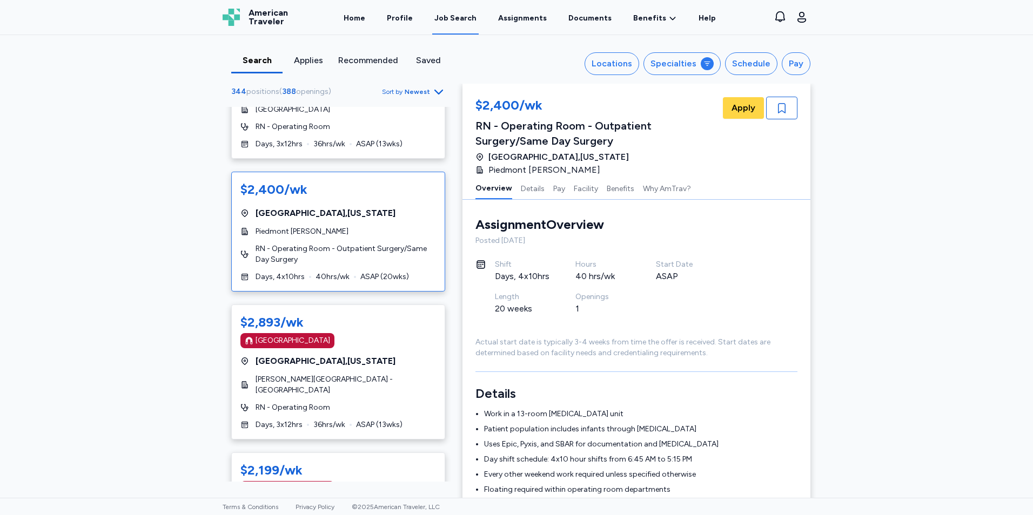
scroll to position [16, 0]
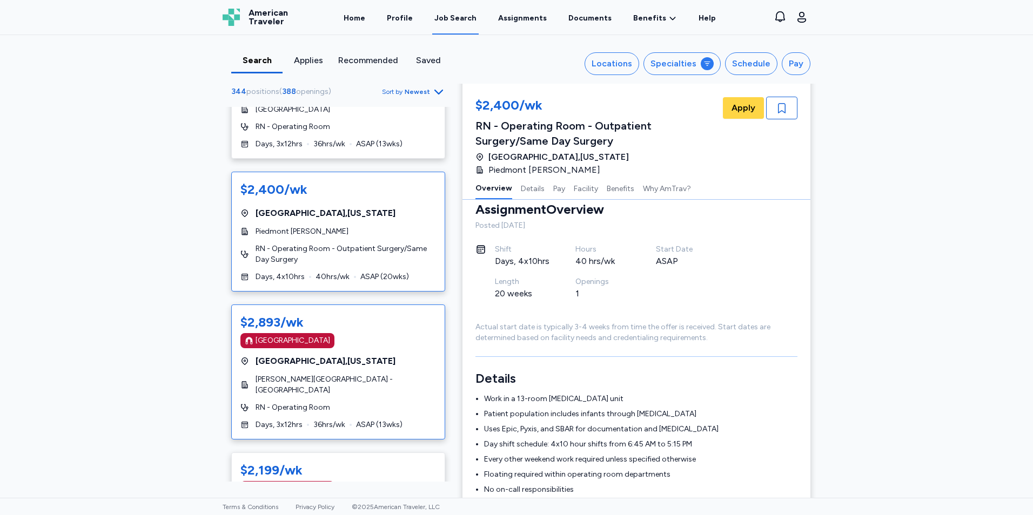
click at [373, 355] on div "[GEOGRAPHIC_DATA] , [US_STATE]" at bounding box center [338, 361] width 196 height 13
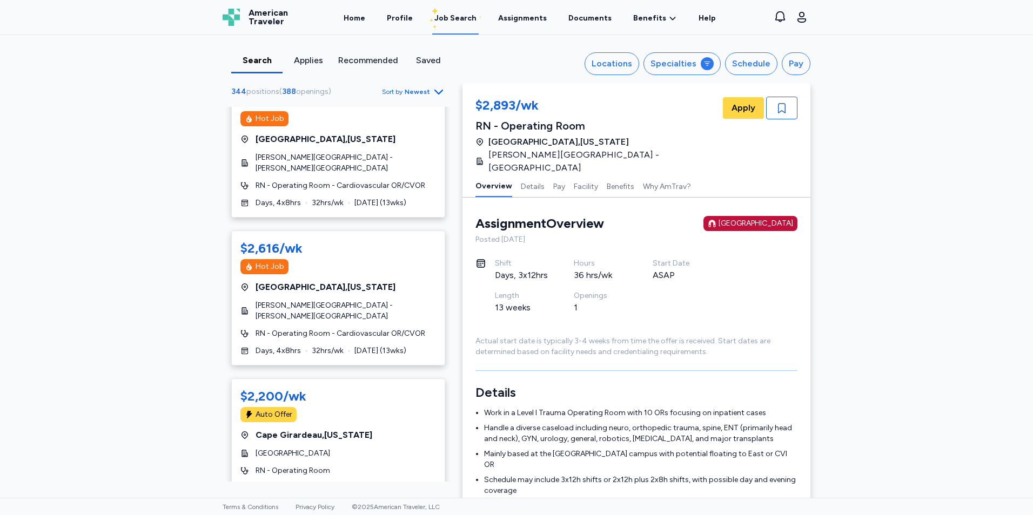
scroll to position [1891, 0]
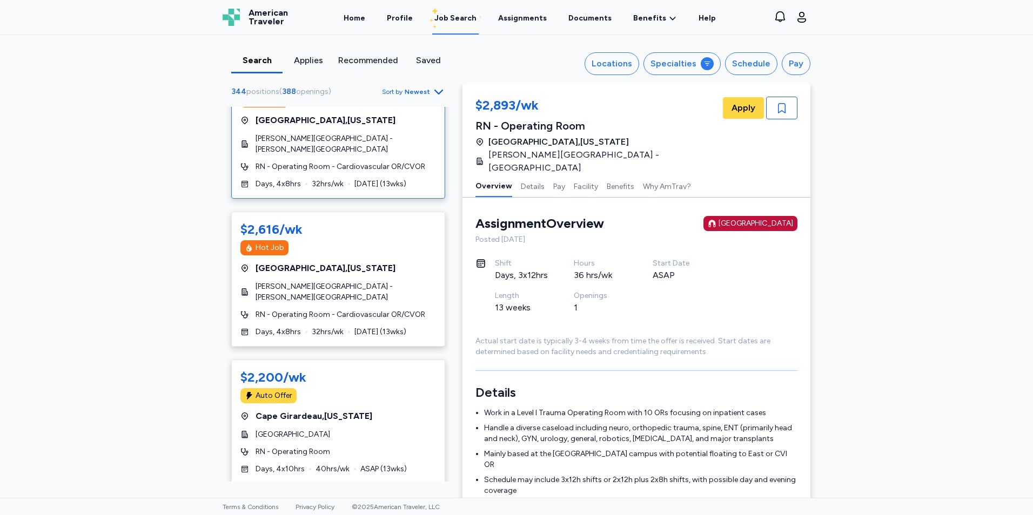
click at [365, 151] on span "[PERSON_NAME][GEOGRAPHIC_DATA] - [PERSON_NAME][GEOGRAPHIC_DATA]" at bounding box center [345, 144] width 180 height 22
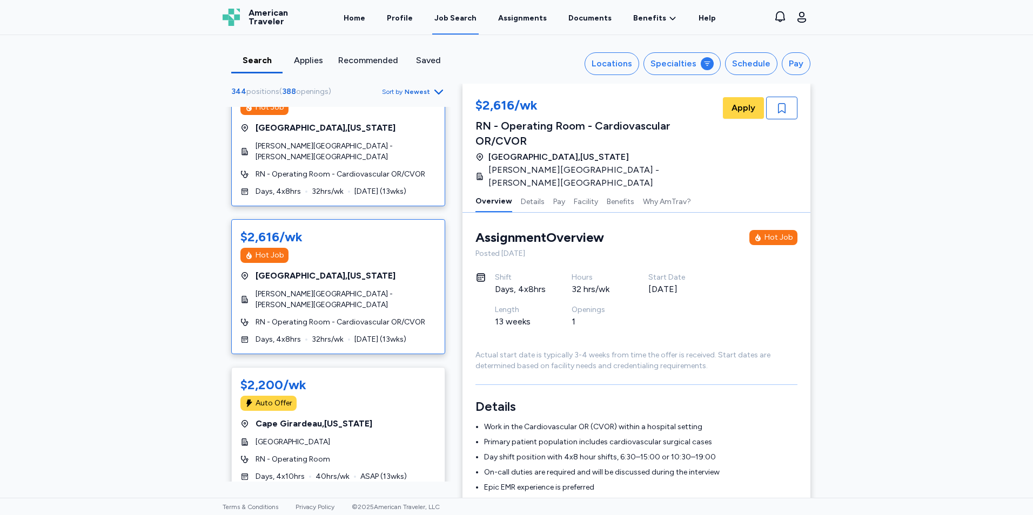
scroll to position [1891, 0]
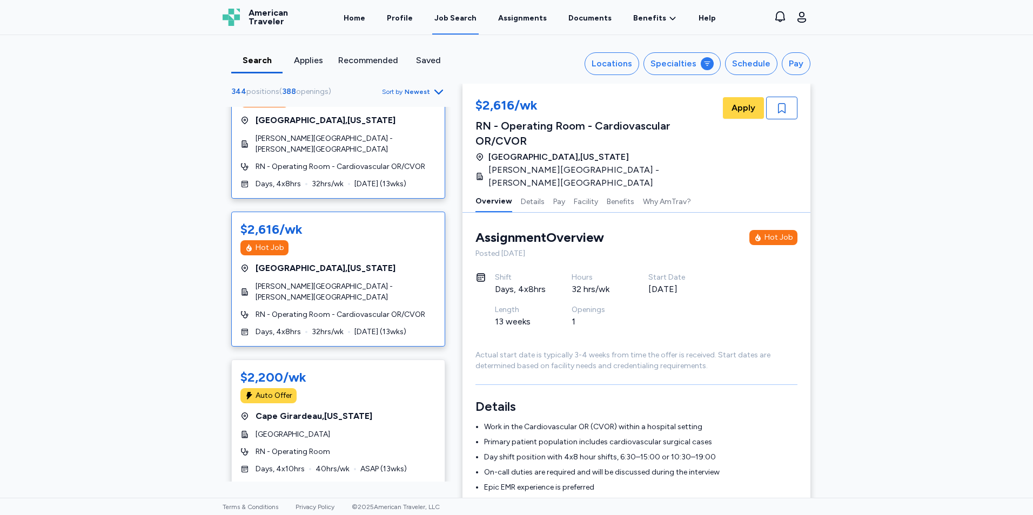
click at [329, 263] on span "[GEOGRAPHIC_DATA] , [US_STATE]" at bounding box center [325, 268] width 140 height 13
click at [329, 274] on span "[GEOGRAPHIC_DATA] , [US_STATE]" at bounding box center [325, 268] width 140 height 13
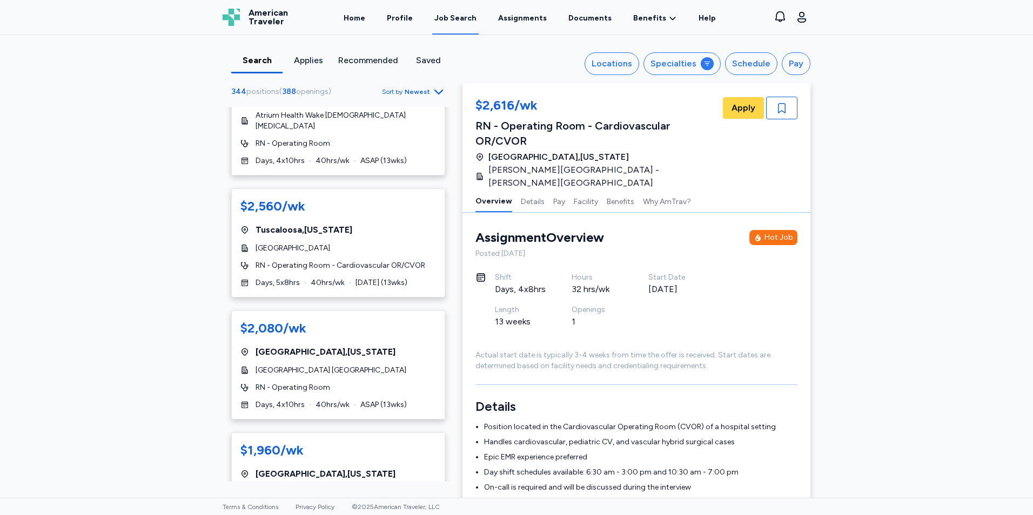
scroll to position [2485, 0]
click at [324, 258] on div "$2,560/wk [GEOGRAPHIC_DATA] , [US_STATE][GEOGRAPHIC_DATA] RN - Operating Room -…" at bounding box center [338, 242] width 214 height 109
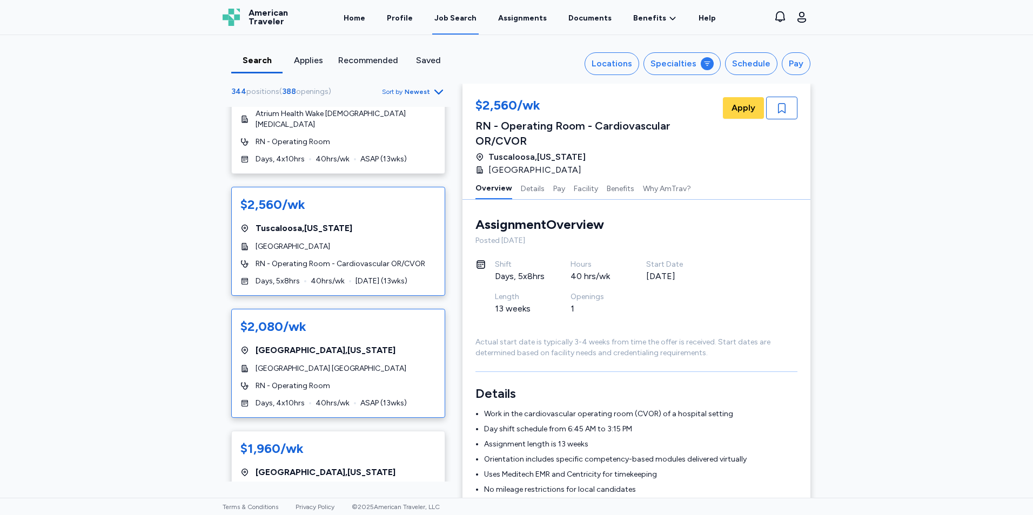
scroll to position [2485, 0]
click at [326, 276] on div "$2,560/wk [GEOGRAPHIC_DATA] , [US_STATE][GEOGRAPHIC_DATA] RN - Operating Room -…" at bounding box center [338, 242] width 214 height 109
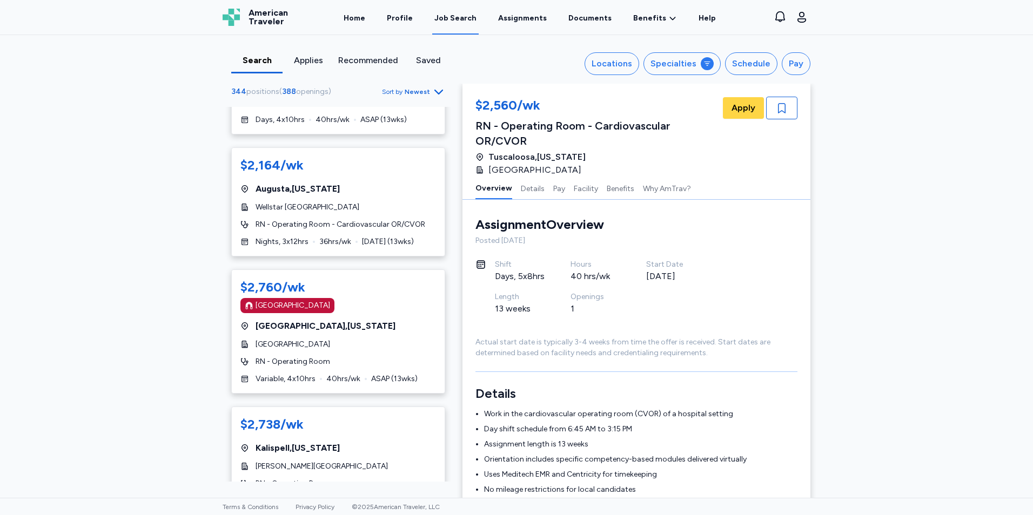
scroll to position [3349, 0]
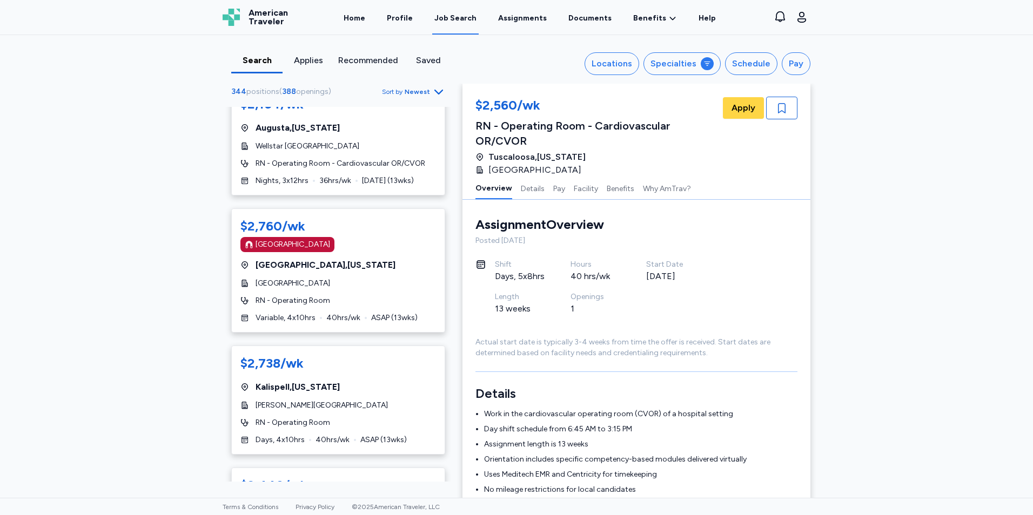
click at [326, 276] on div "$2,760/wk [GEOGRAPHIC_DATA] [GEOGRAPHIC_DATA] , [US_STATE][GEOGRAPHIC_DATA] Hea…" at bounding box center [338, 271] width 214 height 124
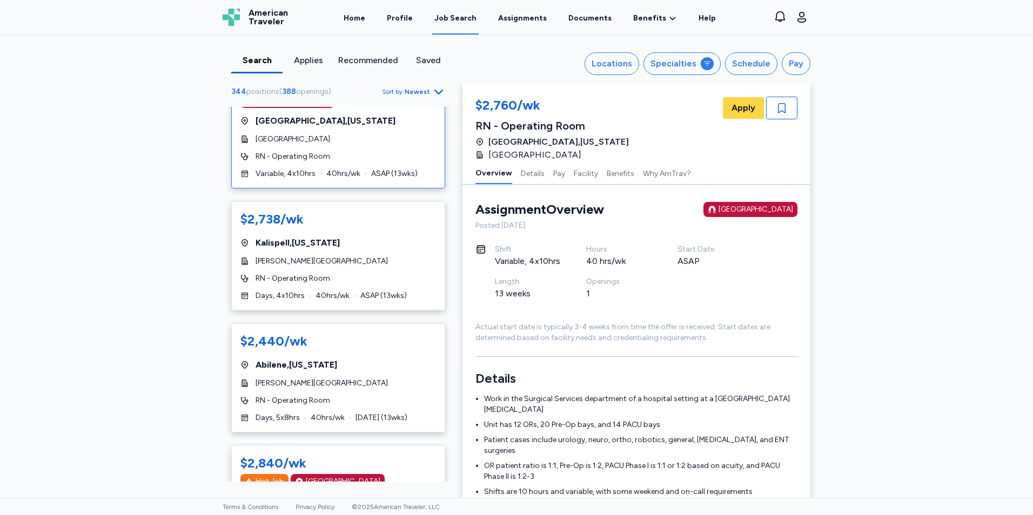
scroll to position [3511, 0]
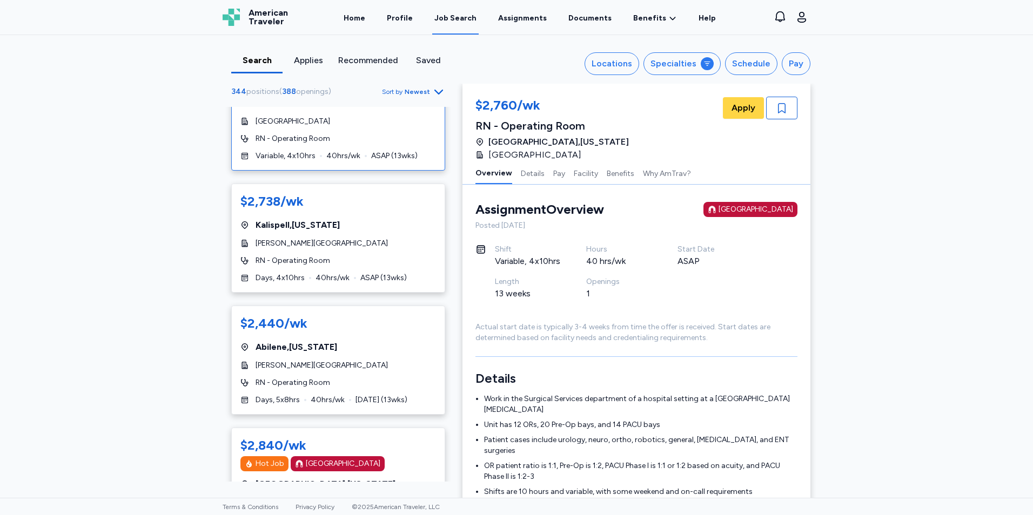
click at [326, 276] on span "40 hrs/wk" at bounding box center [332, 278] width 34 height 11
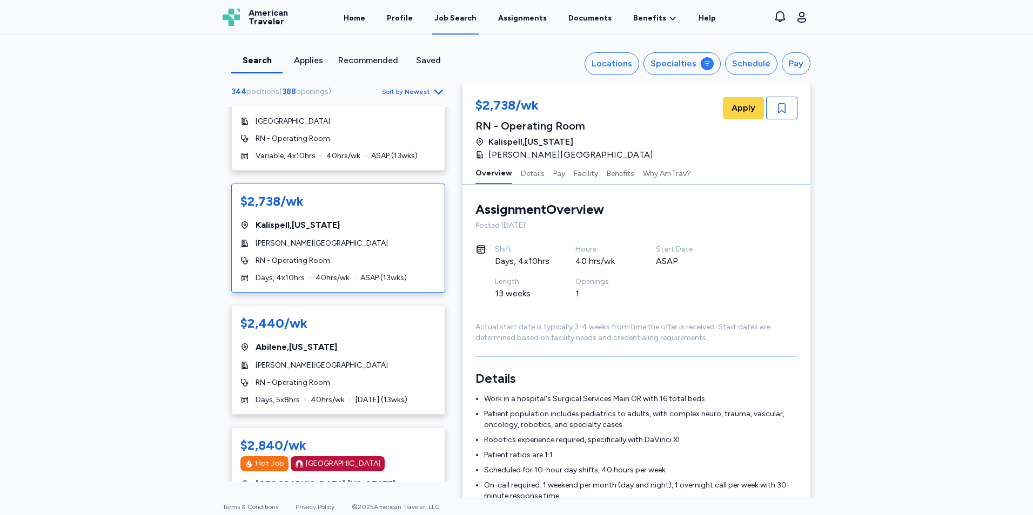
scroll to position [3619, 0]
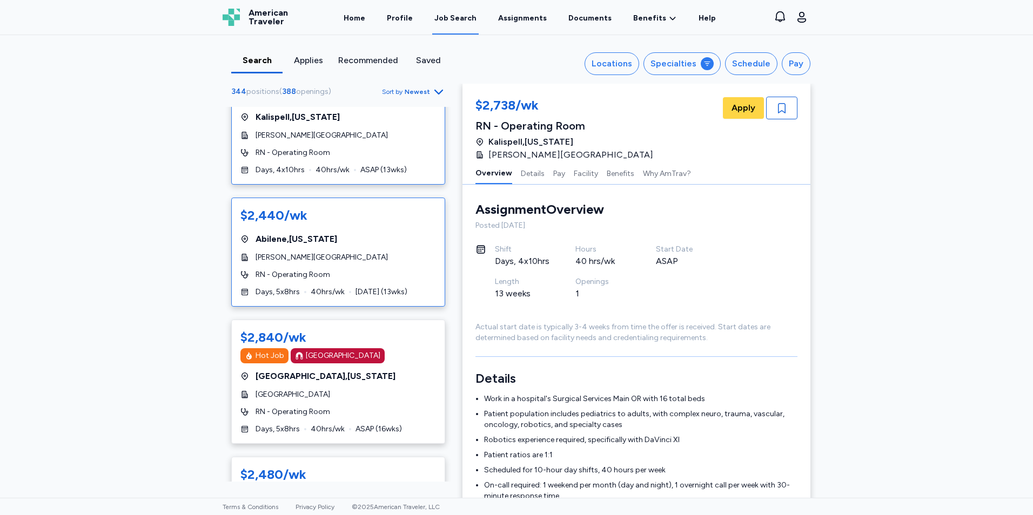
click at [342, 261] on span "[PERSON_NAME][GEOGRAPHIC_DATA]" at bounding box center [321, 257] width 132 height 11
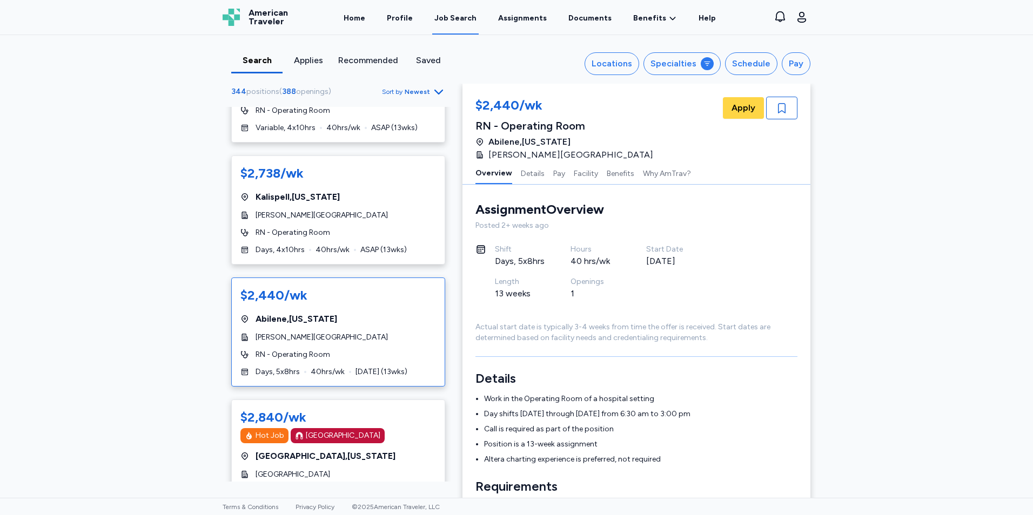
scroll to position [3403, 0]
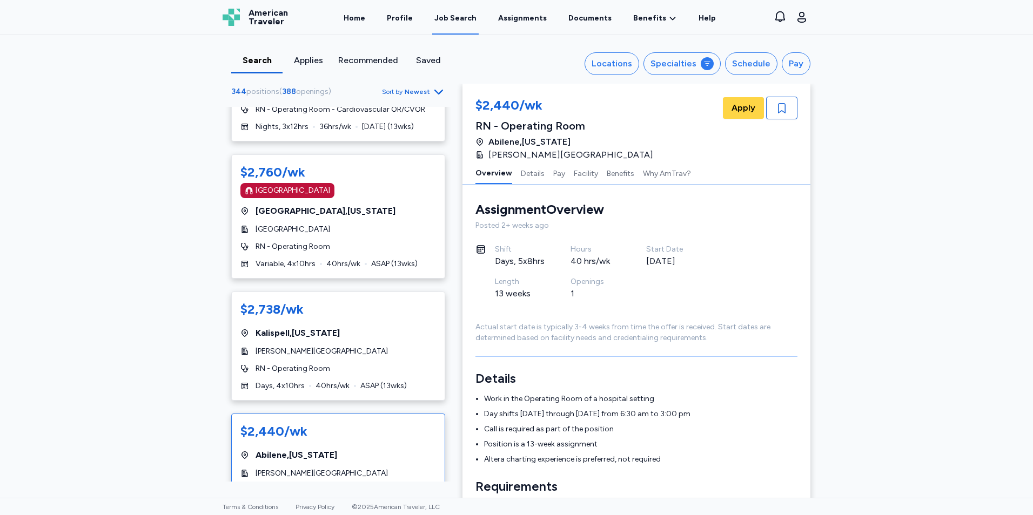
click at [342, 261] on span "40 hrs/wk" at bounding box center [343, 264] width 34 height 11
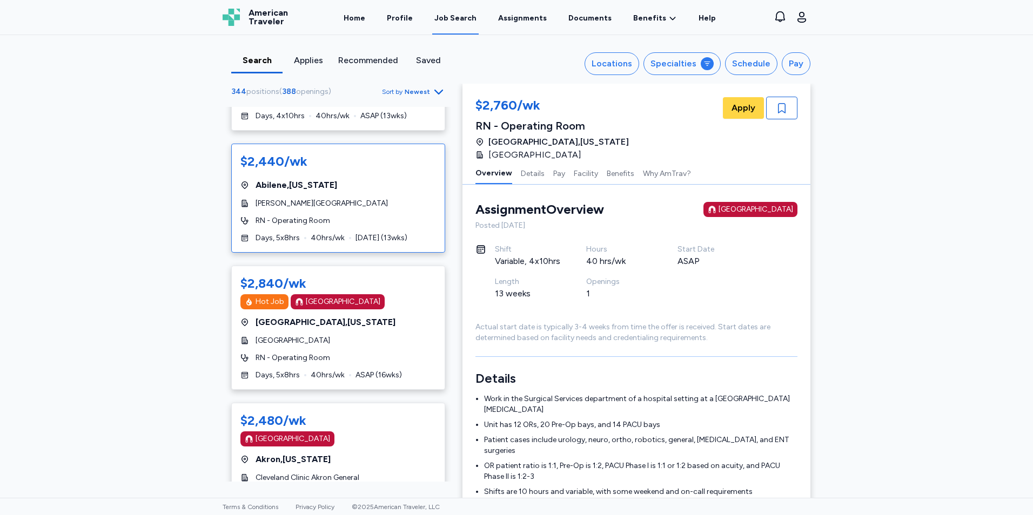
scroll to position [3781, 0]
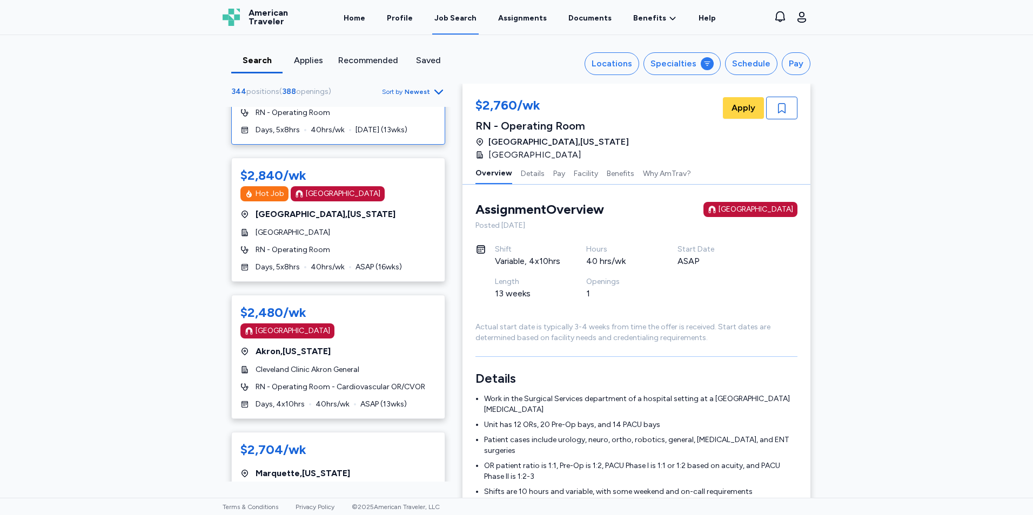
click at [342, 261] on div "$2,840/wk Hot Job [GEOGRAPHIC_DATA] [GEOGRAPHIC_DATA] , [US_STATE][GEOGRAPHIC_D…" at bounding box center [338, 220] width 214 height 124
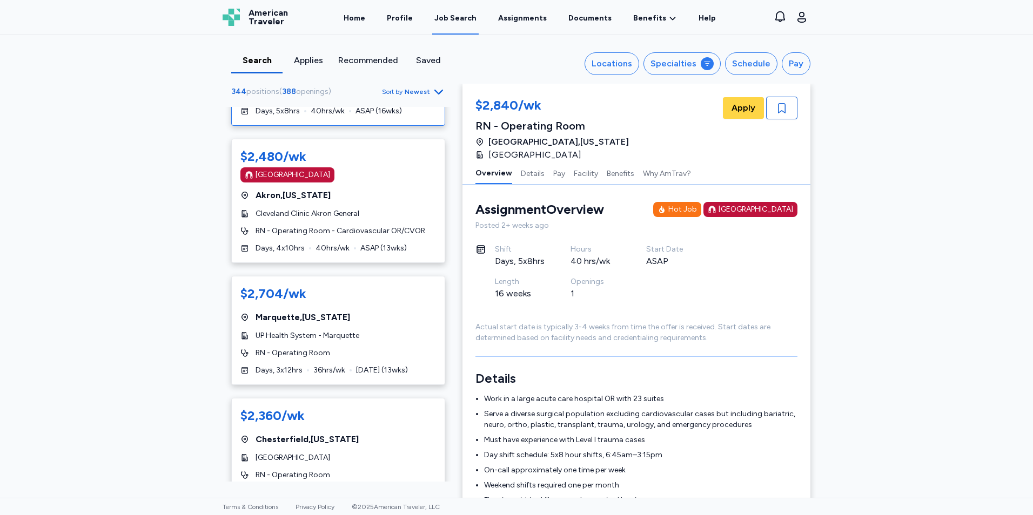
scroll to position [3943, 0]
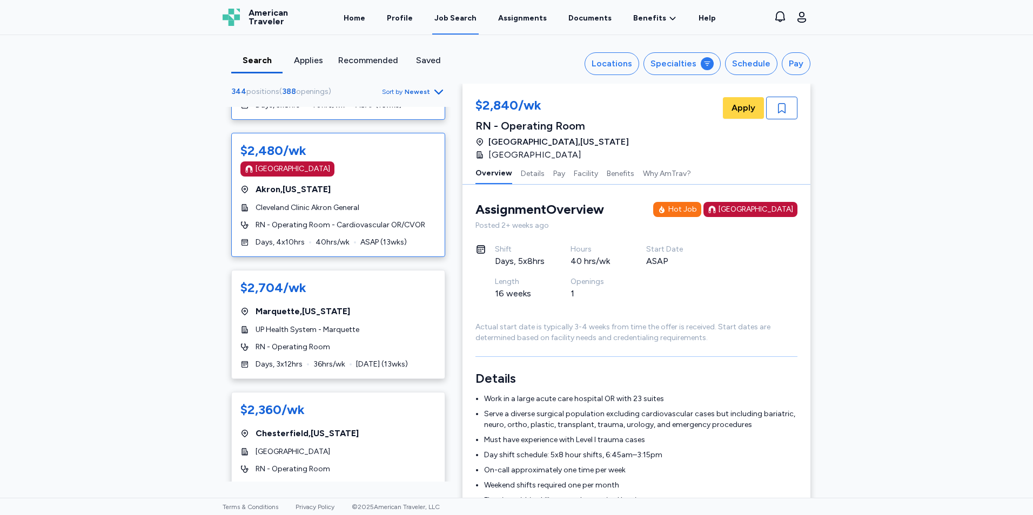
click at [368, 217] on div "$2,480/wk [GEOGRAPHIC_DATA] [GEOGRAPHIC_DATA] , [US_STATE] [GEOGRAPHIC_DATA] Cl…" at bounding box center [338, 195] width 214 height 124
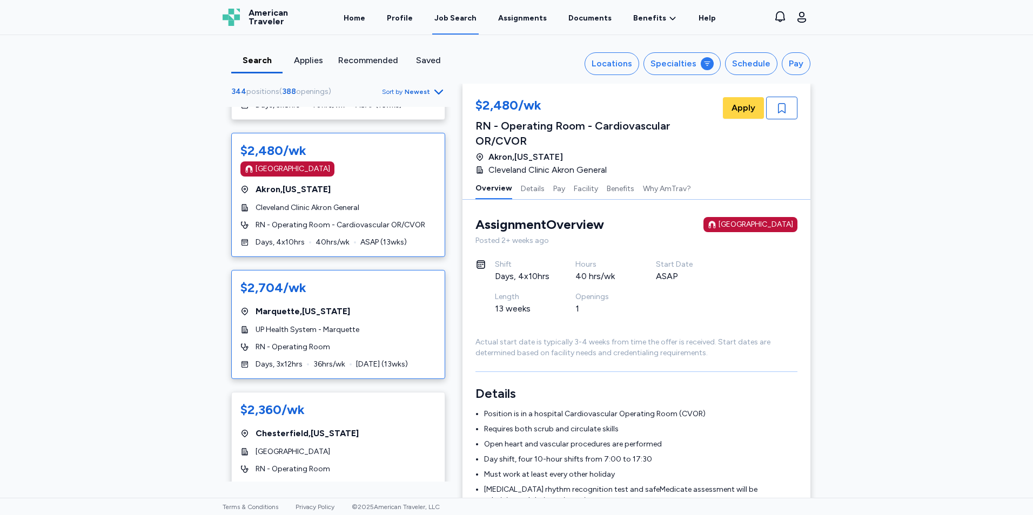
click at [338, 302] on div "$2,704/wk [GEOGRAPHIC_DATA] , [US_STATE] UP Health System - Marquette RN - Oper…" at bounding box center [338, 324] width 214 height 109
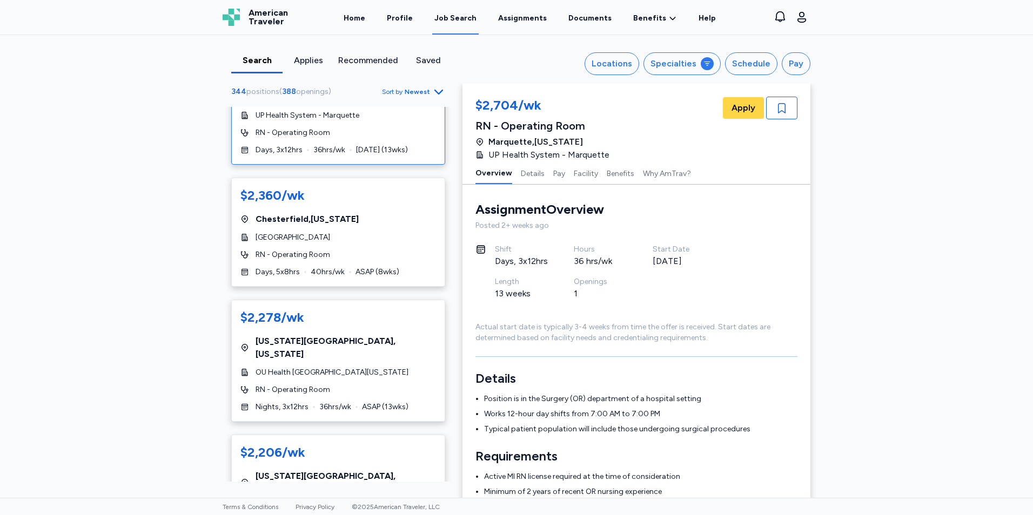
scroll to position [4159, 0]
click at [344, 255] on div "RN - Operating Room" at bounding box center [338, 253] width 196 height 11
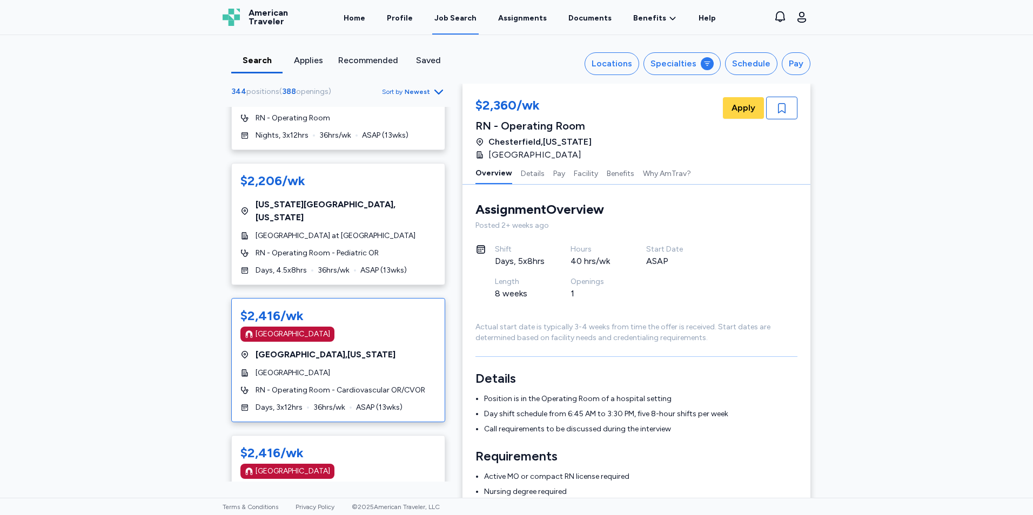
click at [314, 368] on span "[GEOGRAPHIC_DATA]" at bounding box center [292, 373] width 75 height 11
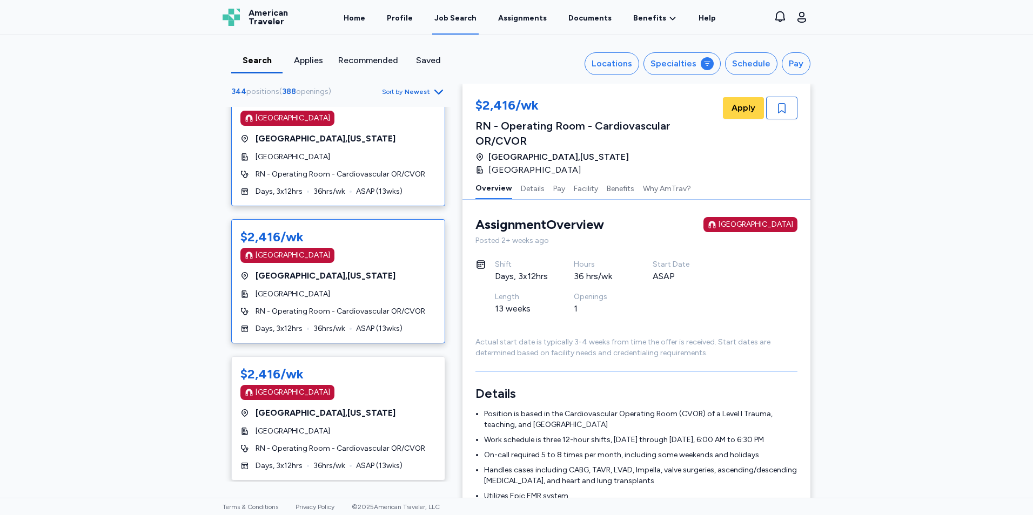
click at [325, 306] on span "RN - Operating Room - Cardiovascular OR/CVOR" at bounding box center [340, 311] width 170 height 11
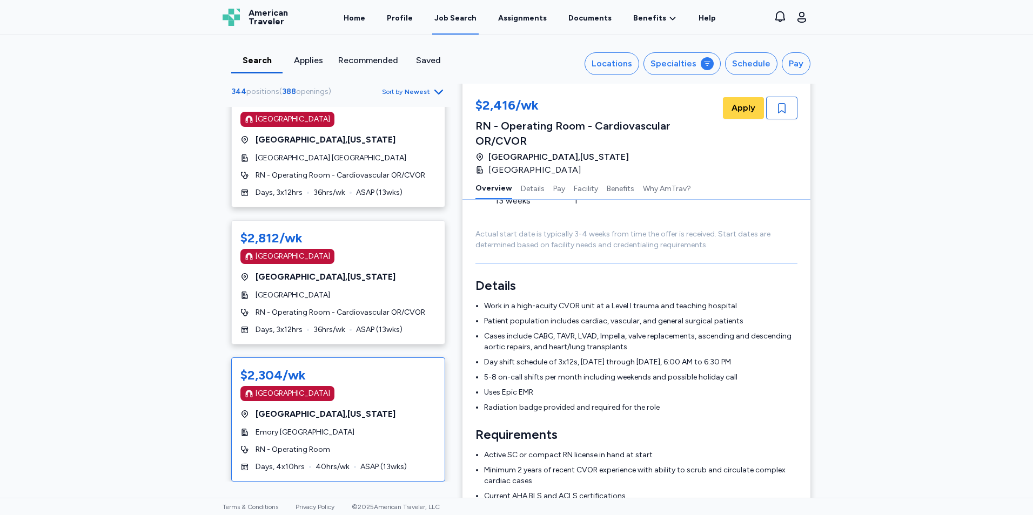
scroll to position [163, 0]
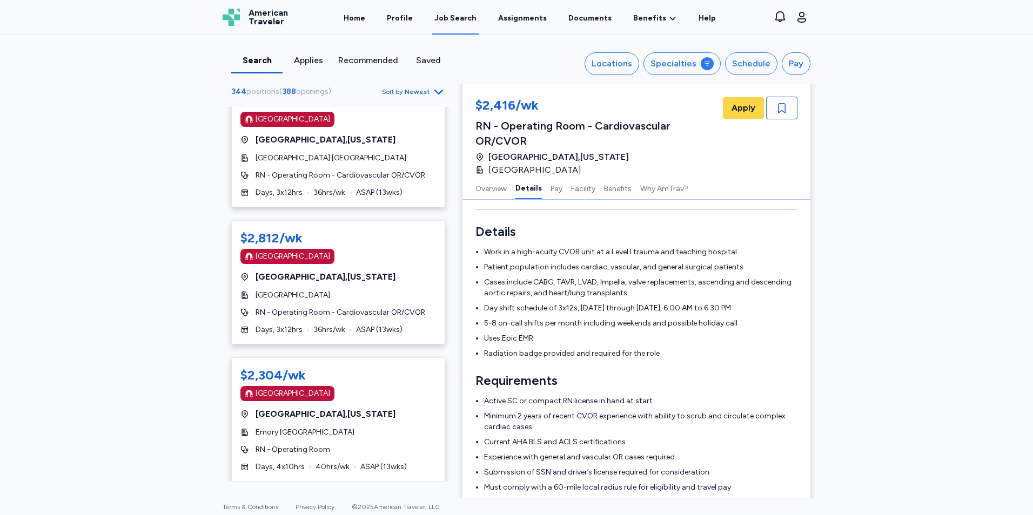
click at [432, 495] on icon "Go to next 50 jobs" at bounding box center [438, 501] width 13 height 13
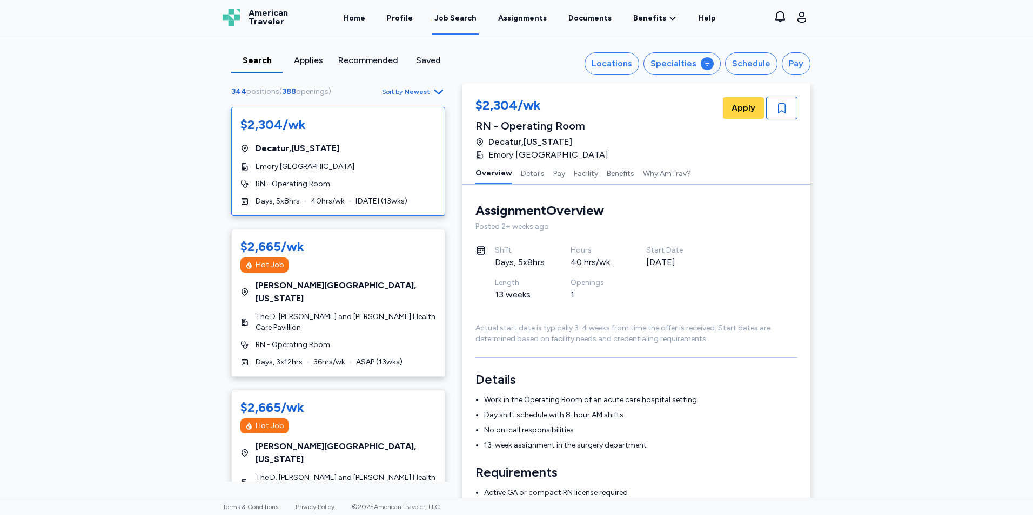
click at [369, 166] on div "Emory [GEOGRAPHIC_DATA]" at bounding box center [338, 167] width 196 height 11
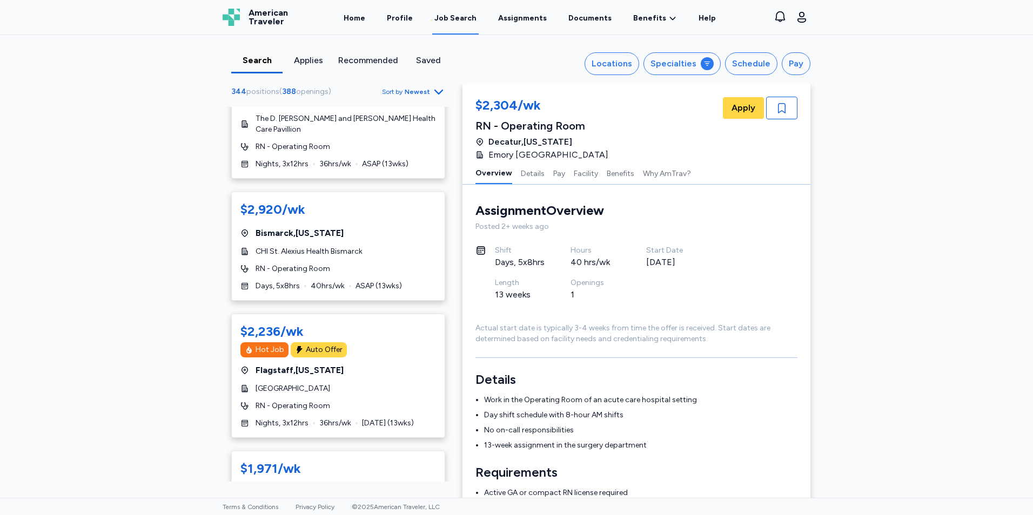
scroll to position [378, 0]
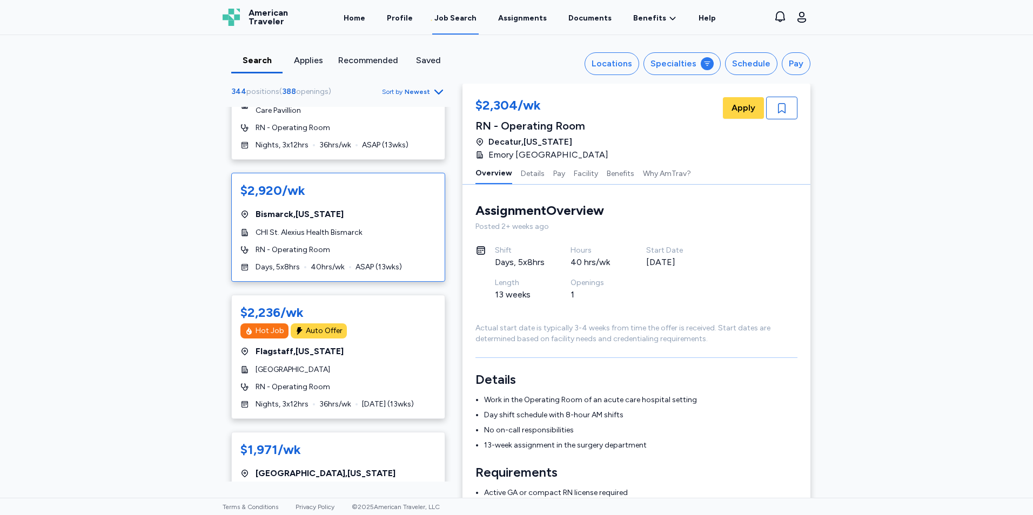
click at [366, 245] on div "RN - Operating Room" at bounding box center [338, 250] width 196 height 11
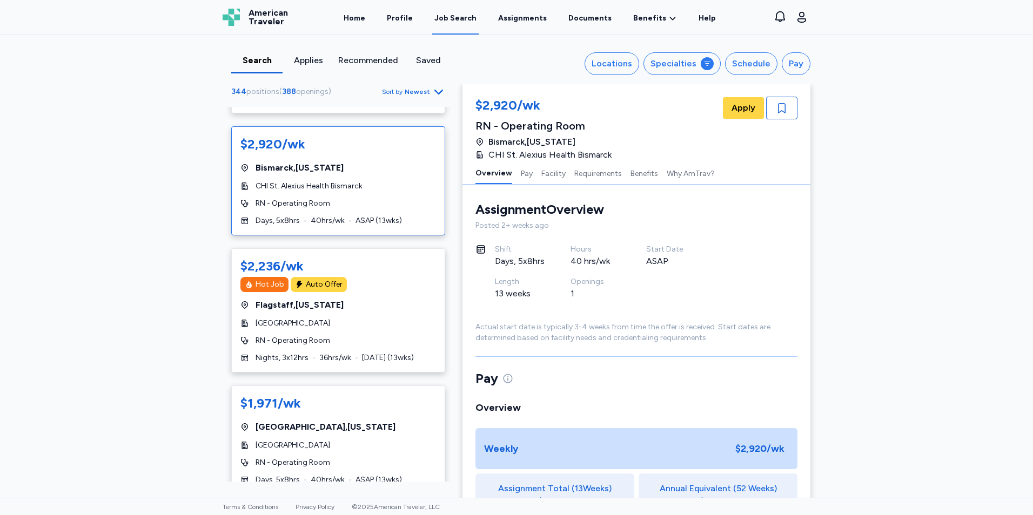
scroll to position [486, 0]
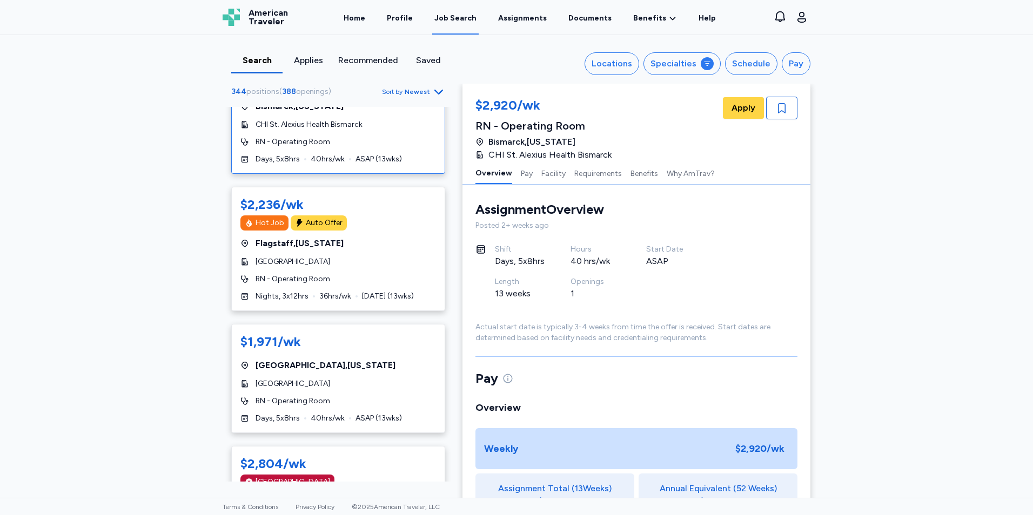
click at [366, 206] on div "$2,236/wk Hot Job Auto Offer [GEOGRAPHIC_DATA] , [US_STATE] [GEOGRAPHIC_DATA] R…" at bounding box center [338, 249] width 214 height 124
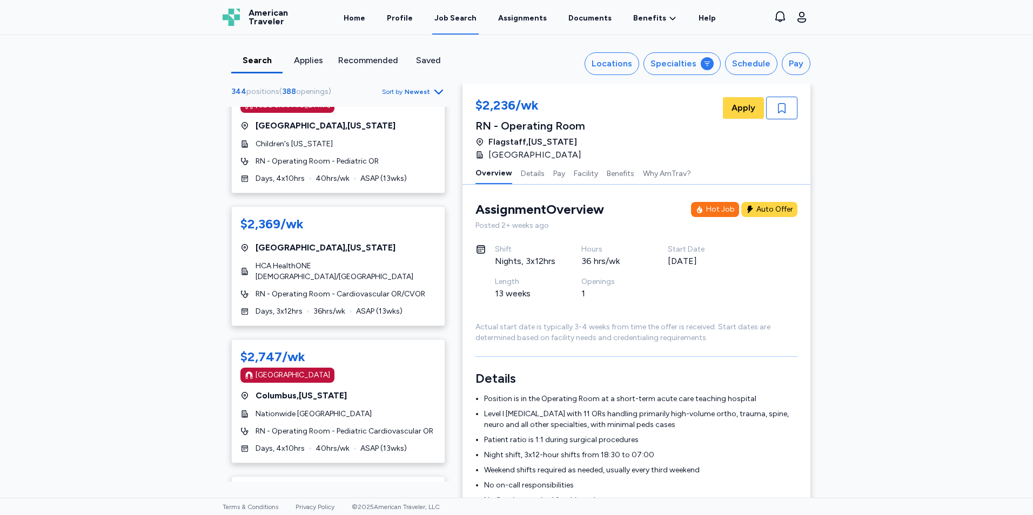
scroll to position [864, 0]
